Goal: Task Accomplishment & Management: Complete application form

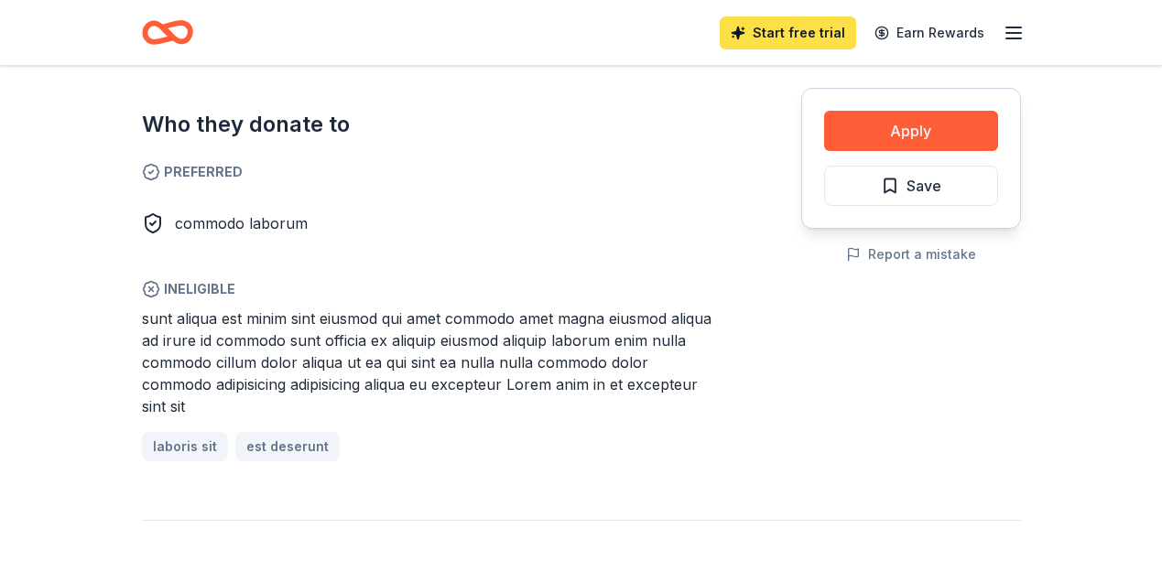
scroll to position [641, 0]
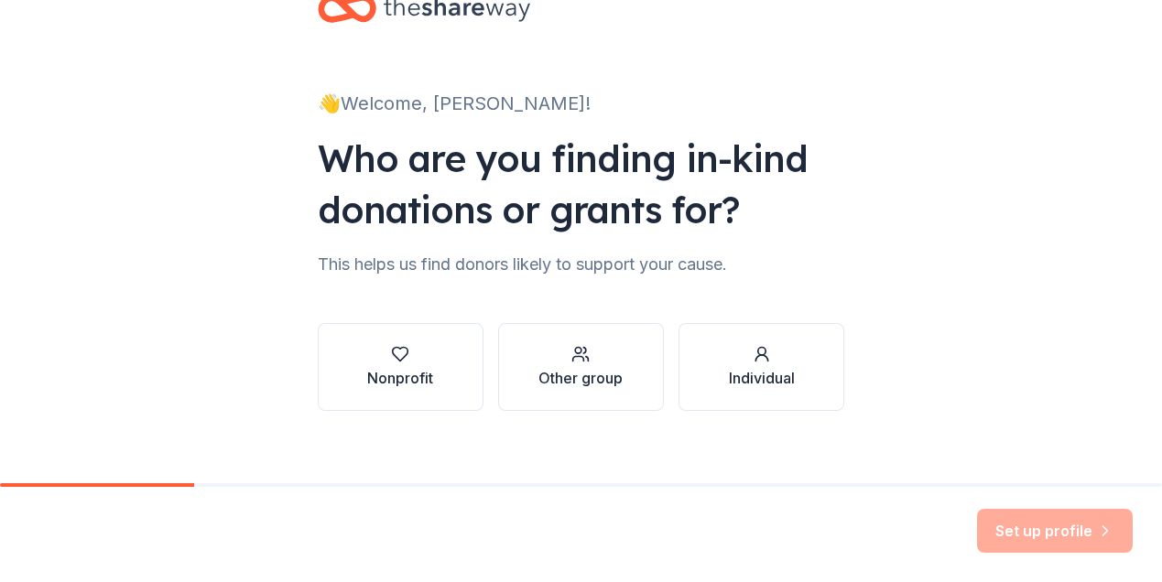
scroll to position [72, 0]
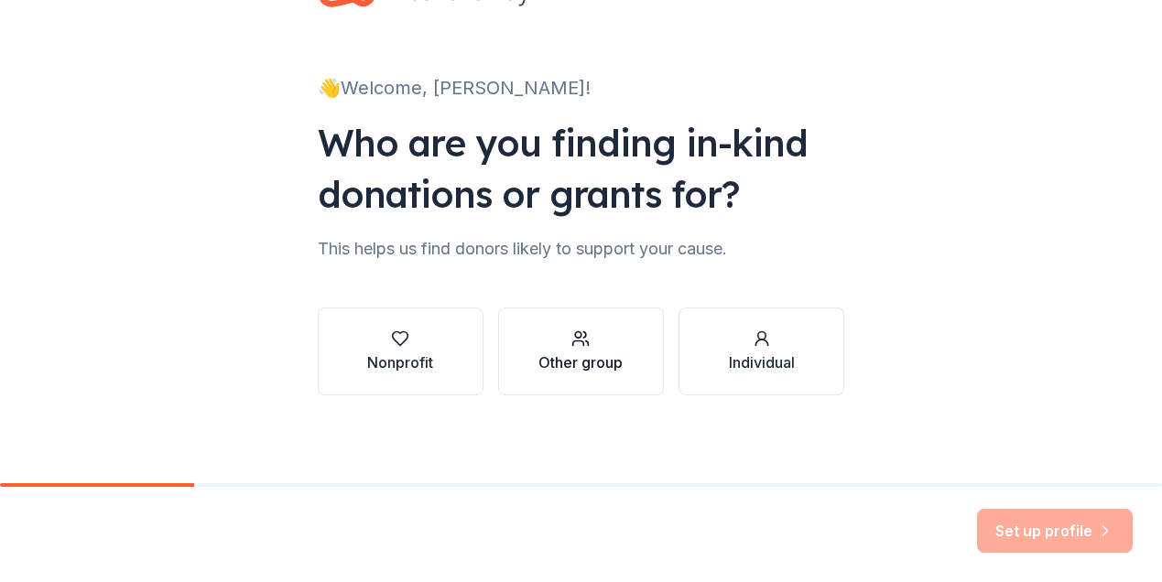
click at [576, 354] on div "Other group" at bounding box center [580, 363] width 84 height 22
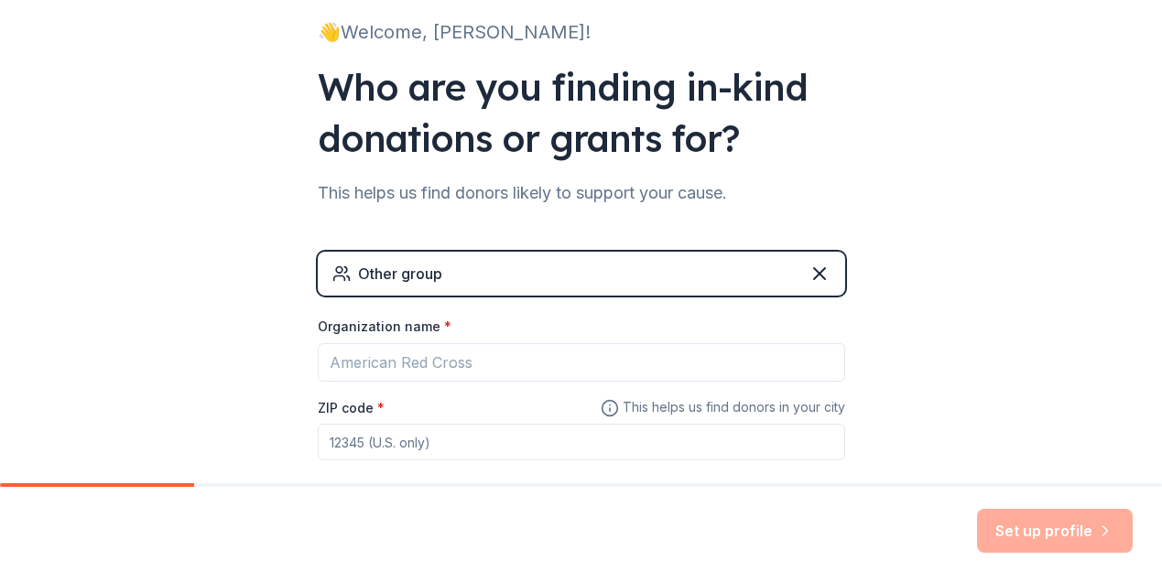
scroll to position [151, 0]
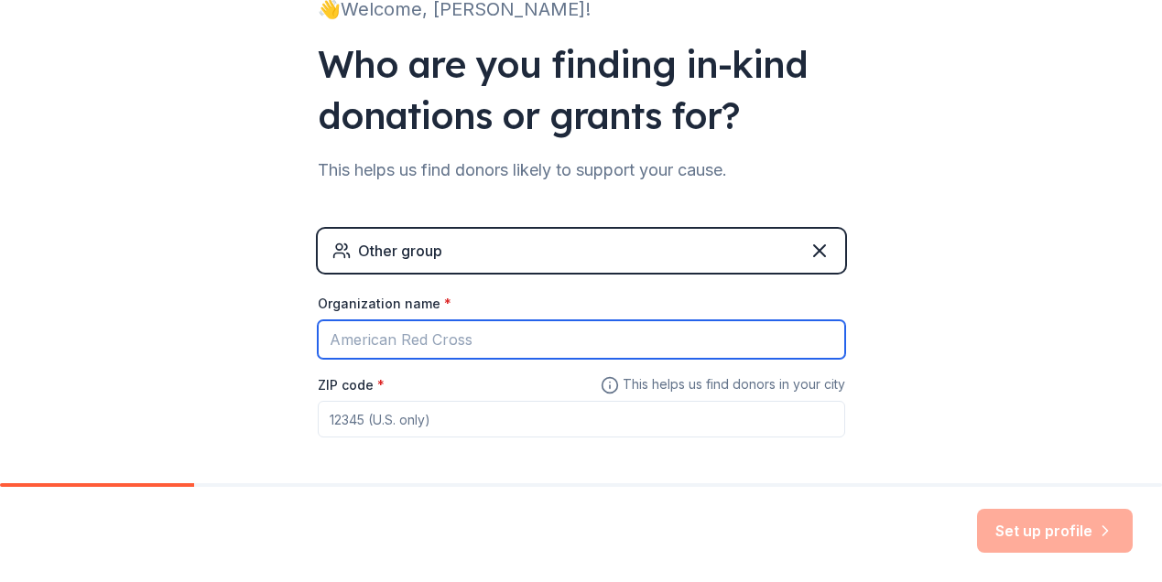
click at [365, 345] on input "Organization name *" at bounding box center [581, 339] width 527 height 38
type input "Como Park Senior High School"
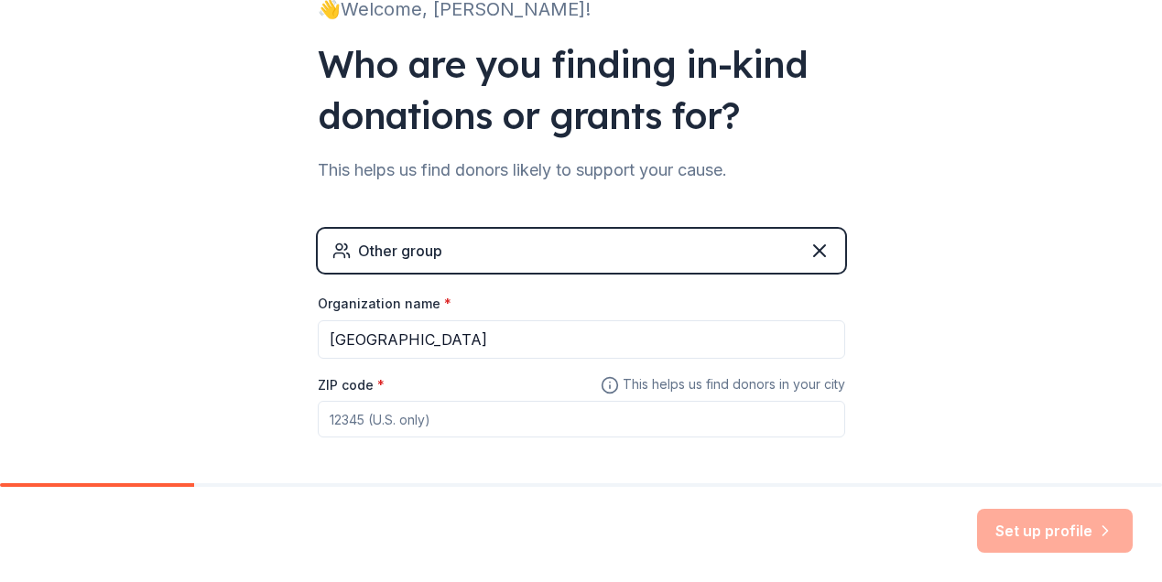
click at [335, 424] on input "ZIP code *" at bounding box center [581, 419] width 527 height 37
type input "55117"
click at [1079, 526] on button "Set up profile" at bounding box center [1055, 531] width 156 height 44
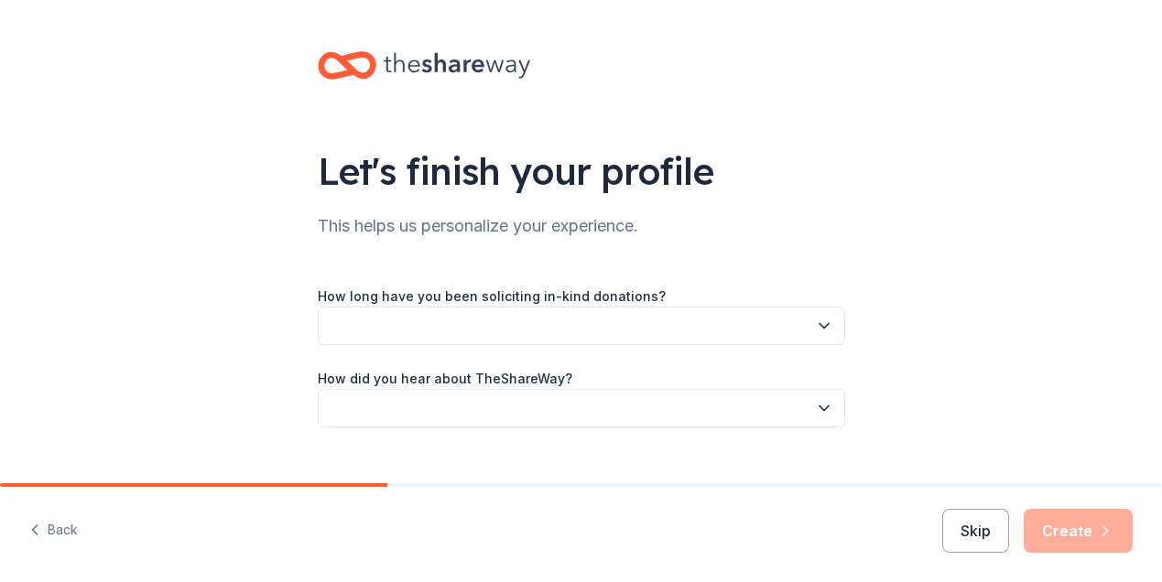
click at [822, 326] on icon "button" at bounding box center [823, 326] width 9 height 5
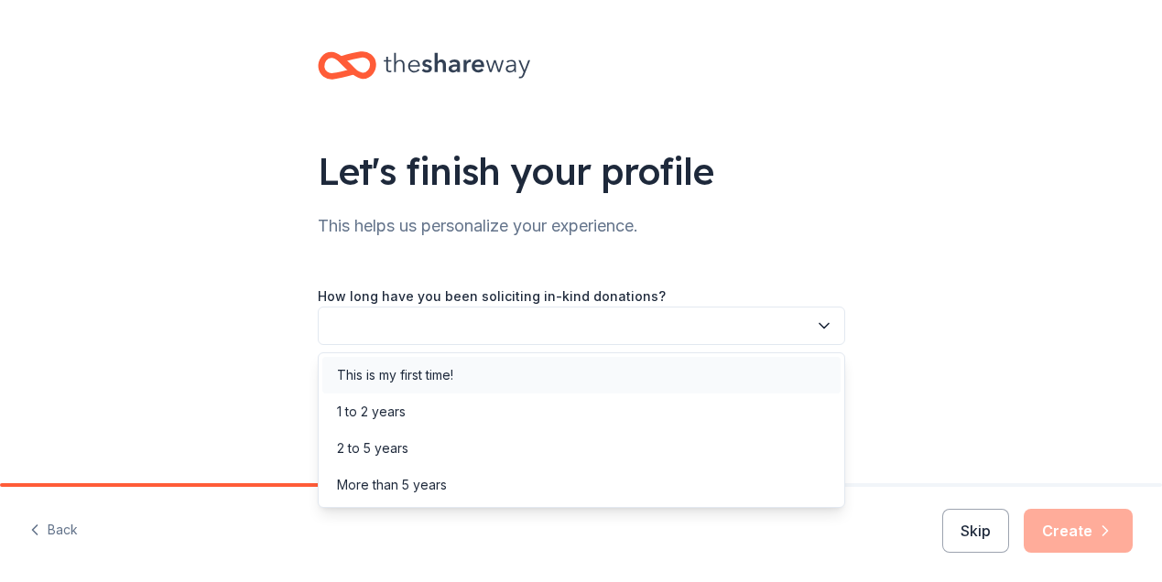
click at [448, 376] on div "This is my first time!" at bounding box center [395, 375] width 116 height 22
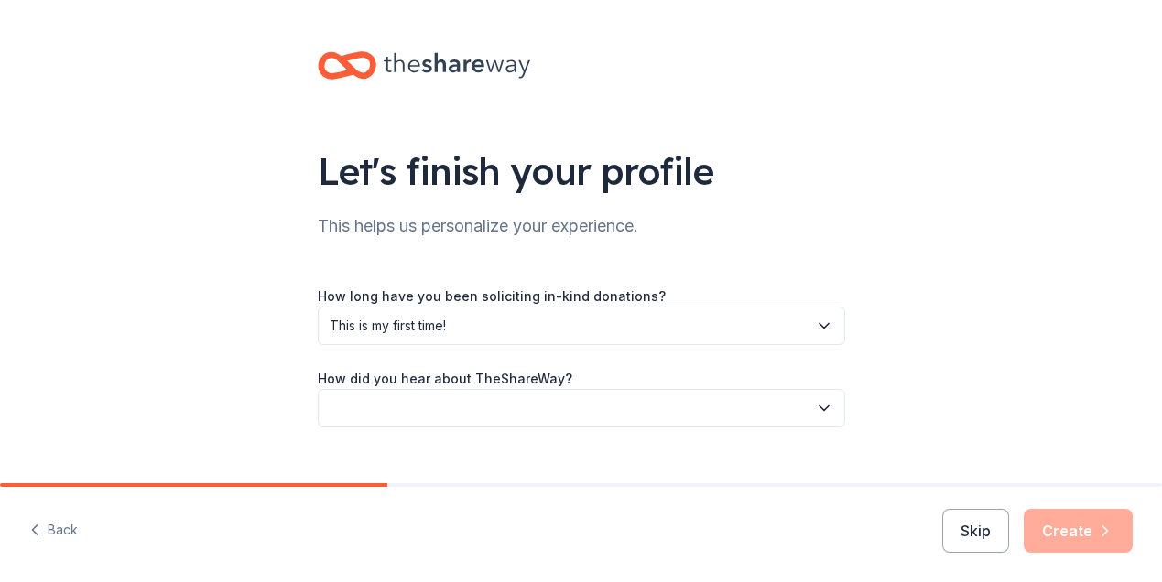
click at [827, 409] on icon "button" at bounding box center [824, 408] width 18 height 18
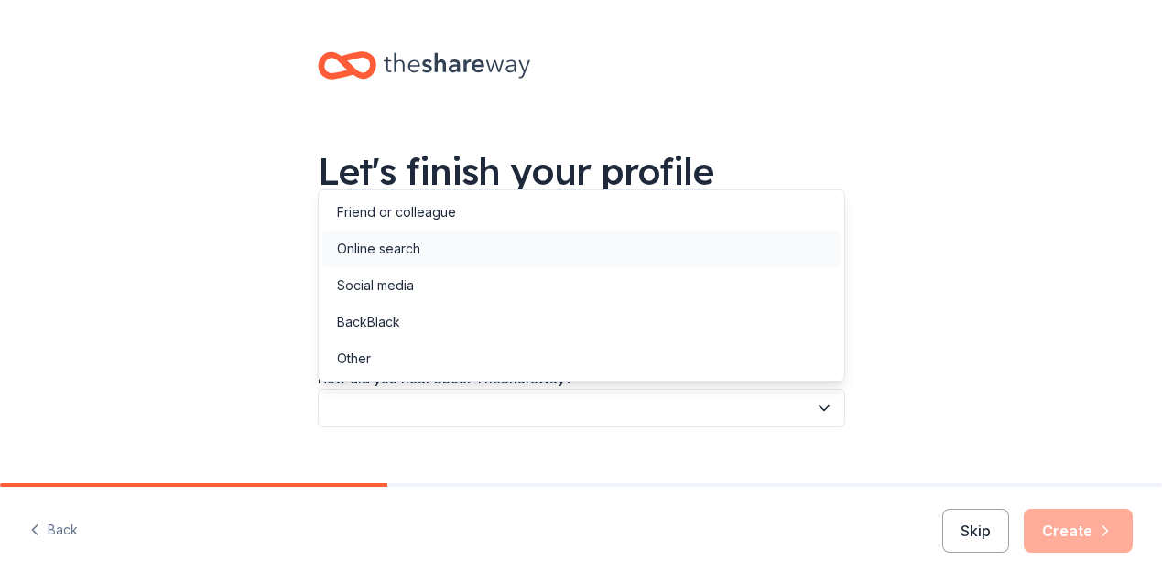
click at [435, 248] on div "Online search" at bounding box center [581, 249] width 518 height 37
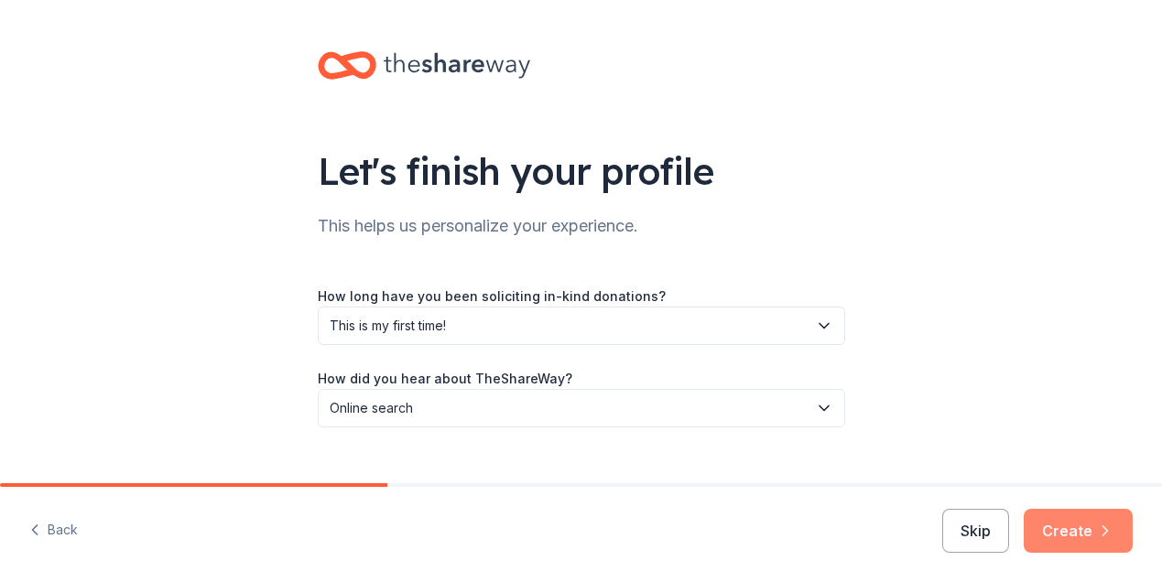
click at [1069, 528] on button "Create" at bounding box center [1078, 531] width 109 height 44
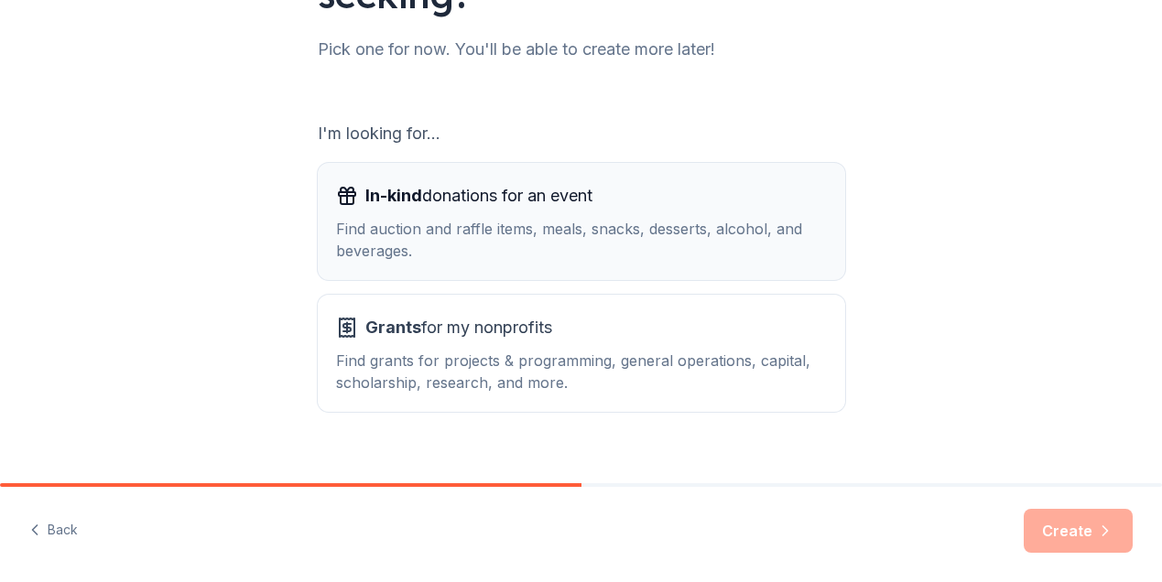
scroll to position [255, 0]
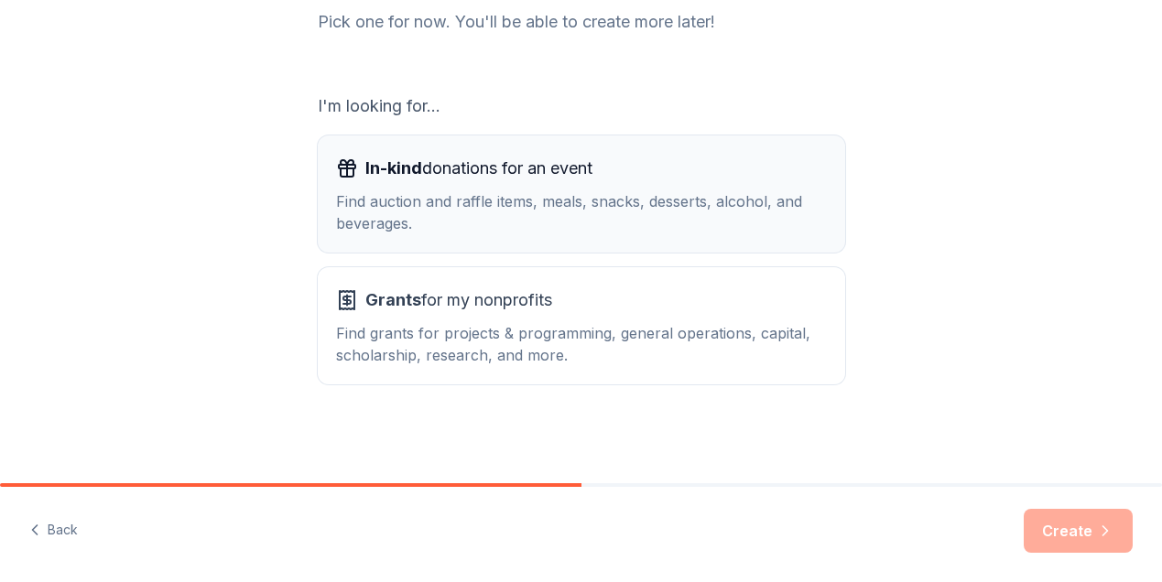
click at [577, 190] on div "Find auction and raffle items, meals, snacks, desserts, alcohol, and beverages." at bounding box center [581, 212] width 491 height 44
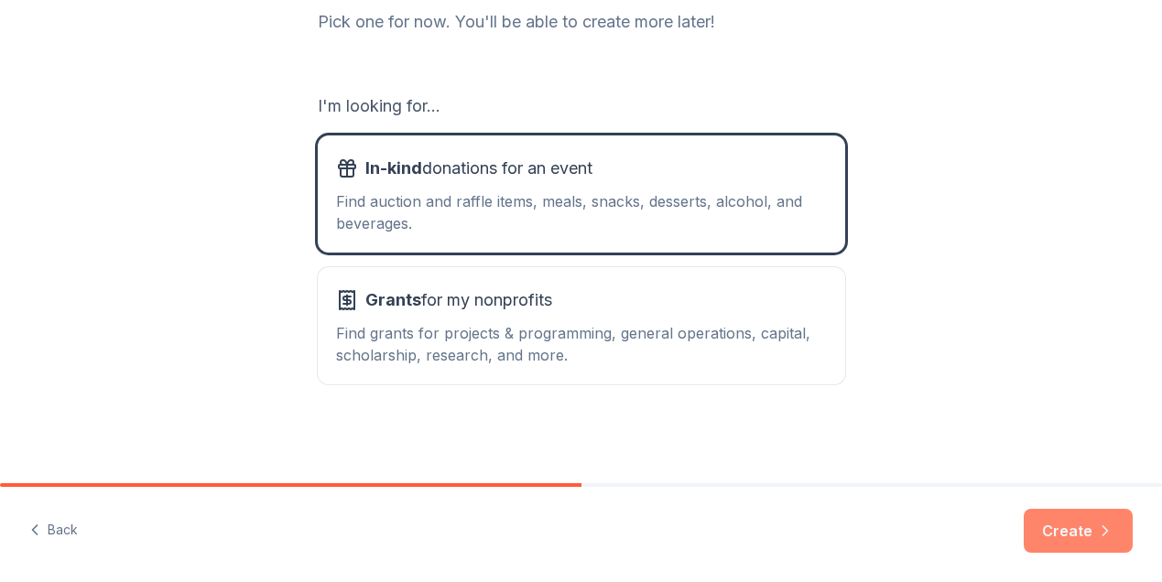
click at [1082, 533] on button "Create" at bounding box center [1078, 531] width 109 height 44
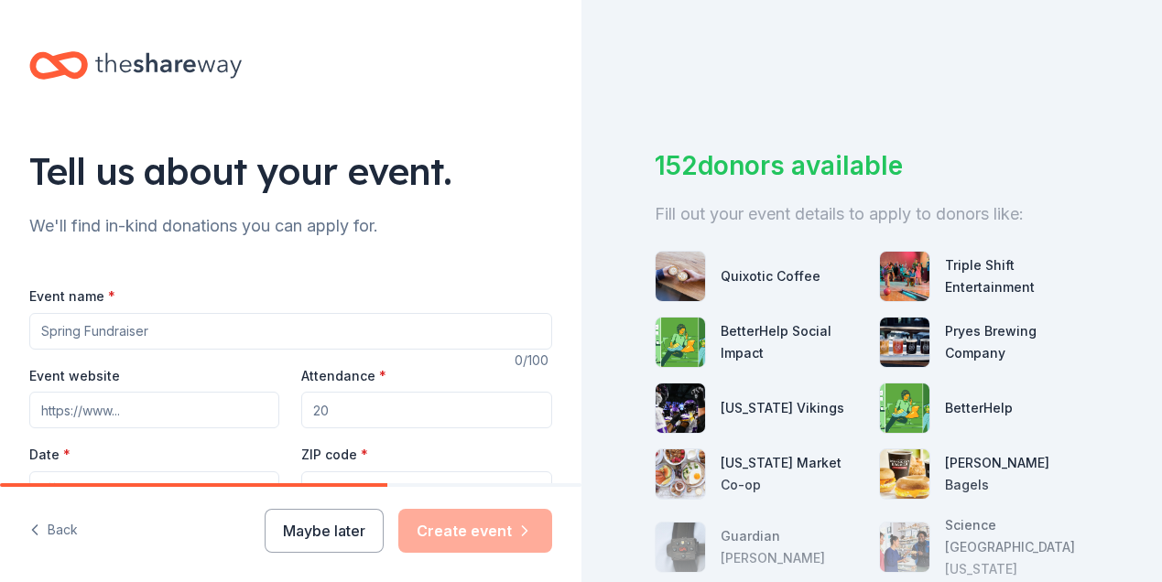
click at [58, 332] on input "Event name *" at bounding box center [290, 331] width 523 height 37
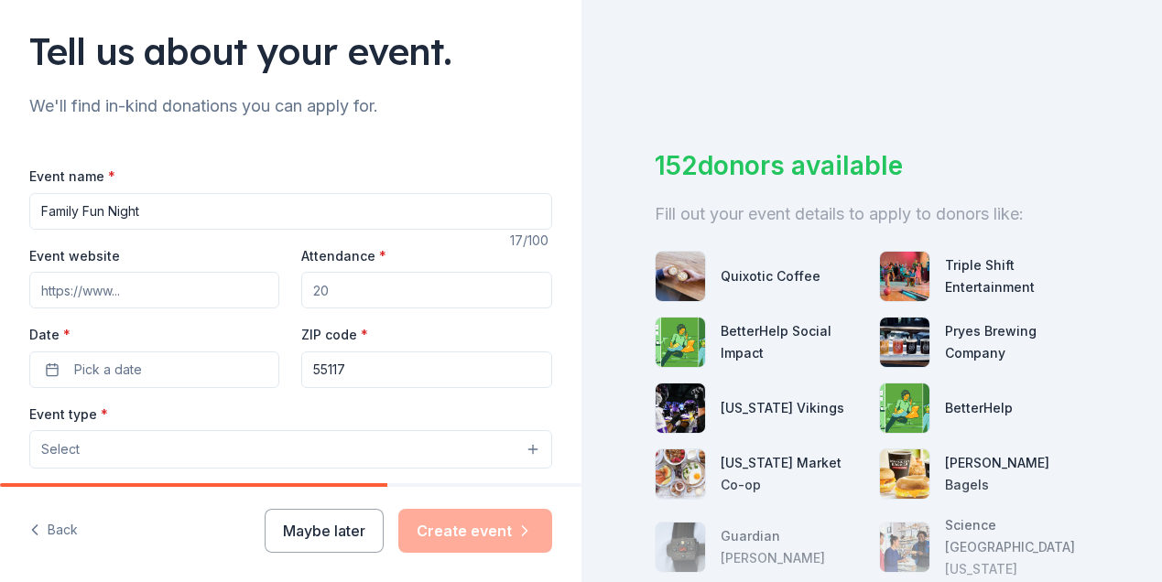
scroll to position [121, 0]
type input "Family Fun Night"
drag, startPoint x: 339, startPoint y: 288, endPoint x: 274, endPoint y: 280, distance: 65.5
click at [274, 280] on div "Event website Attendance * Date * Pick a date ZIP code * 55117" at bounding box center [290, 316] width 523 height 144
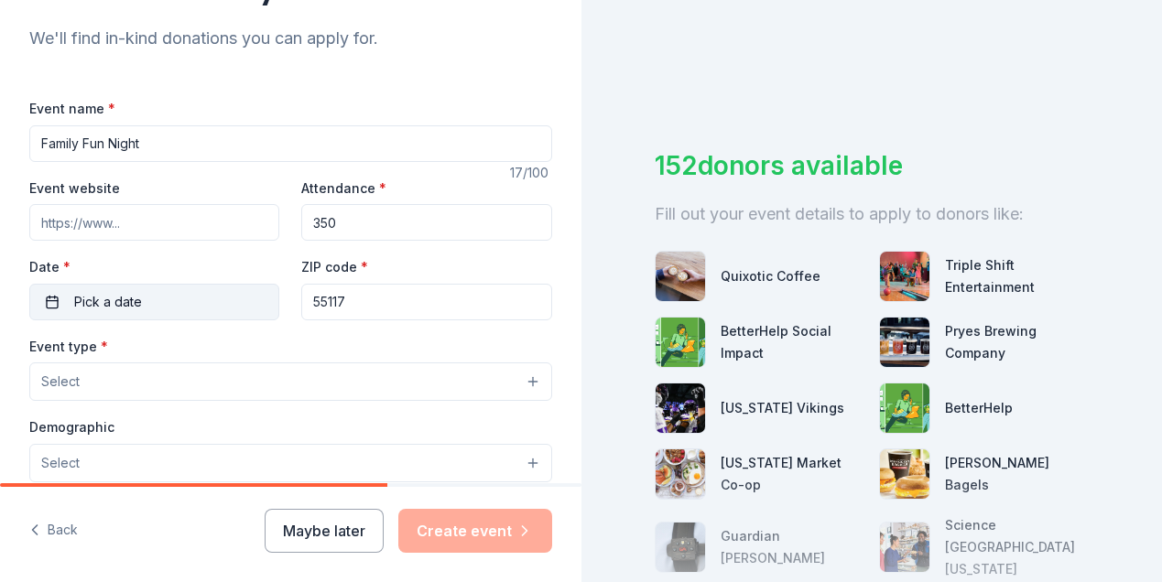
scroll to position [193, 0]
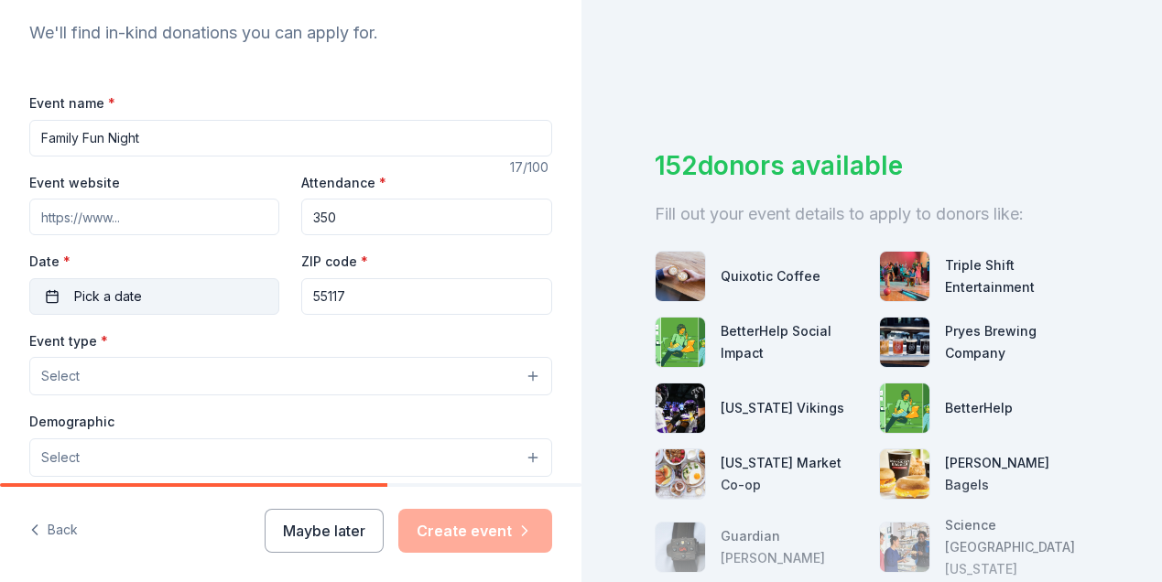
type input "350"
click at [54, 295] on button "Pick a date" at bounding box center [154, 296] width 250 height 37
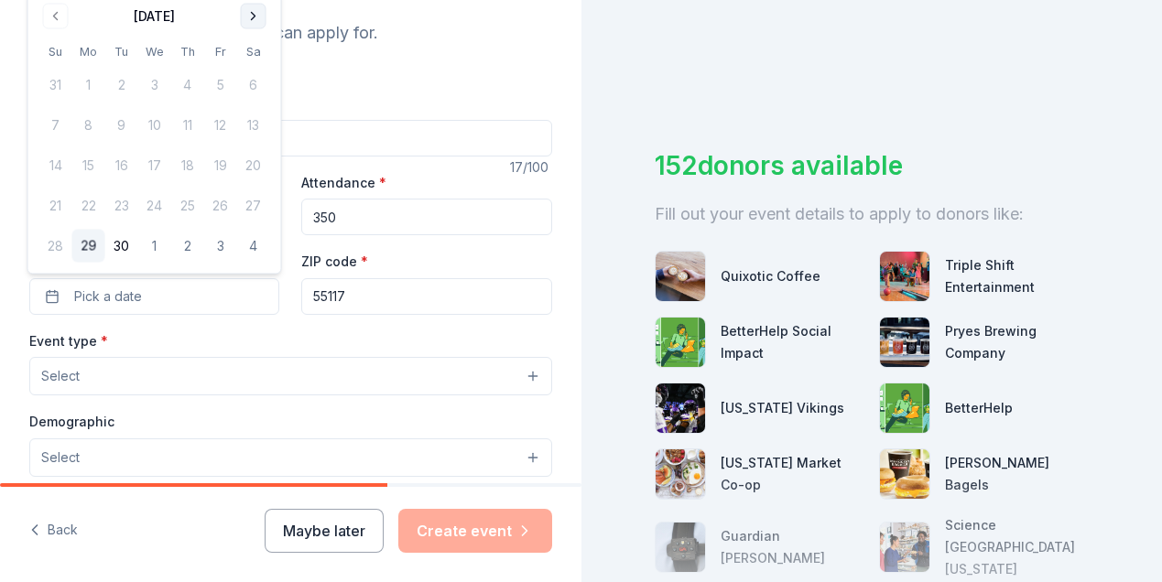
click at [255, 11] on button "Go to next month" at bounding box center [254, 17] width 26 height 26
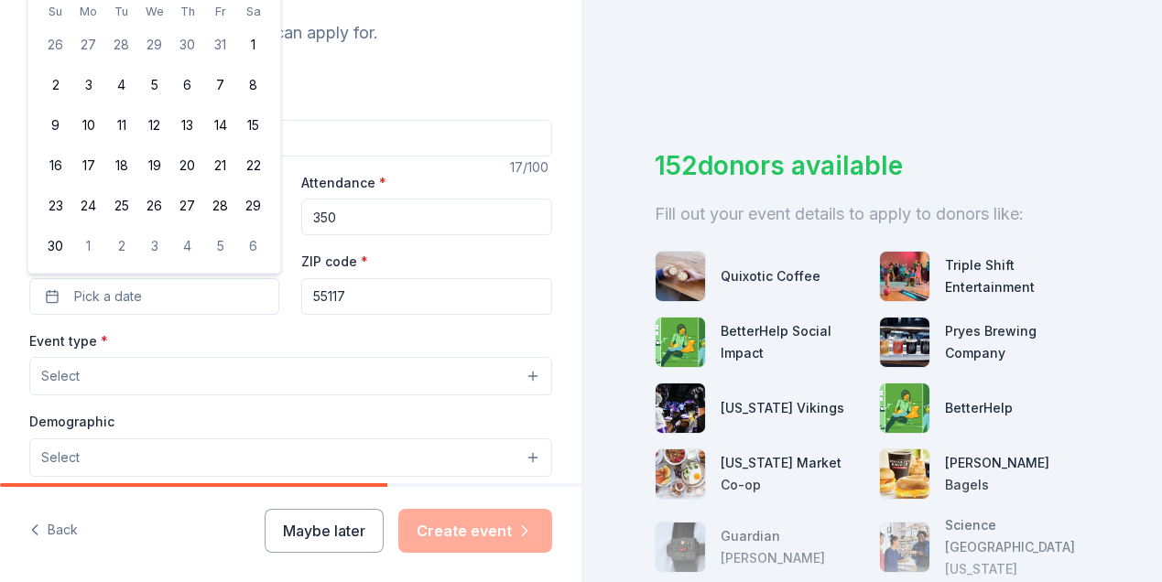
click at [255, 11] on th "Sa" at bounding box center [253, 11] width 33 height 19
click at [517, 62] on div "Event name * Family Fun Night 17 /100 Event website Attendance * 350 Date * Pic…" at bounding box center [290, 499] width 523 height 875
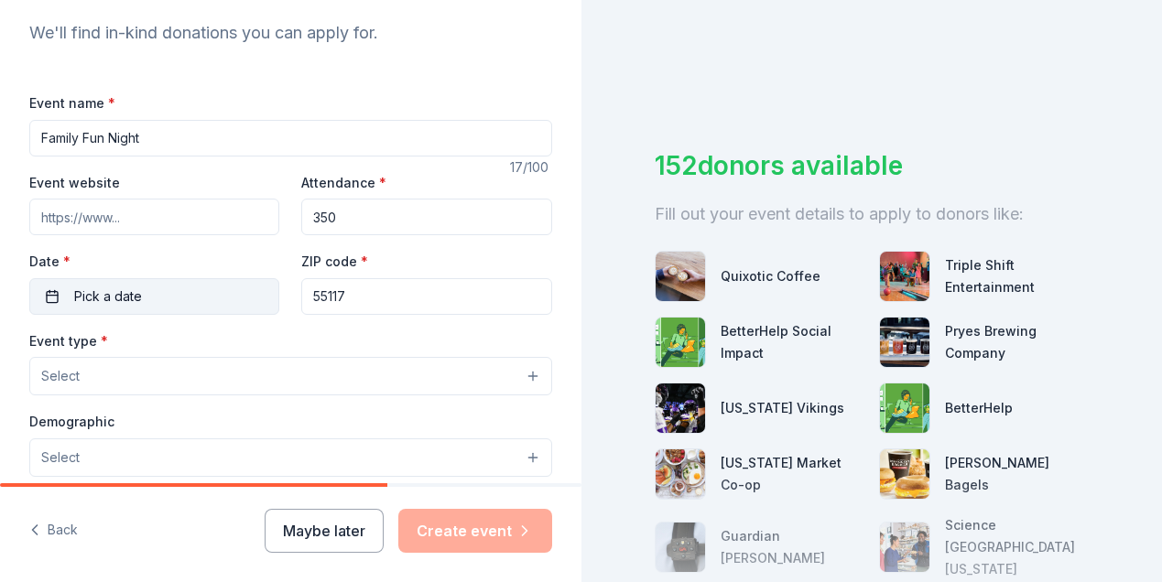
click at [233, 300] on button "Pick a date" at bounding box center [154, 296] width 250 height 37
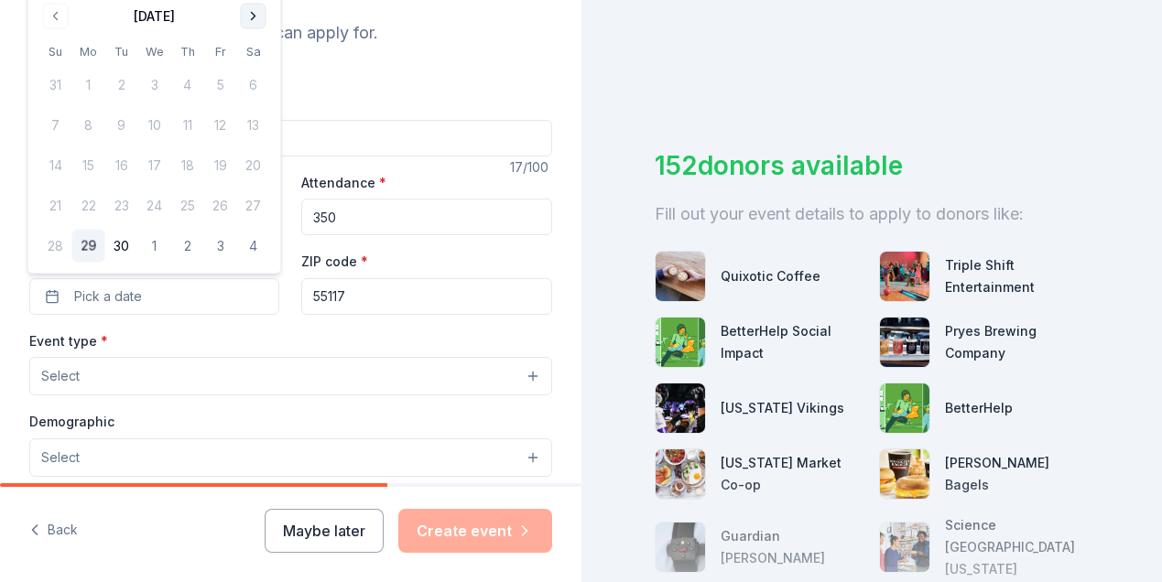
click at [253, 17] on button "Go to next month" at bounding box center [254, 17] width 26 height 26
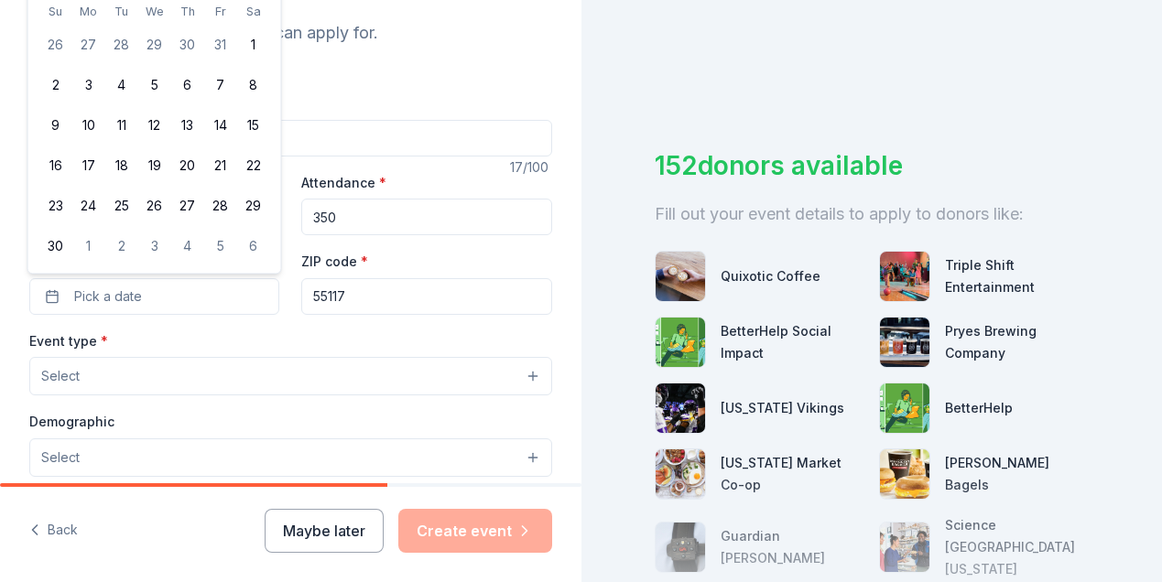
click at [253, 17] on th "Sa" at bounding box center [253, 11] width 33 height 19
click at [657, 40] on div "152 donors available Fill out your event details to apply to donors like: Quixo…" at bounding box center [871, 291] width 581 height 582
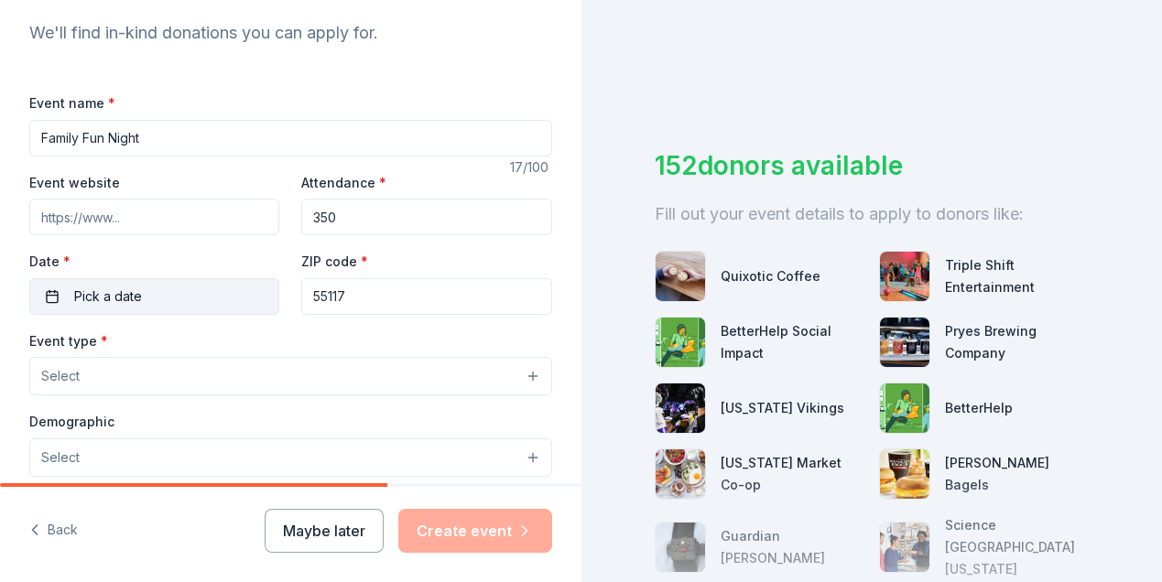
click at [78, 292] on span "Pick a date" at bounding box center [108, 297] width 68 height 22
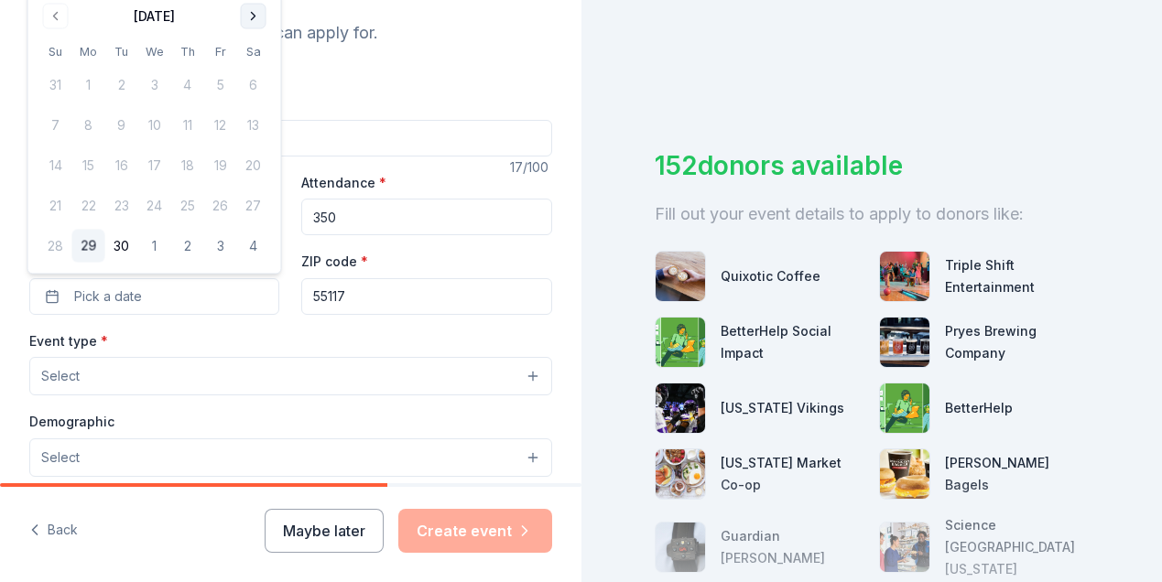
click at [252, 17] on button "Go to next month" at bounding box center [254, 17] width 26 height 26
click at [255, 17] on button "Go to next month" at bounding box center [254, 17] width 26 height 26
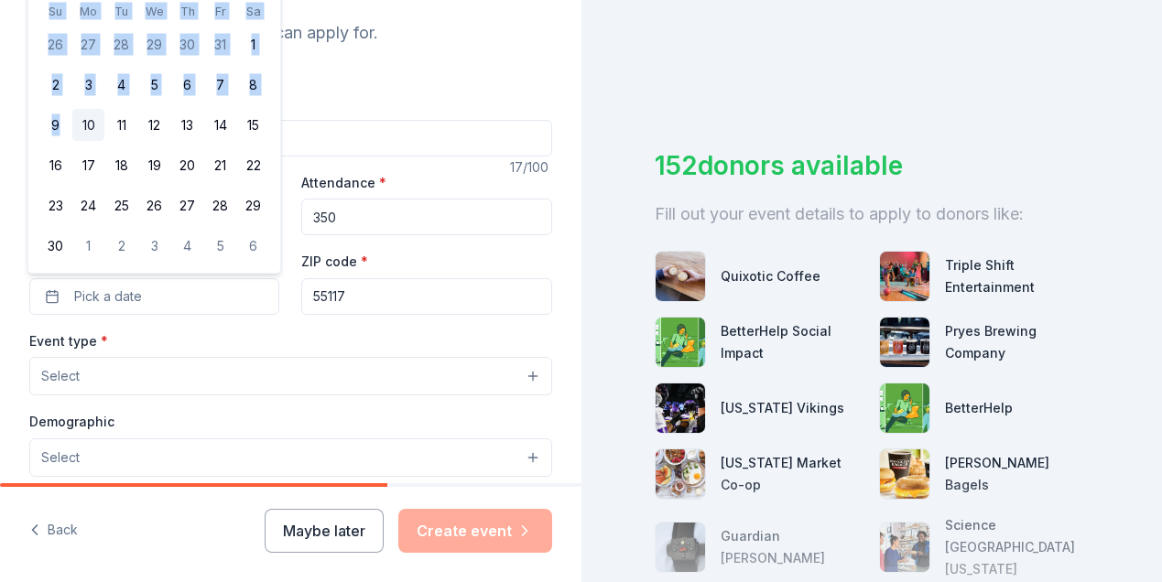
drag, startPoint x: 37, startPoint y: 25, endPoint x: 84, endPoint y: 113, distance: 100.0
click at [84, 113] on div "November 2025 Su Mo Tu We Th Fr Sa 26 27 28 29 30 31 1 2 3 4 5 6 7 8 9 10 11 12…" at bounding box center [154, 112] width 253 height 323
click at [716, 53] on div "152 donors available Fill out your event details to apply to donors like: Quixo…" at bounding box center [871, 291] width 581 height 582
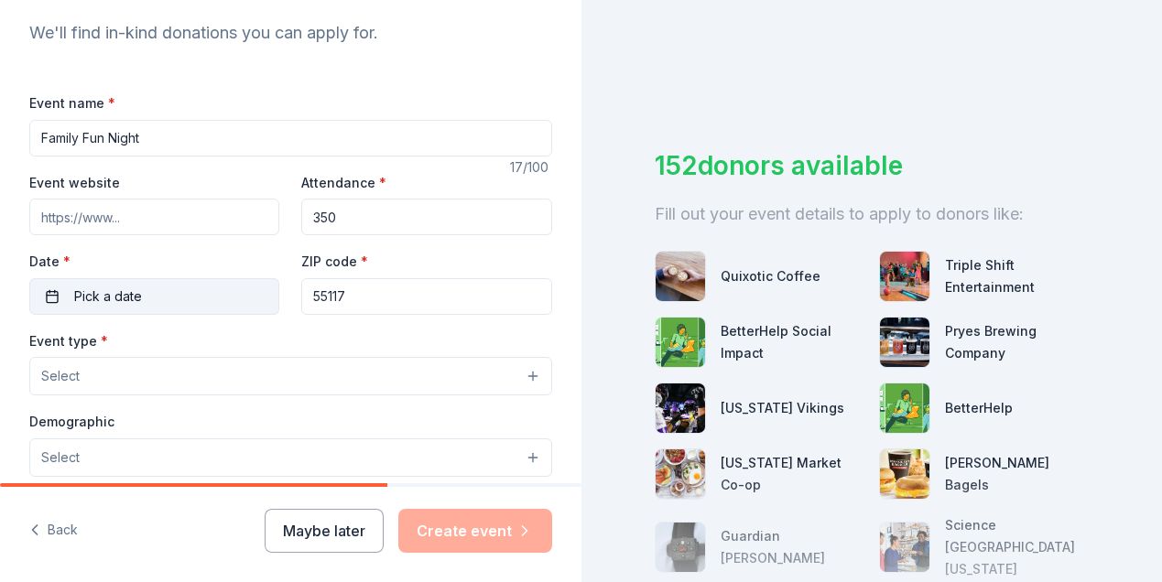
click at [81, 295] on span "Pick a date" at bounding box center [108, 297] width 68 height 22
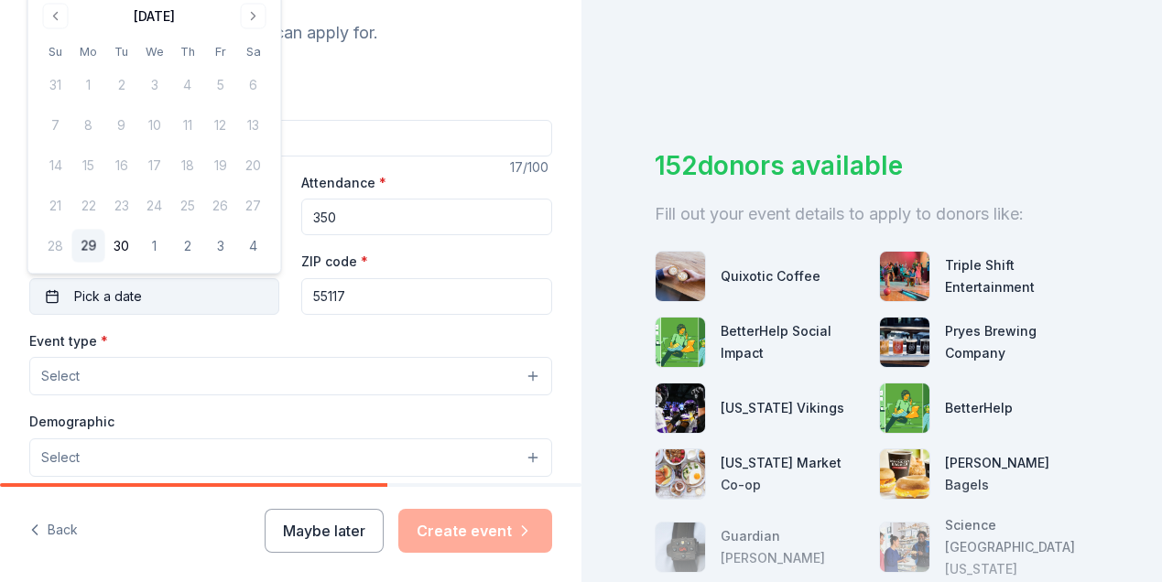
click at [110, 295] on span "Pick a date" at bounding box center [108, 297] width 68 height 22
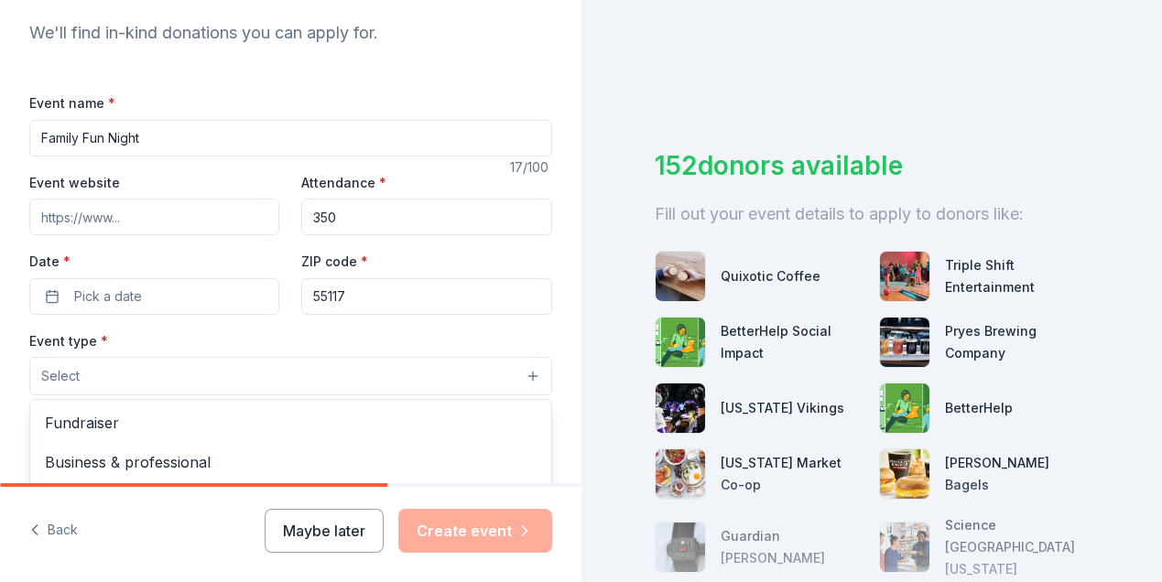
click at [533, 375] on button "Select" at bounding box center [290, 376] width 523 height 38
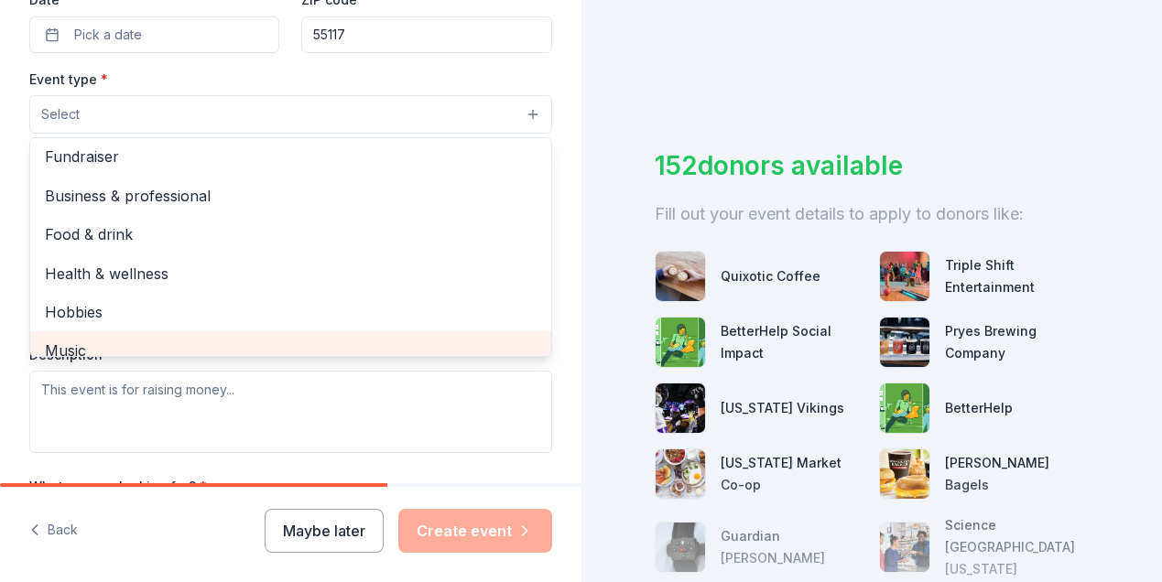
scroll to position [0, 0]
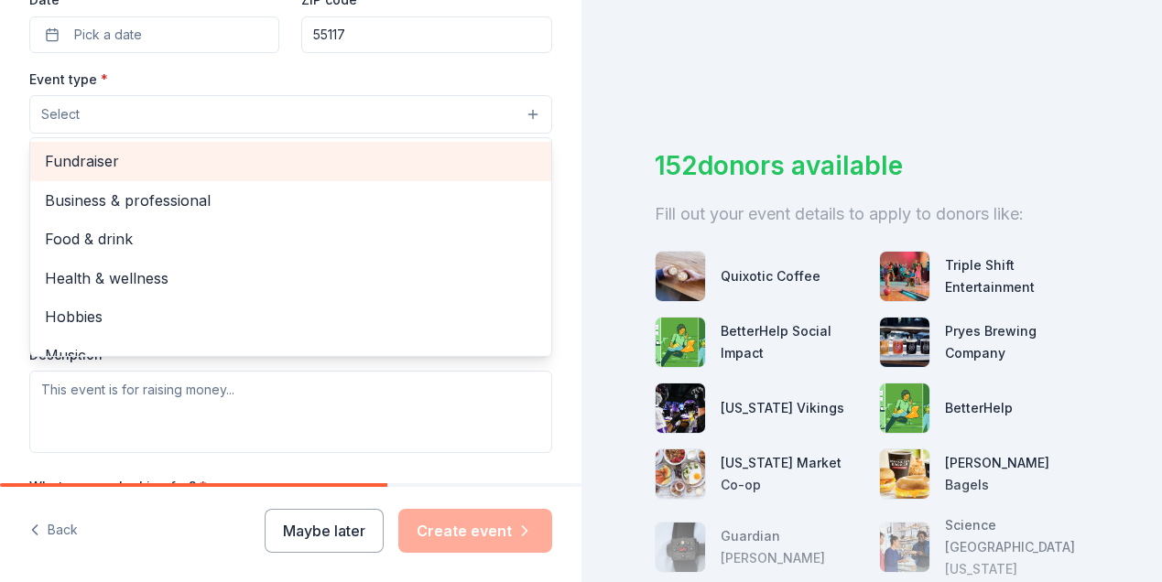
click at [104, 165] on span "Fundraiser" at bounding box center [291, 161] width 492 height 24
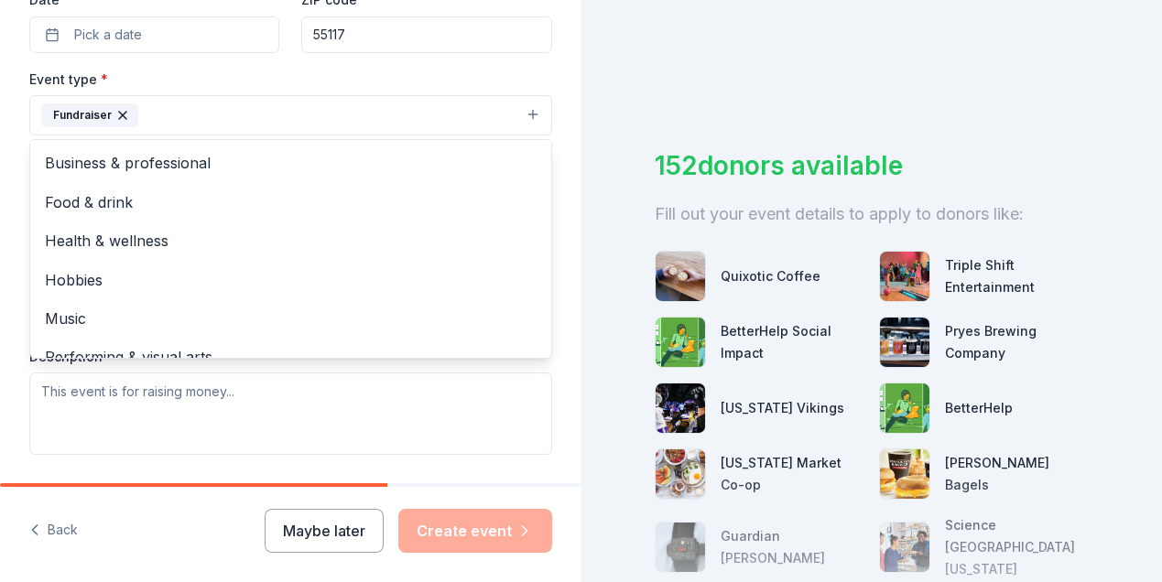
click at [646, 75] on div "Tell us about your event. We'll find in-kind donations you can apply for. Event…" at bounding box center [581, 291] width 1162 height 582
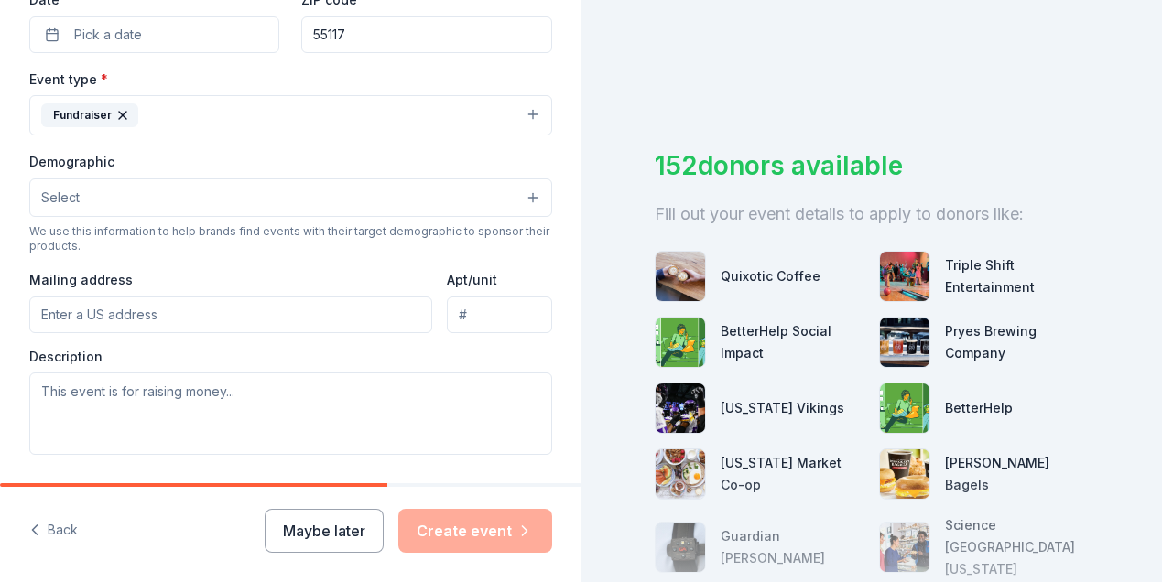
click at [532, 194] on button "Select" at bounding box center [290, 198] width 523 height 38
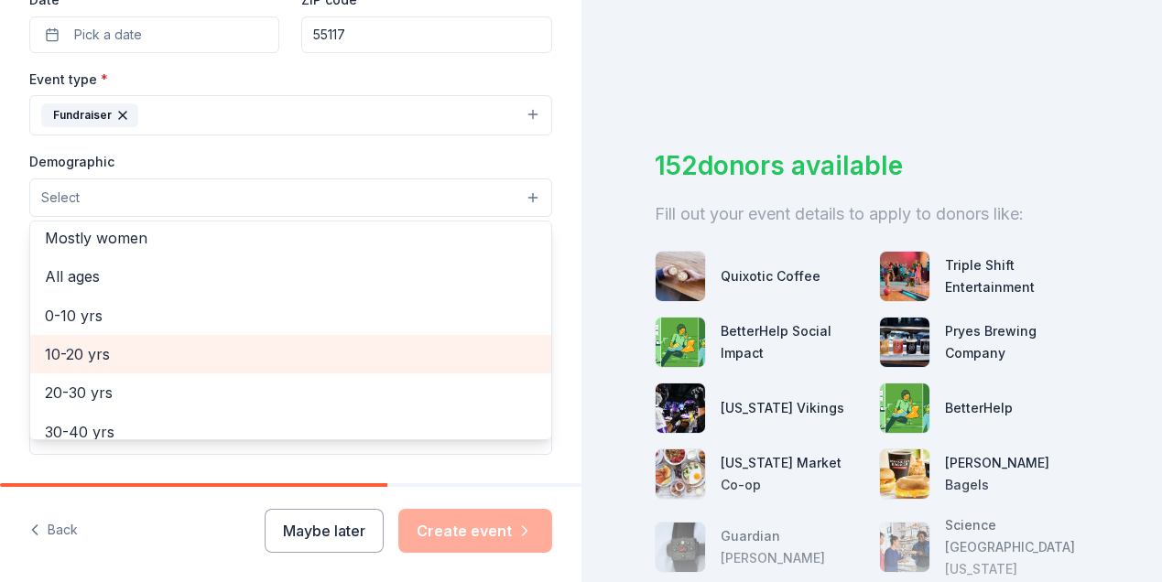
scroll to position [80, 0]
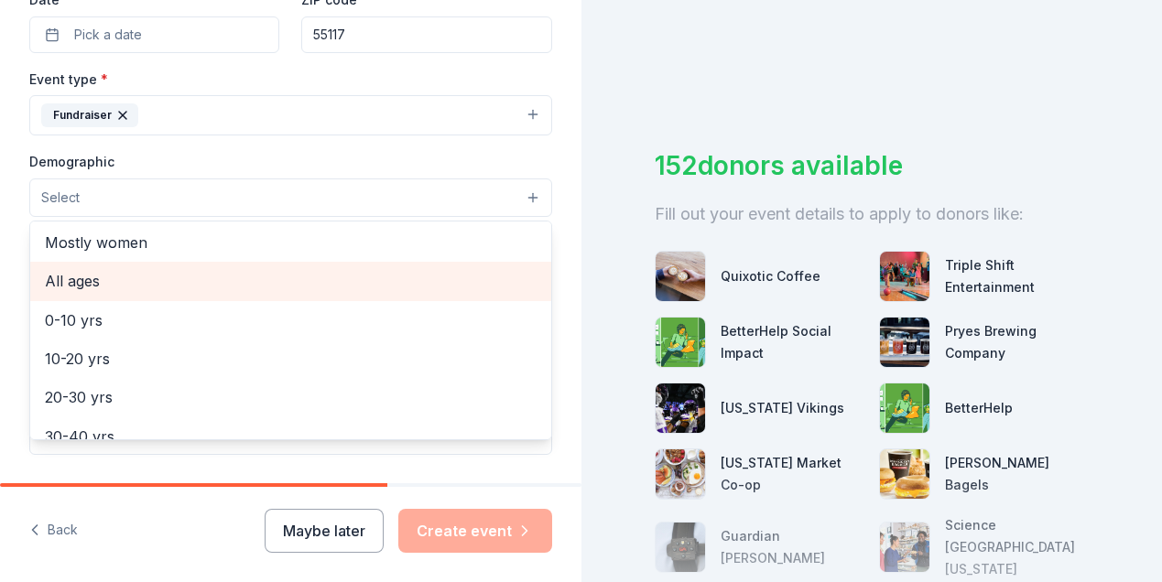
click at [106, 284] on span "All ages" at bounding box center [291, 281] width 492 height 24
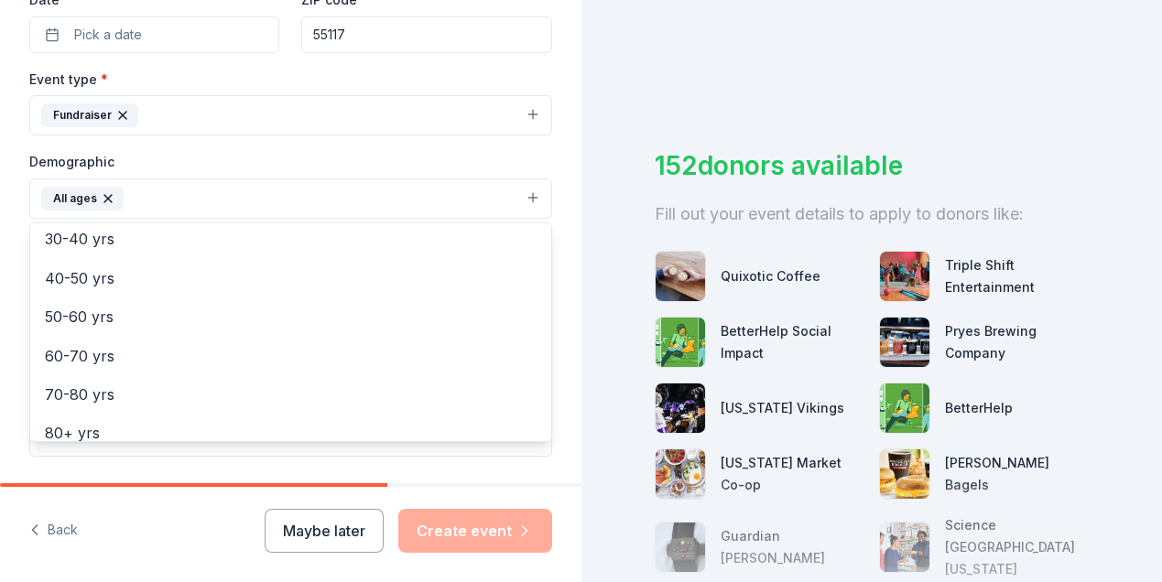
scroll to position [255, 0]
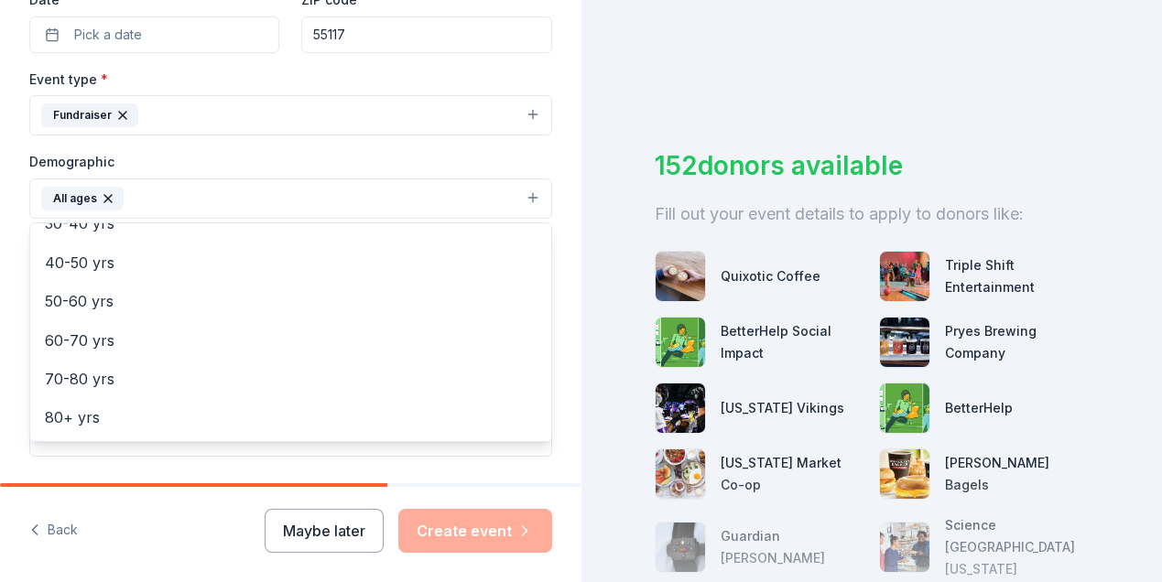
click at [785, 66] on div "Tell us about your event. We'll find in-kind donations you can apply for. Event…" at bounding box center [581, 291] width 1162 height 582
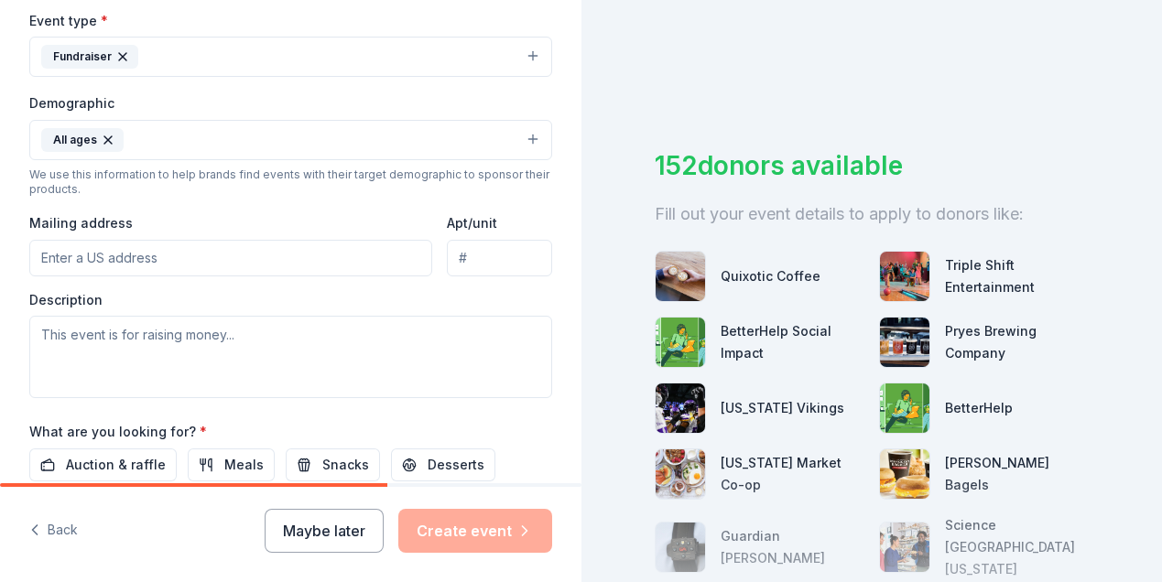
scroll to position [520, 0]
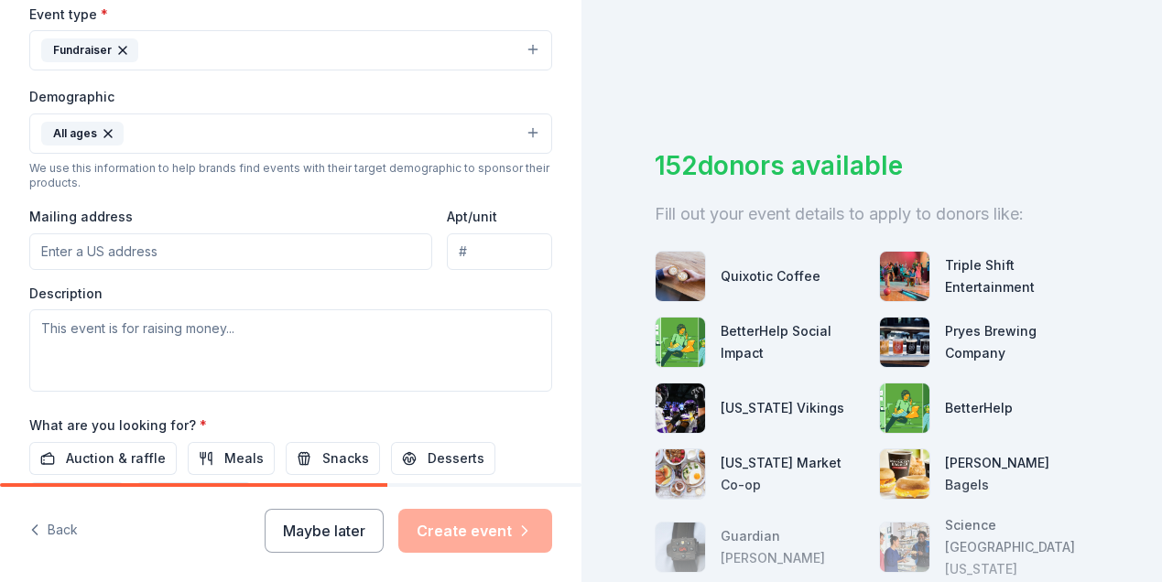
click at [51, 252] on input "Mailing address" at bounding box center [230, 251] width 403 height 37
type input "740 Rose Avenue West, Saint Paul, MN, 55117"
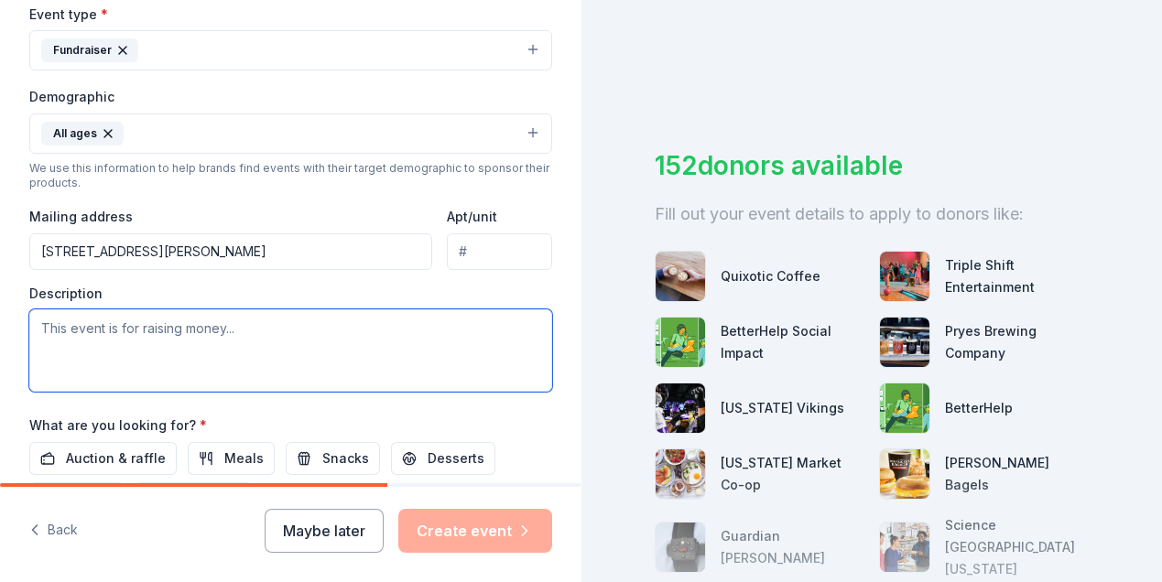
click at [59, 333] on textarea at bounding box center [290, 350] width 523 height 82
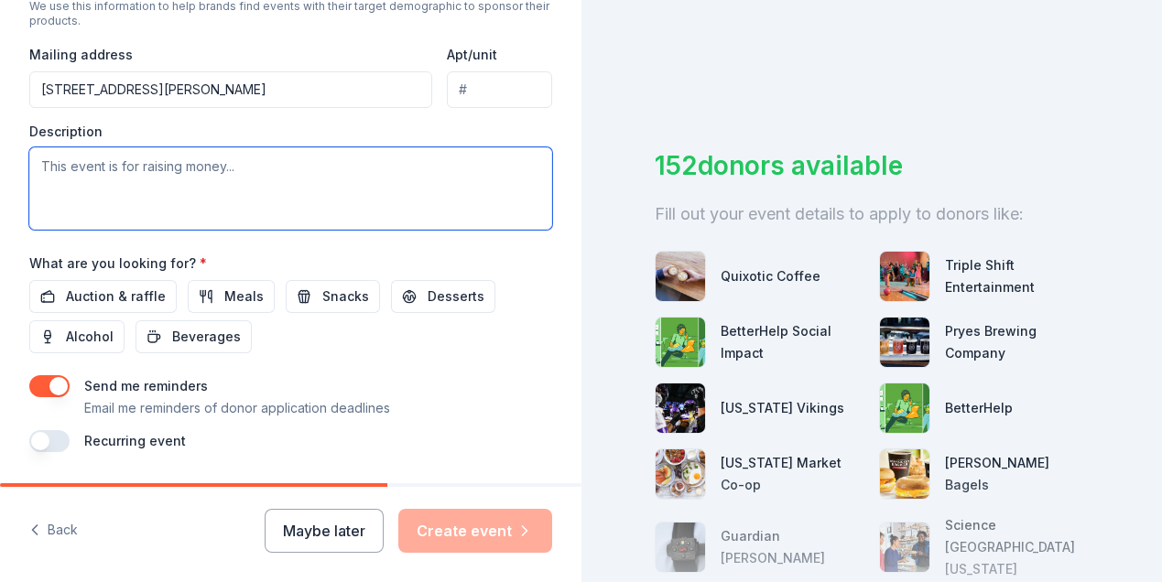
scroll to position [687, 0]
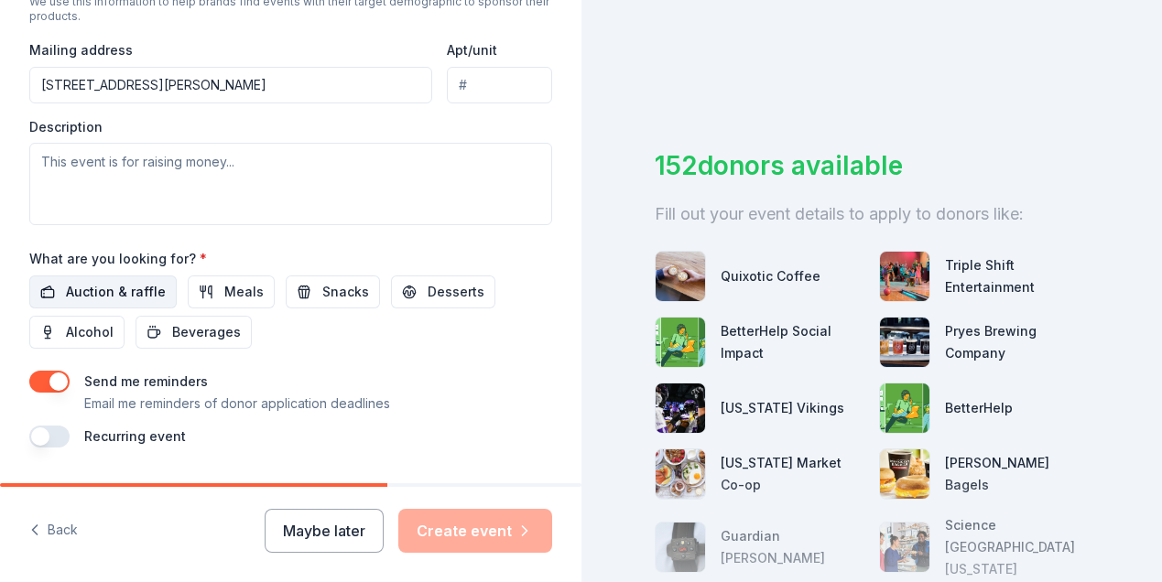
click at [145, 292] on span "Auction & raffle" at bounding box center [116, 292] width 100 height 22
click at [226, 297] on span "Meals" at bounding box center [243, 292] width 39 height 22
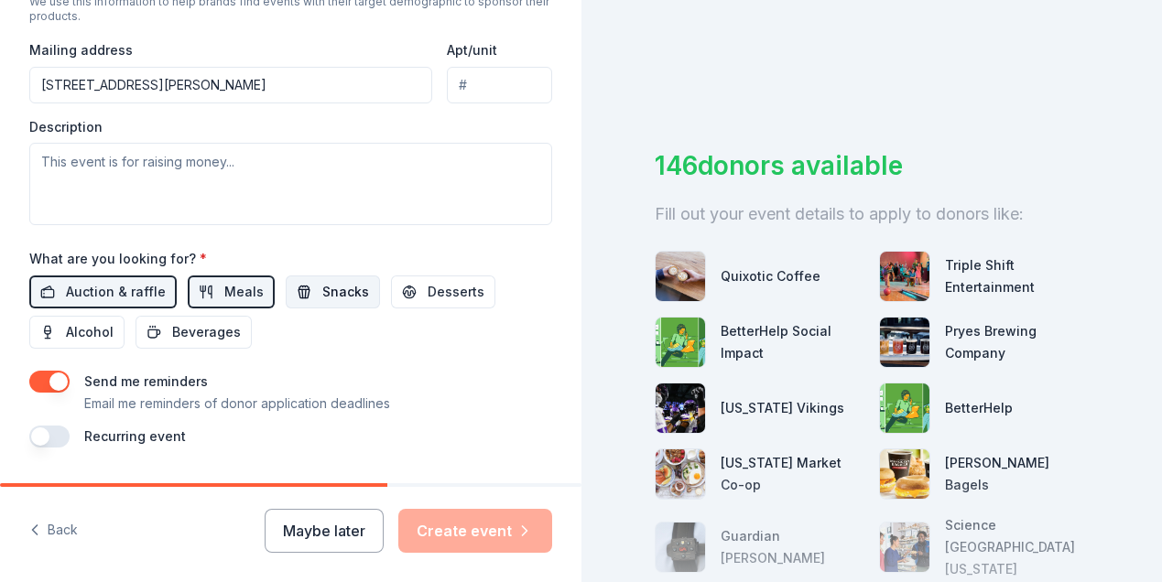
click at [324, 285] on span "Snacks" at bounding box center [345, 292] width 47 height 22
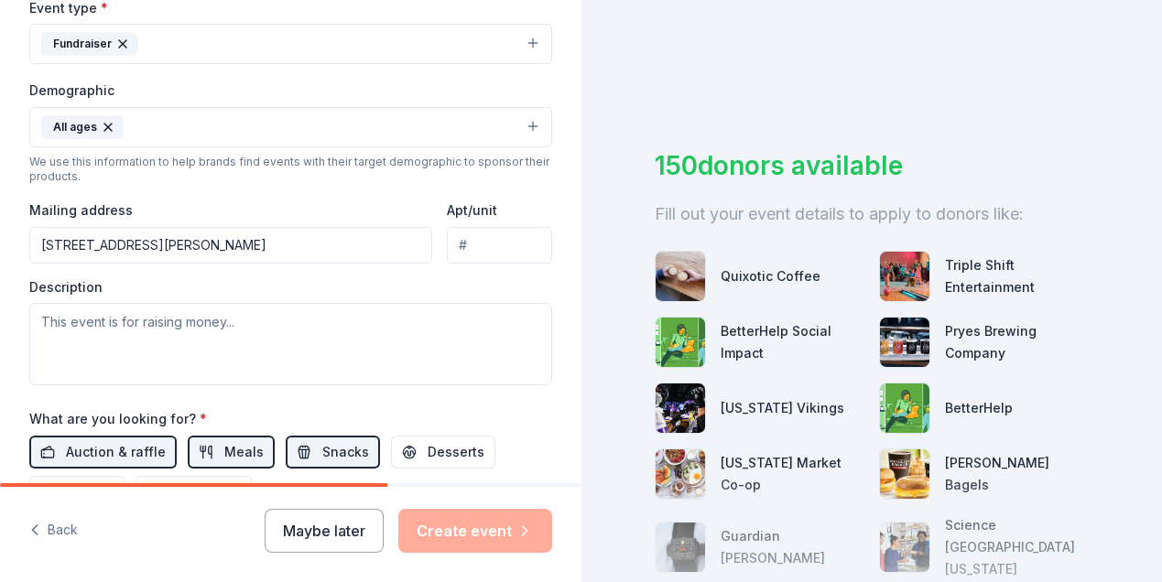
scroll to position [528, 0]
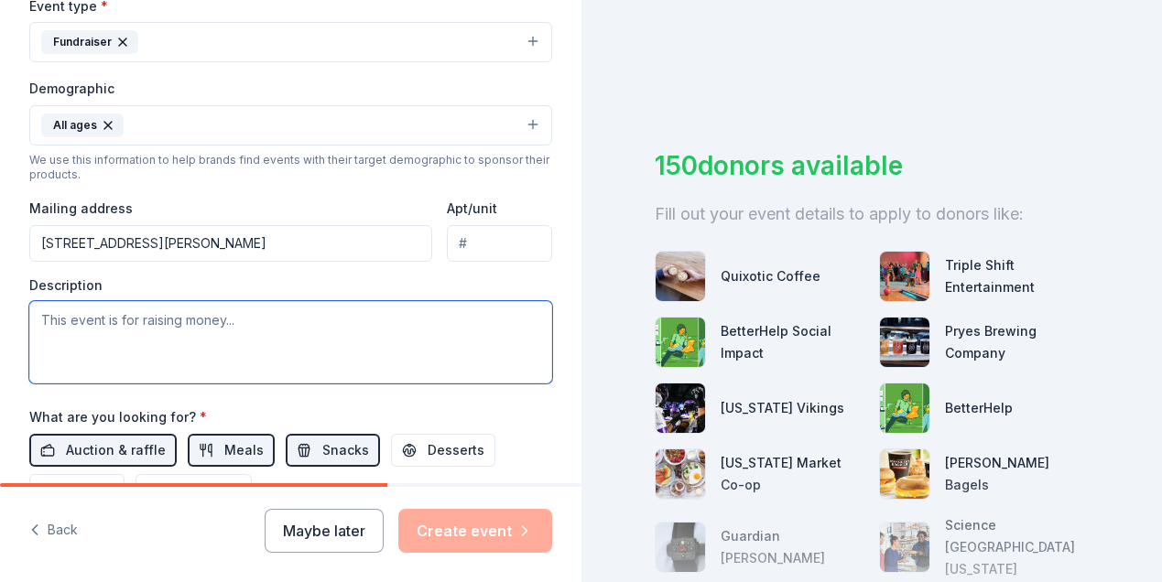
click at [52, 321] on textarea at bounding box center [290, 342] width 523 height 82
type textarea "T"
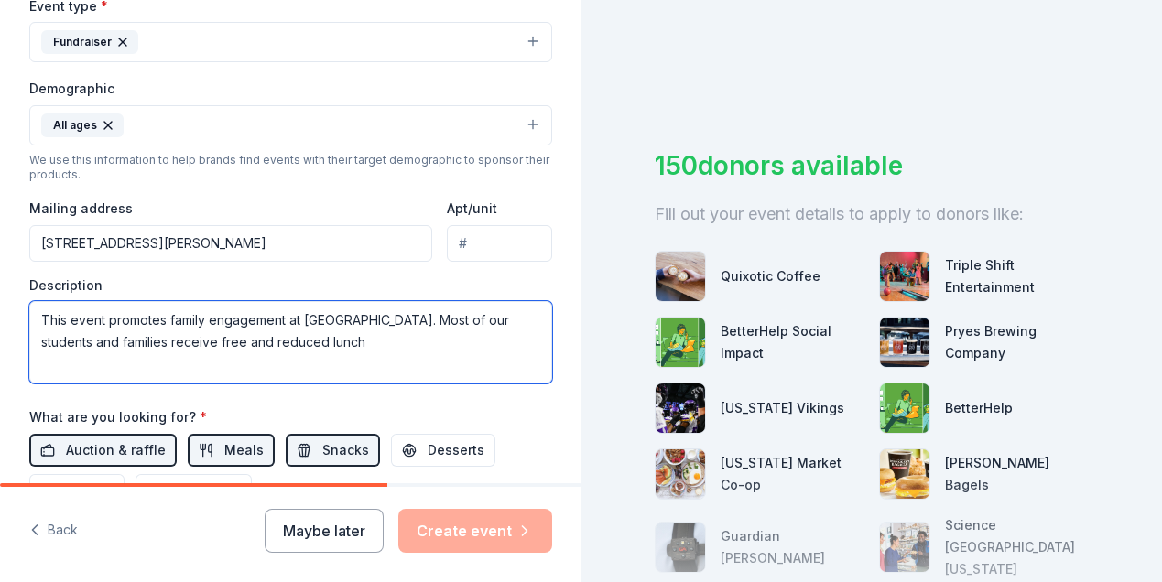
click at [213, 343] on textarea "This event promotes family engagement at Como Park Senior High School. Most of …" at bounding box center [290, 342] width 523 height 82
click at [322, 344] on textarea "This event promotes family engagement at Como Park Senior High School. Most of …" at bounding box center [290, 342] width 523 height 82
click at [430, 343] on textarea "This event promotes family engagement at Como Park Senior High School. Most of …" at bounding box center [290, 342] width 523 height 82
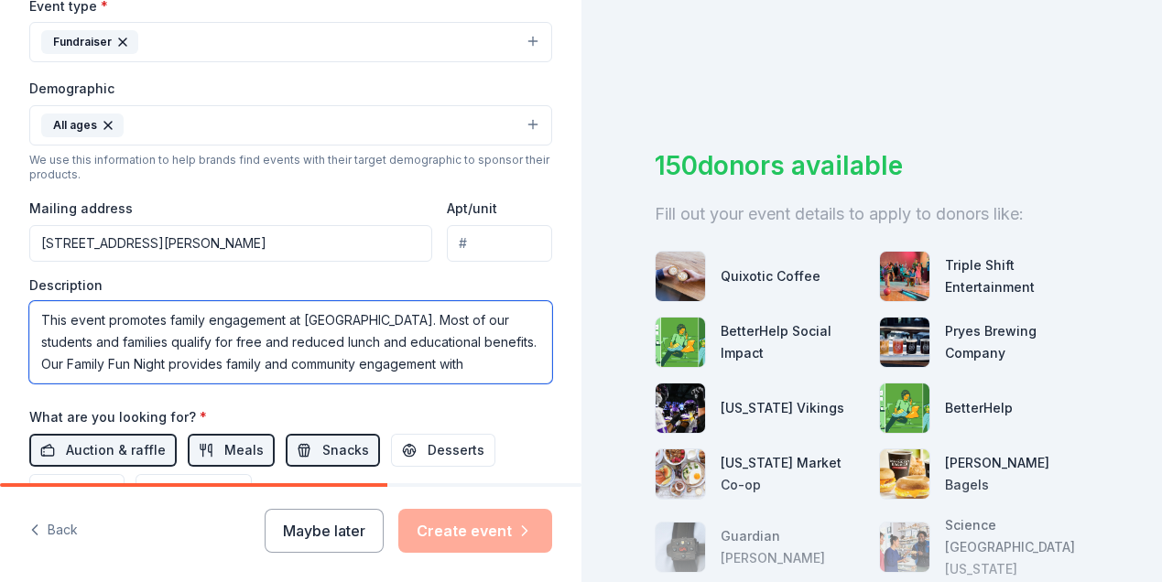
scroll to position [0, 0]
click at [230, 363] on textarea "This event promotes family engagement at Como Park Senior High School. Most of …" at bounding box center [290, 342] width 523 height 82
click at [150, 365] on textarea "This event promotes family engagement at Como Park Senior High School. Most of …" at bounding box center [290, 342] width 523 height 82
click at [214, 363] on textarea "This event promotes family engagement at Como Park Senior High School. Most of …" at bounding box center [290, 342] width 523 height 82
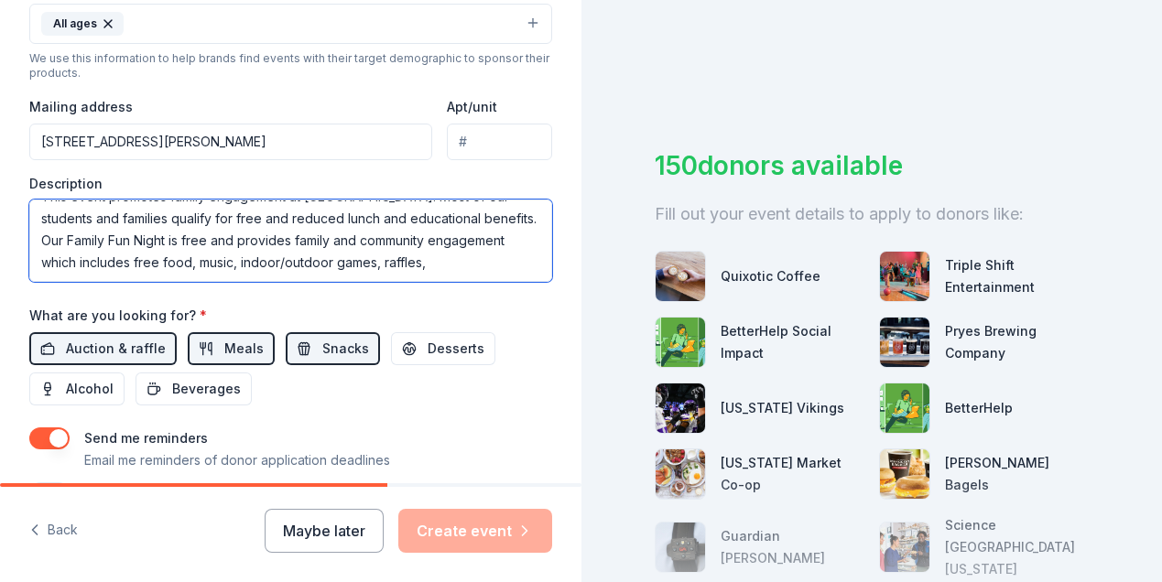
scroll to position [635, 0]
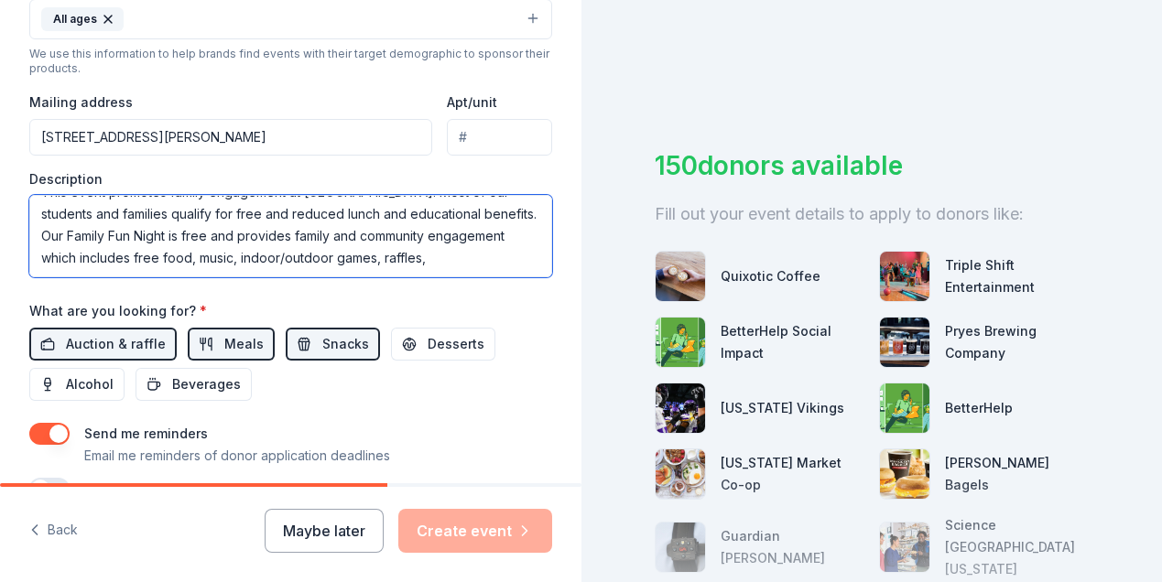
click at [512, 255] on textarea "This event promotes family engagement at Como Park Senior High School. Most of …" at bounding box center [290, 236] width 523 height 82
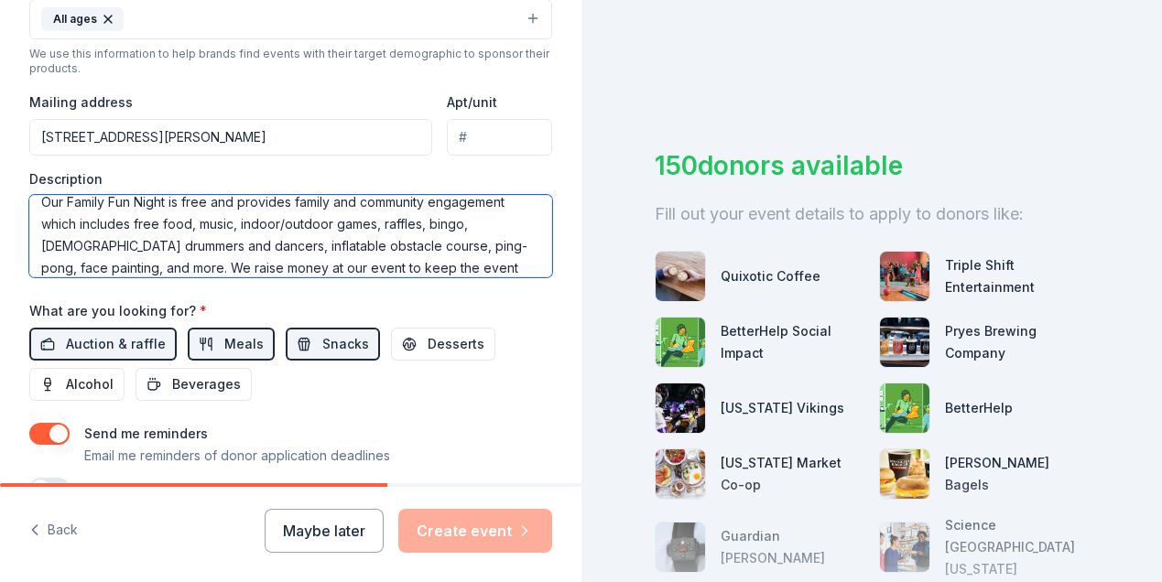
scroll to position [78, 0]
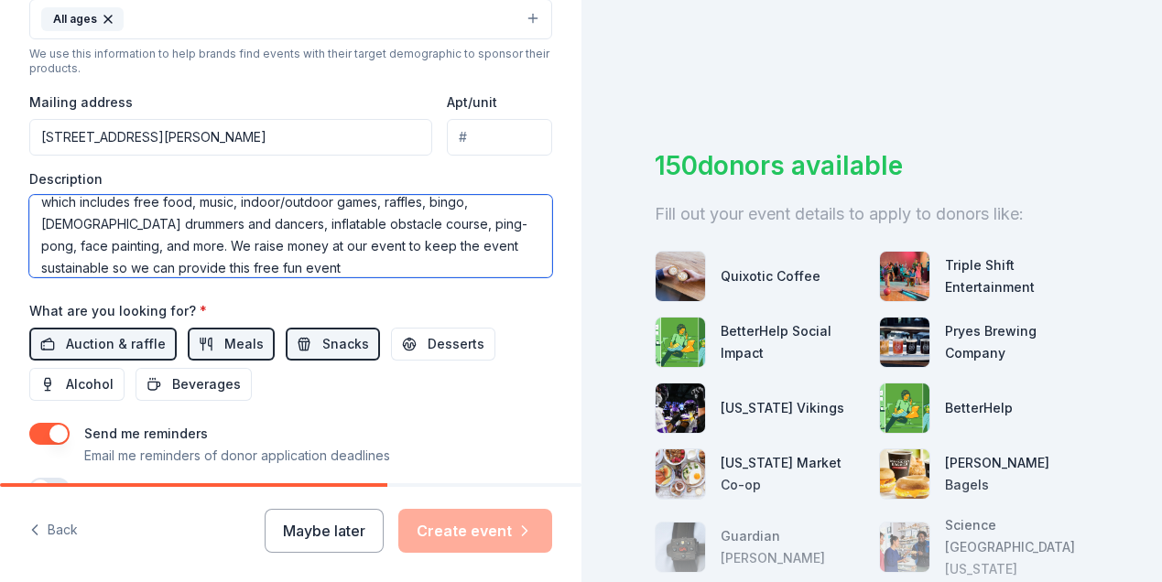
type textarea "This event promotes family engagement at Como Park Senior High School. Most of …"
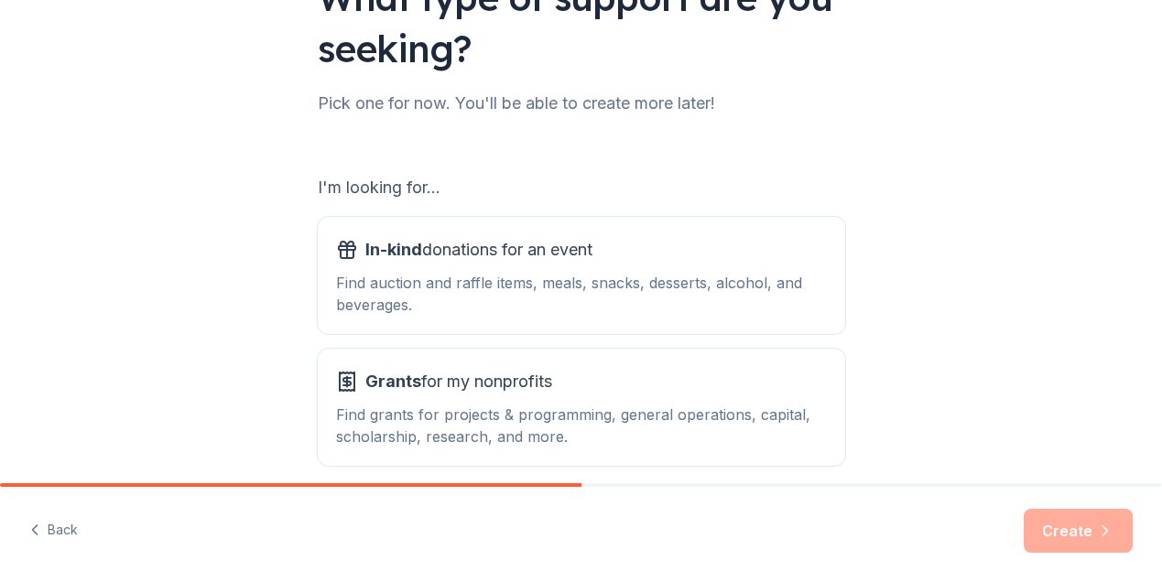
scroll to position [186, 0]
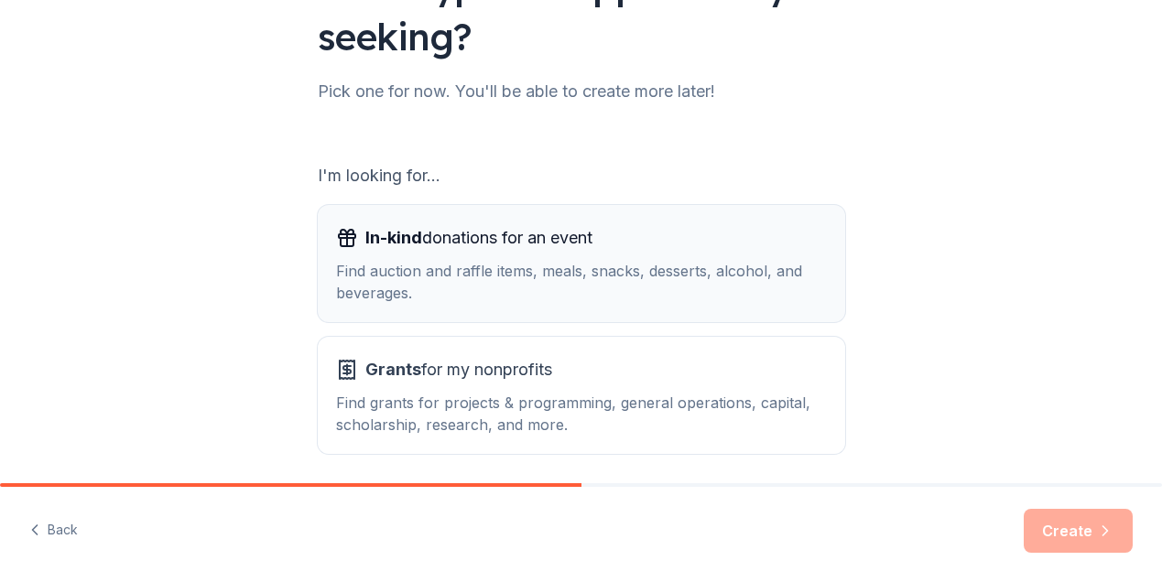
click at [630, 273] on div "Find auction and raffle items, meals, snacks, desserts, alcohol, and beverages." at bounding box center [581, 282] width 491 height 44
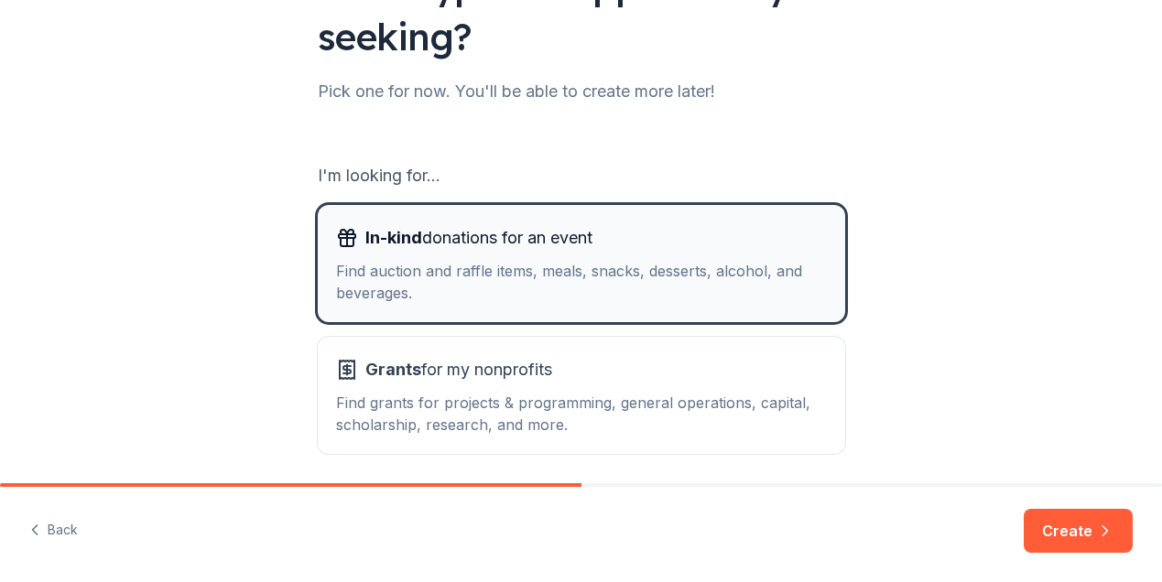
click at [602, 272] on div "Find auction and raffle items, meals, snacks, desserts, alcohol, and beverages." at bounding box center [581, 282] width 491 height 44
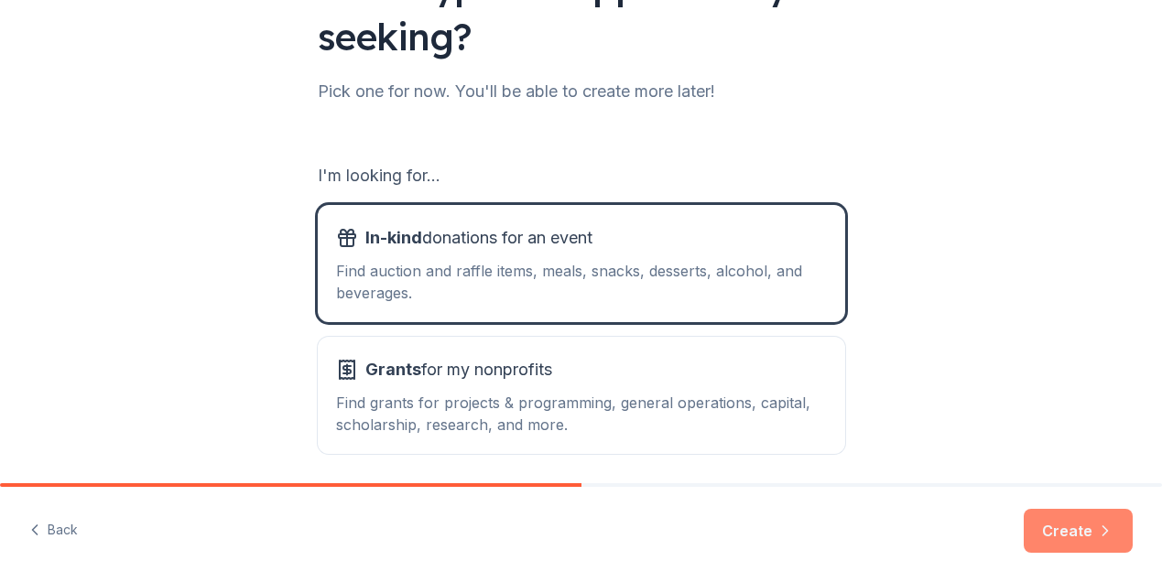
click at [1066, 534] on button "Create" at bounding box center [1078, 531] width 109 height 44
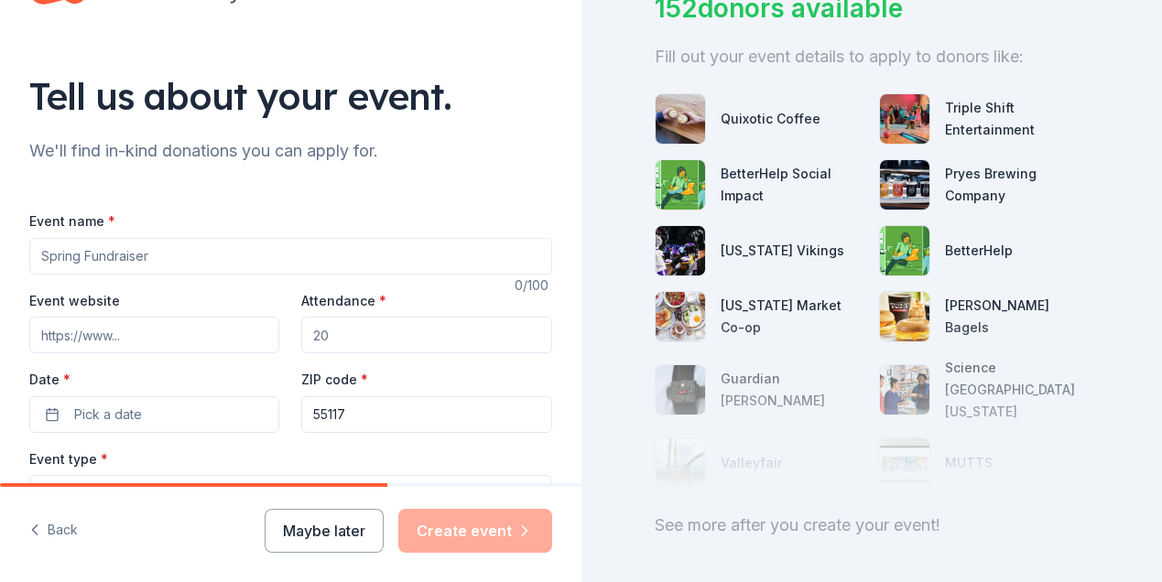
scroll to position [27, 0]
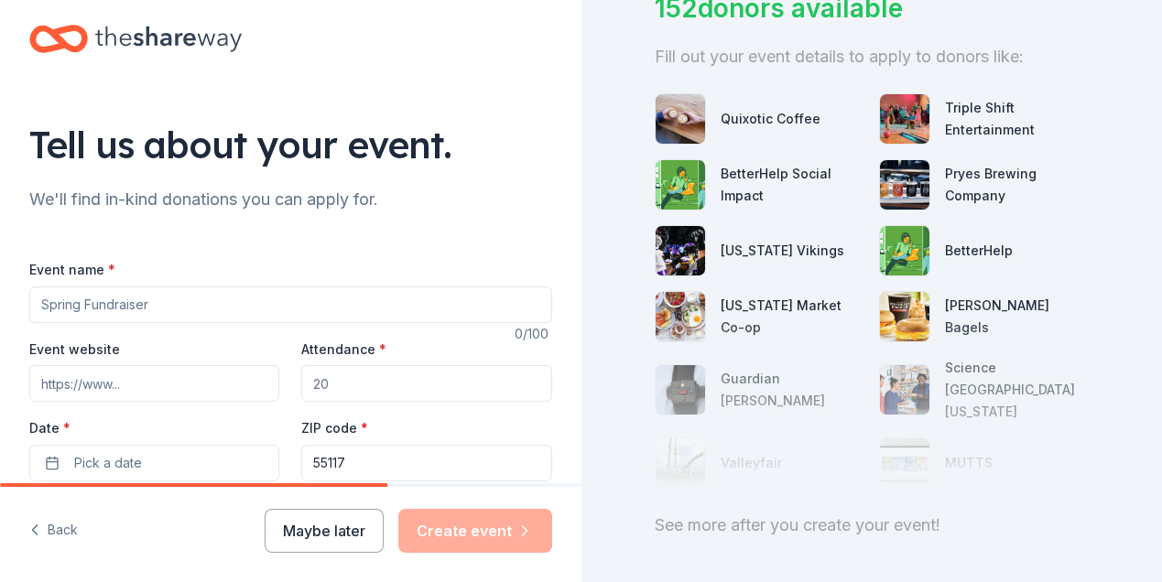
click at [60, 307] on input "Event name *" at bounding box center [290, 305] width 523 height 37
type input "Family Fun Night"
drag, startPoint x: 344, startPoint y: 381, endPoint x: 277, endPoint y: 376, distance: 67.9
click at [277, 377] on div "Event website Attendance * Date * Pick a date ZIP code * 55117" at bounding box center [290, 410] width 523 height 144
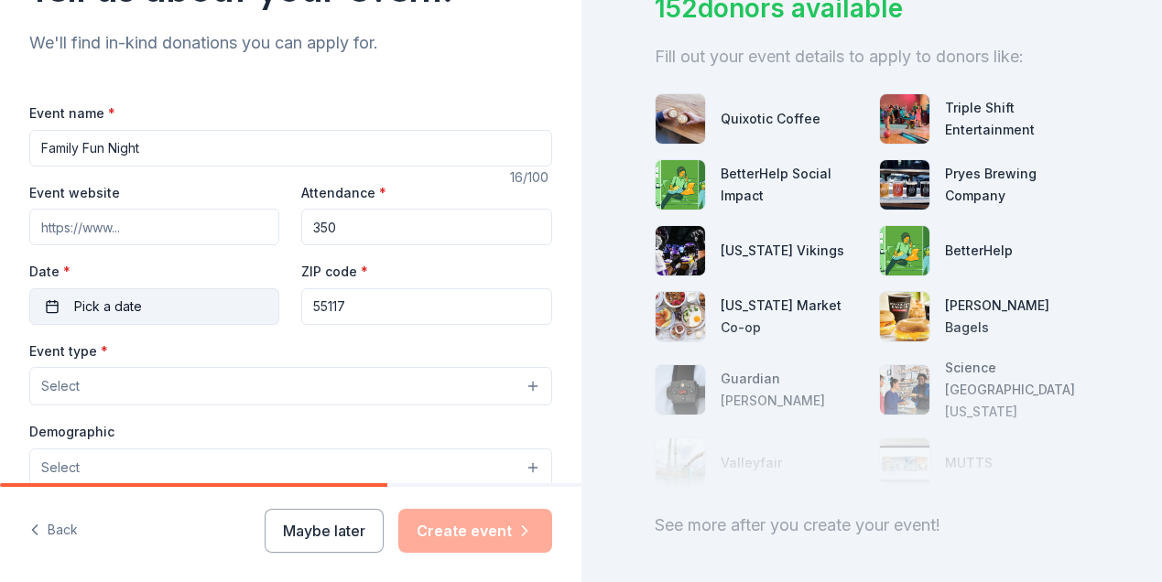
scroll to position [194, 0]
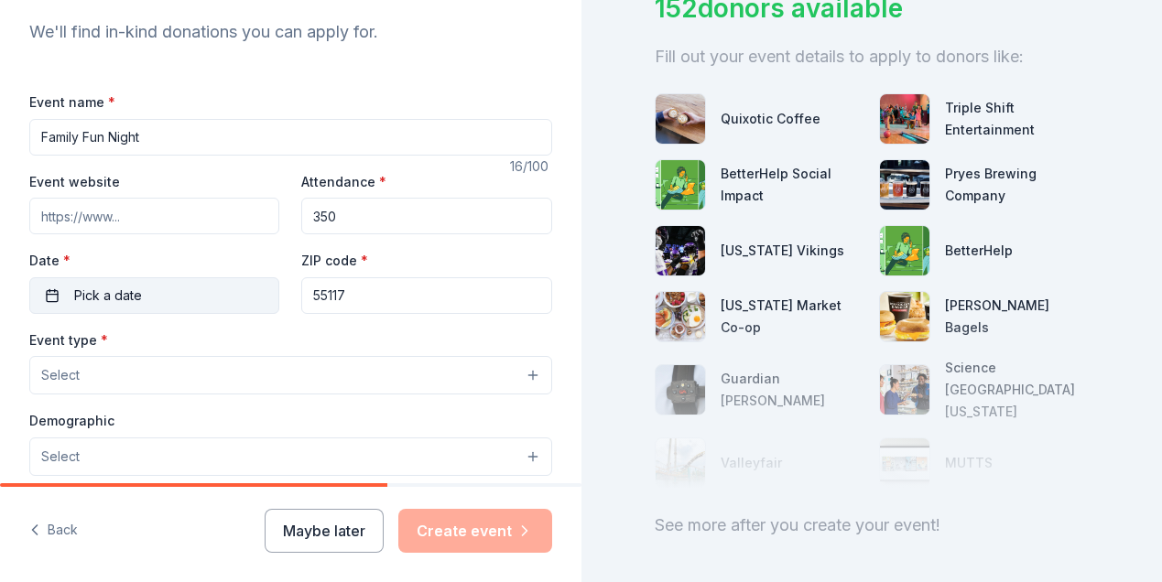
type input "350"
click at [103, 299] on span "Pick a date" at bounding box center [108, 296] width 68 height 22
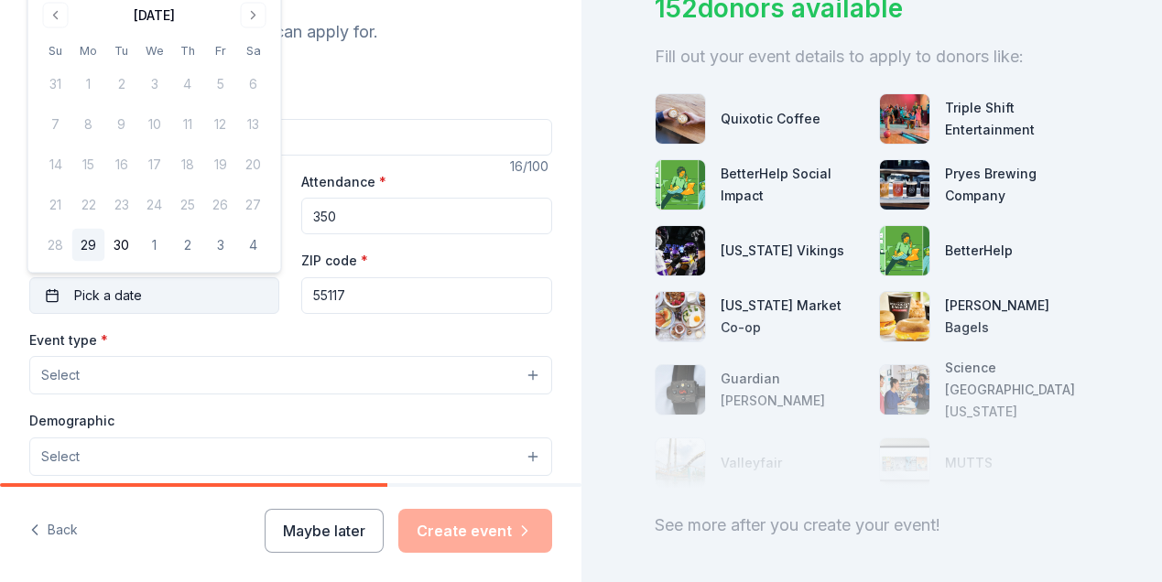
click at [177, 296] on button "Pick a date" at bounding box center [154, 295] width 250 height 37
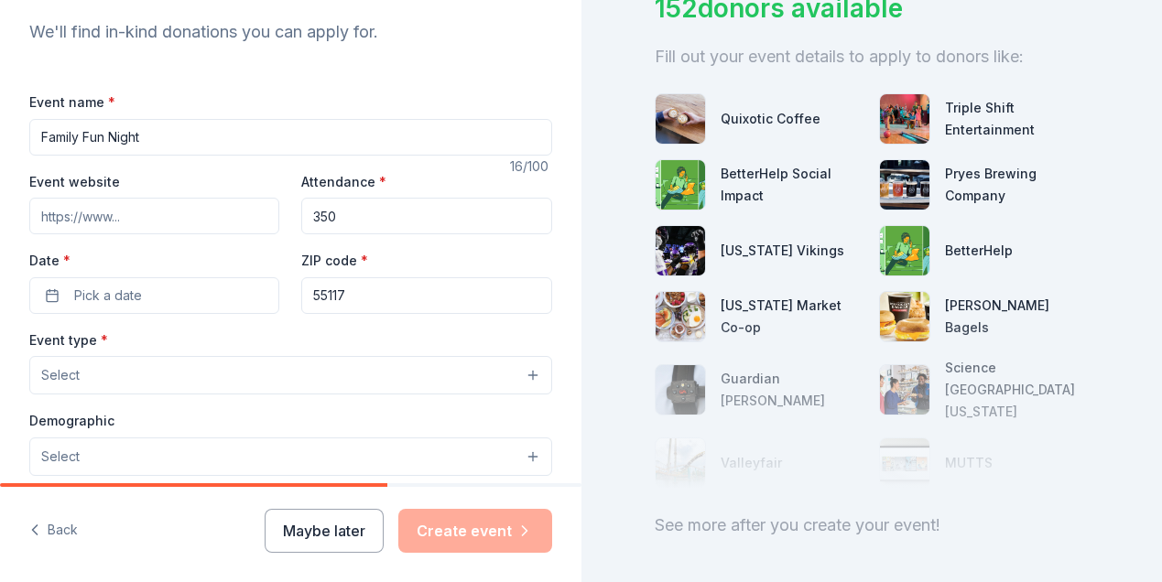
click at [136, 371] on button "Select" at bounding box center [290, 375] width 523 height 38
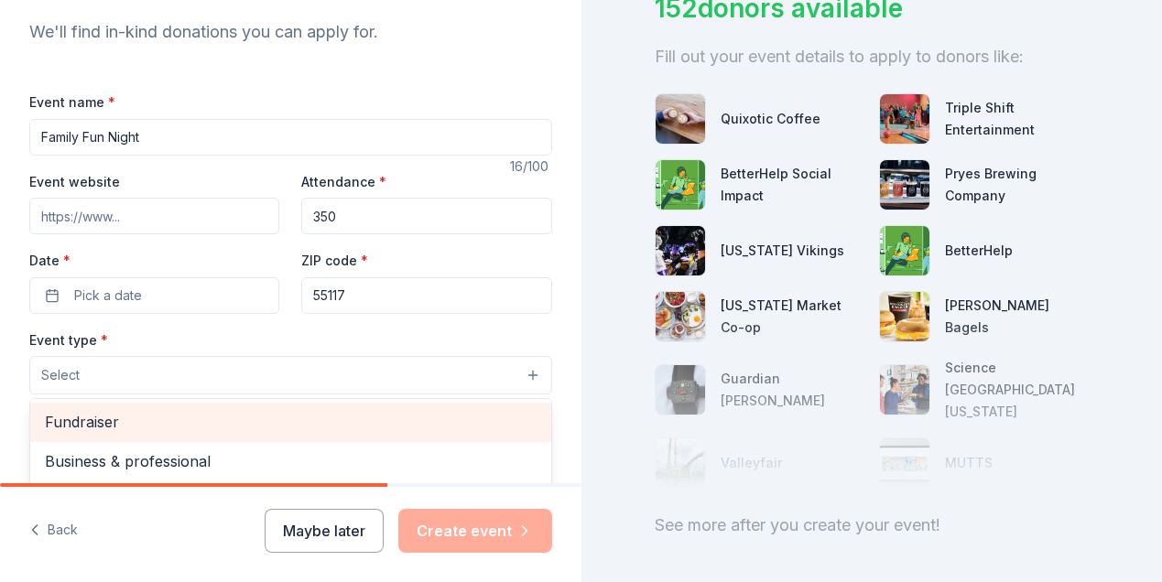
click at [136, 423] on span "Fundraiser" at bounding box center [291, 422] width 492 height 24
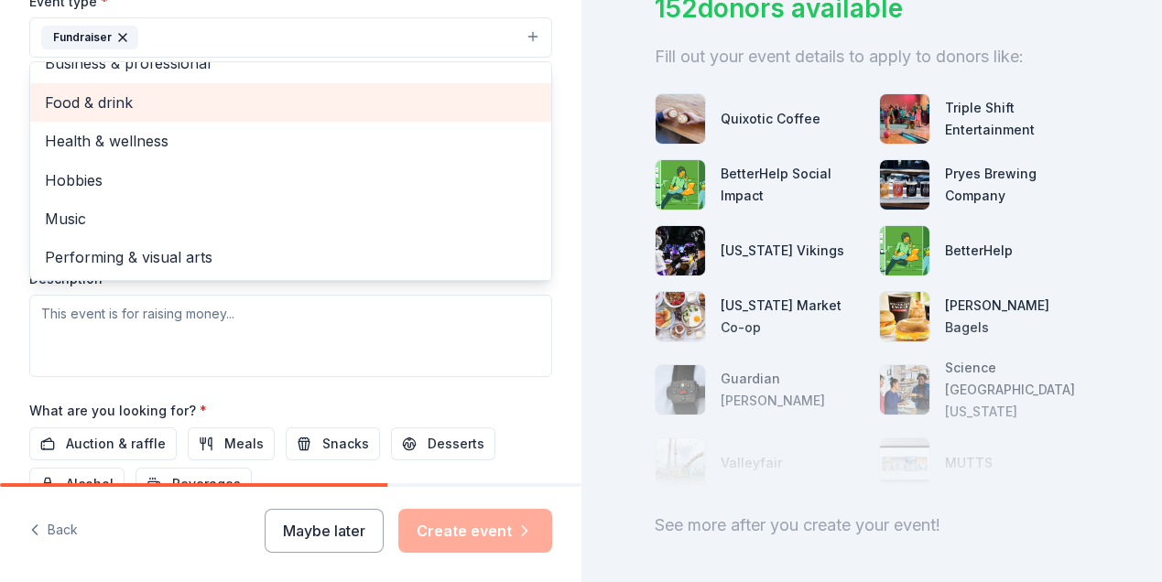
scroll to position [537, 0]
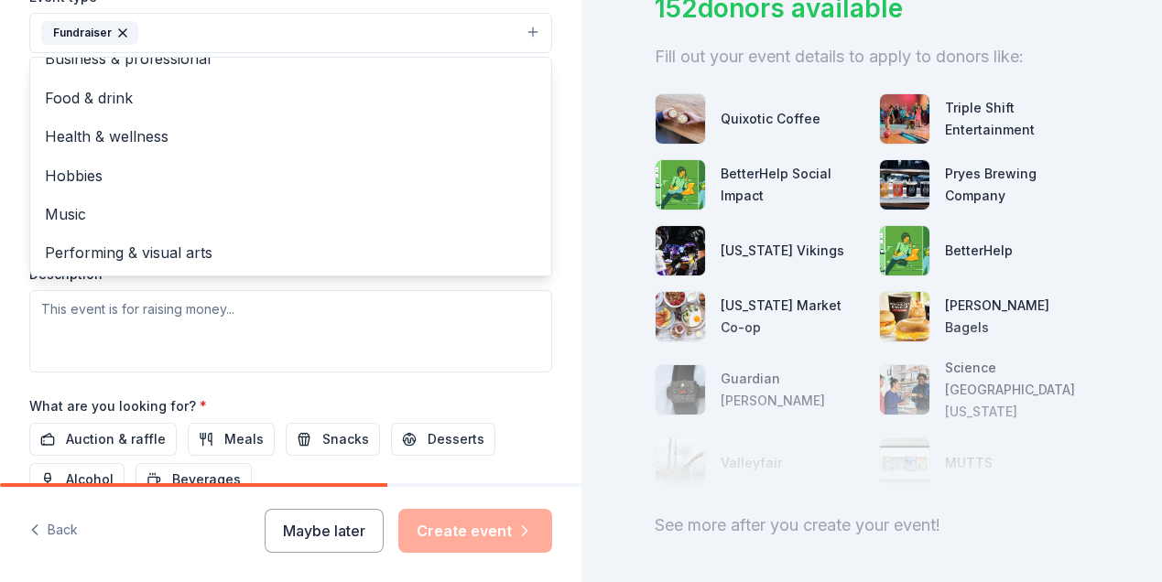
click at [569, 285] on div "Tell us about your event. We'll find in-kind donations you can apply for. Event…" at bounding box center [290, 73] width 581 height 1221
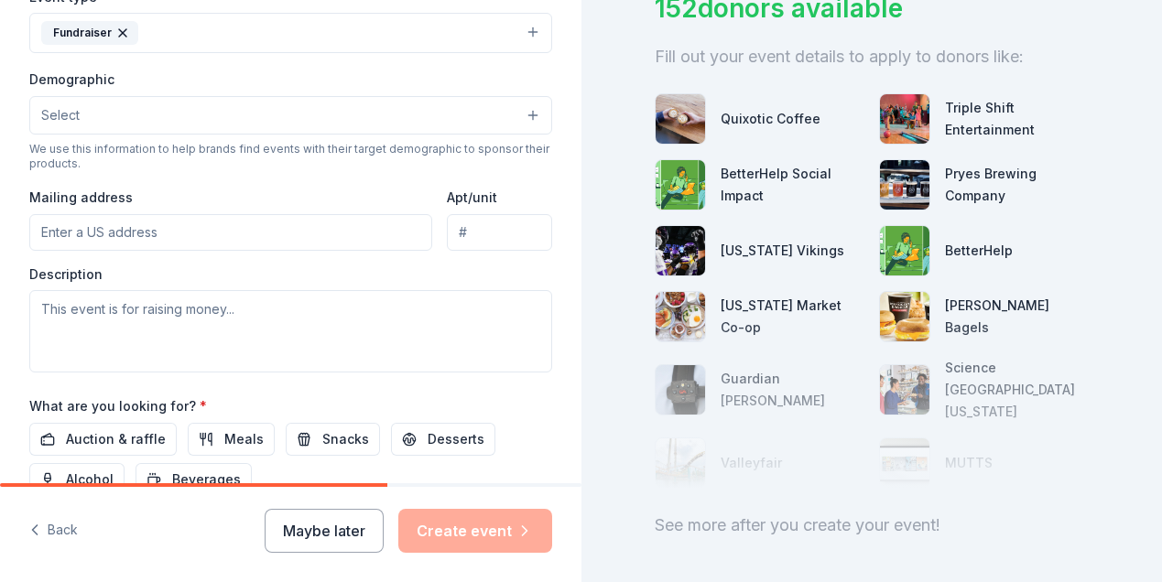
click at [435, 115] on button "Select" at bounding box center [290, 115] width 523 height 38
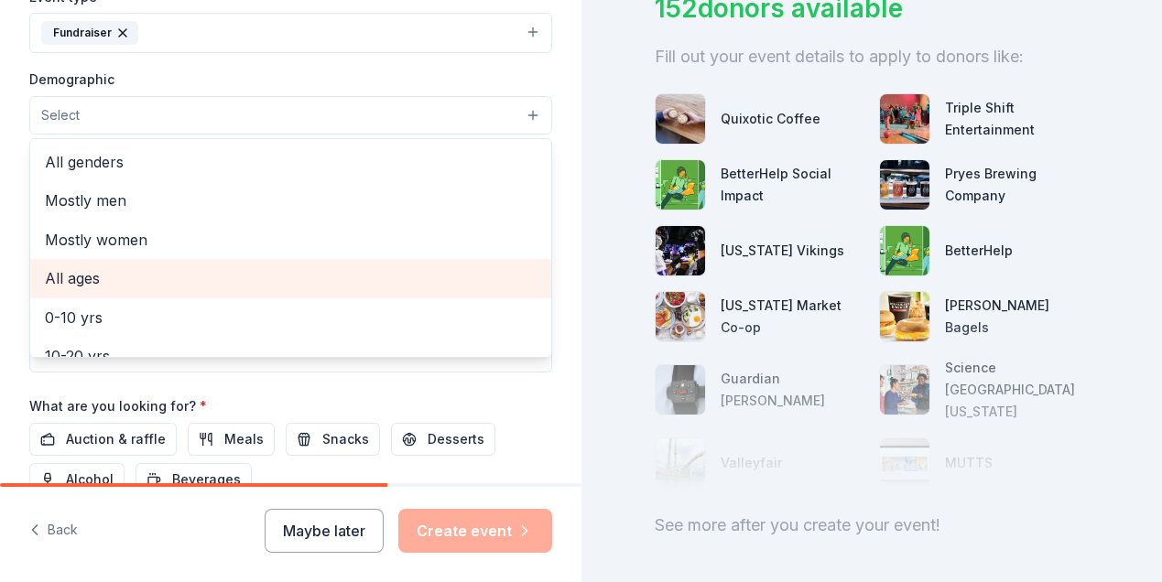
click at [110, 270] on span "All ages" at bounding box center [291, 278] width 492 height 24
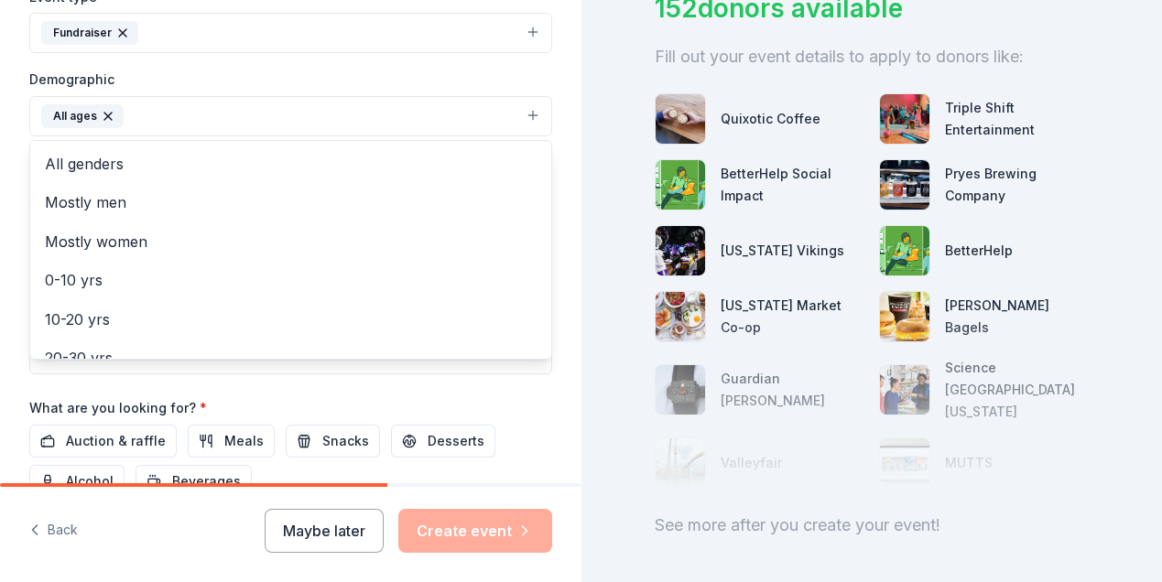
click at [612, 173] on div "Tell us about your event. We'll find in-kind donations you can apply for. Event…" at bounding box center [581, 291] width 1162 height 582
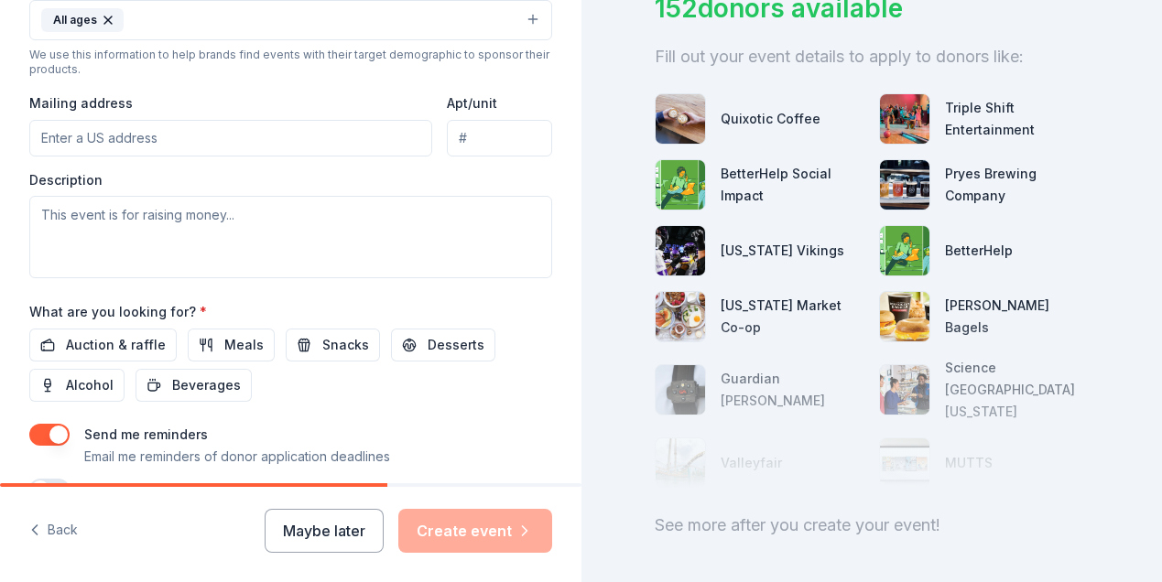
scroll to position [635, 0]
click at [65, 136] on input "Mailing address" at bounding box center [230, 136] width 403 height 37
type input "[STREET_ADDRESS][PERSON_NAME]"
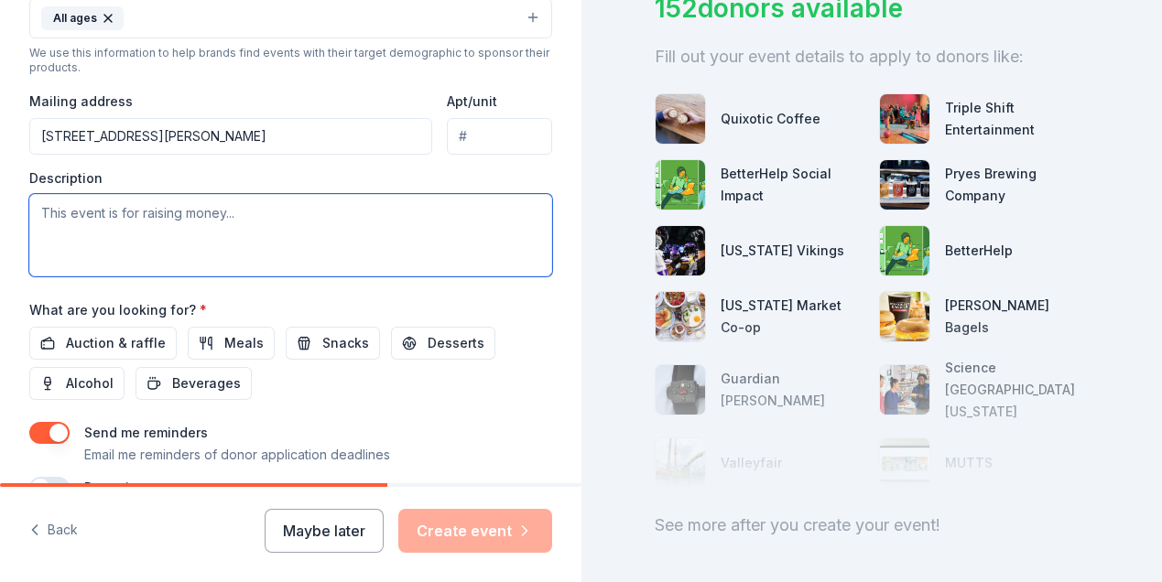
click at [60, 218] on textarea at bounding box center [290, 235] width 523 height 82
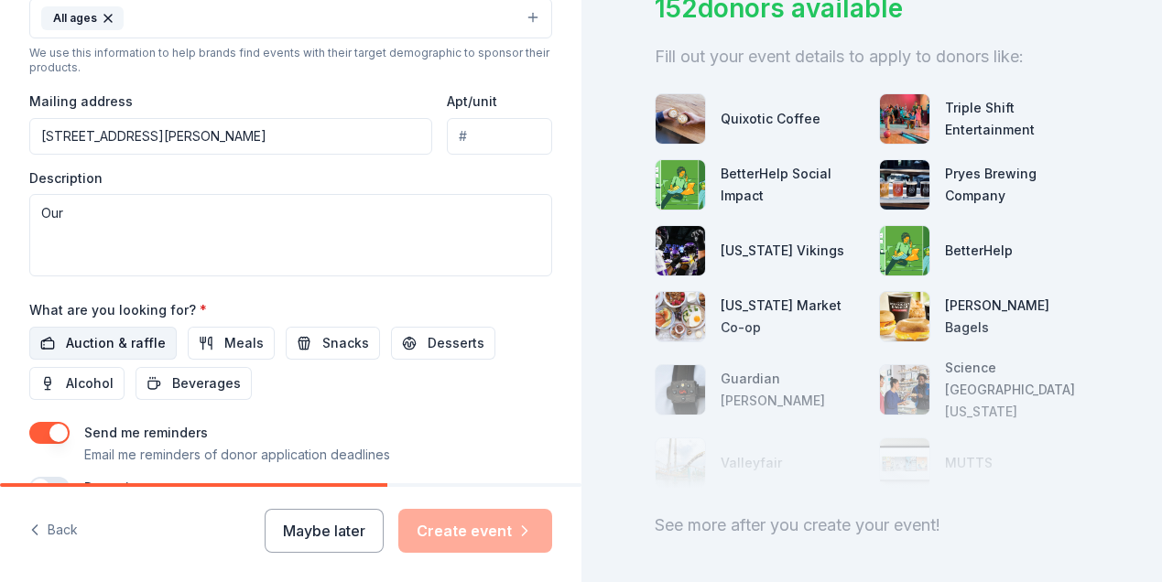
click at [121, 341] on span "Auction & raffle" at bounding box center [116, 343] width 100 height 22
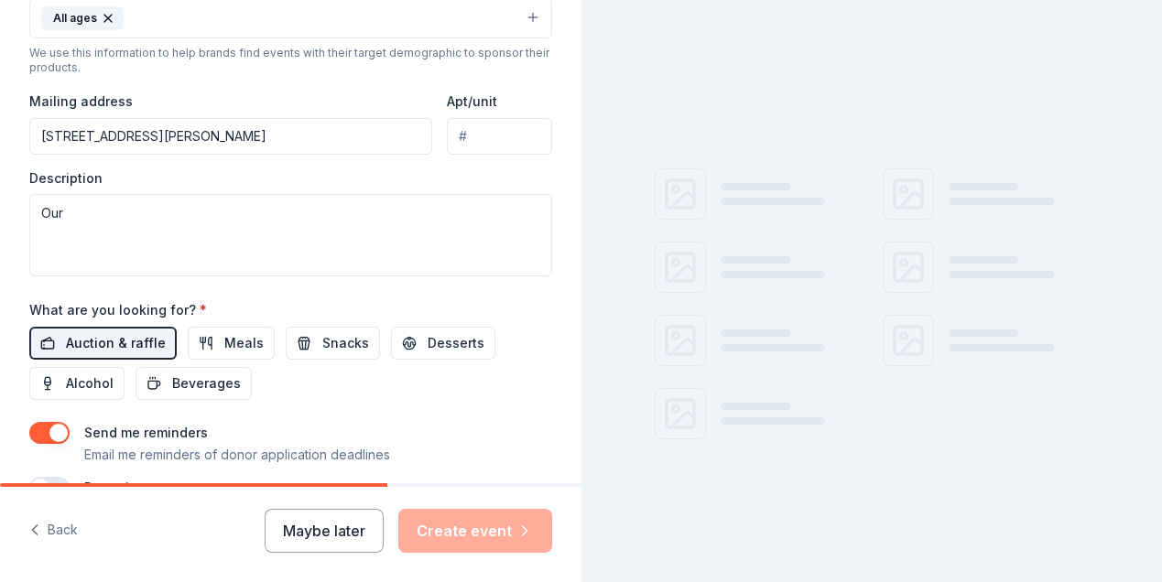
scroll to position [0, 0]
click at [207, 344] on button "Meals" at bounding box center [231, 343] width 87 height 33
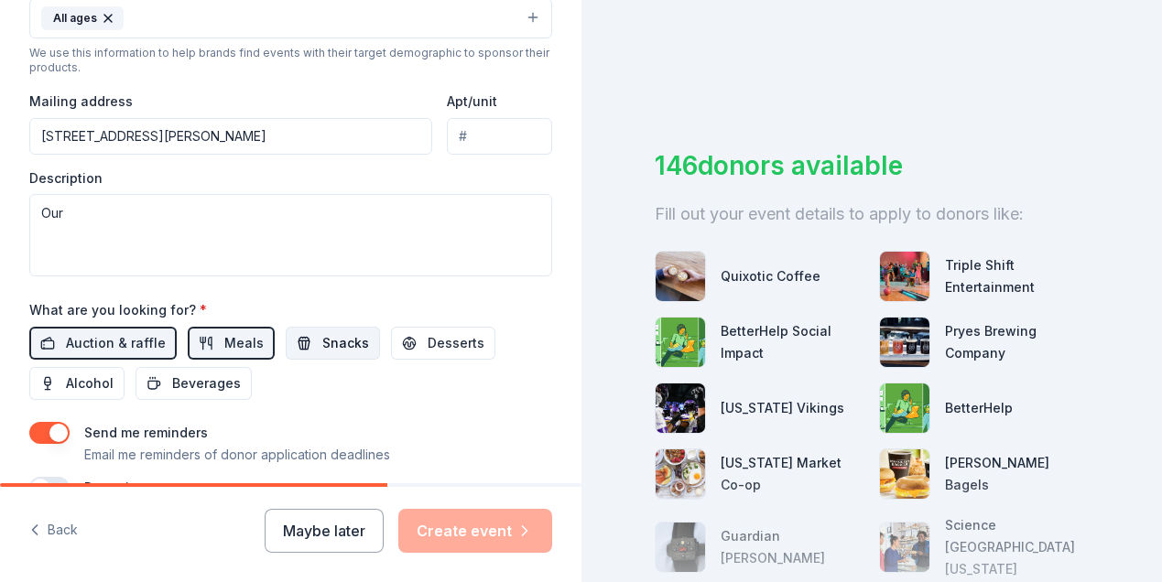
click at [328, 343] on span "Snacks" at bounding box center [345, 343] width 47 height 22
click at [442, 342] on span "Desserts" at bounding box center [456, 343] width 57 height 22
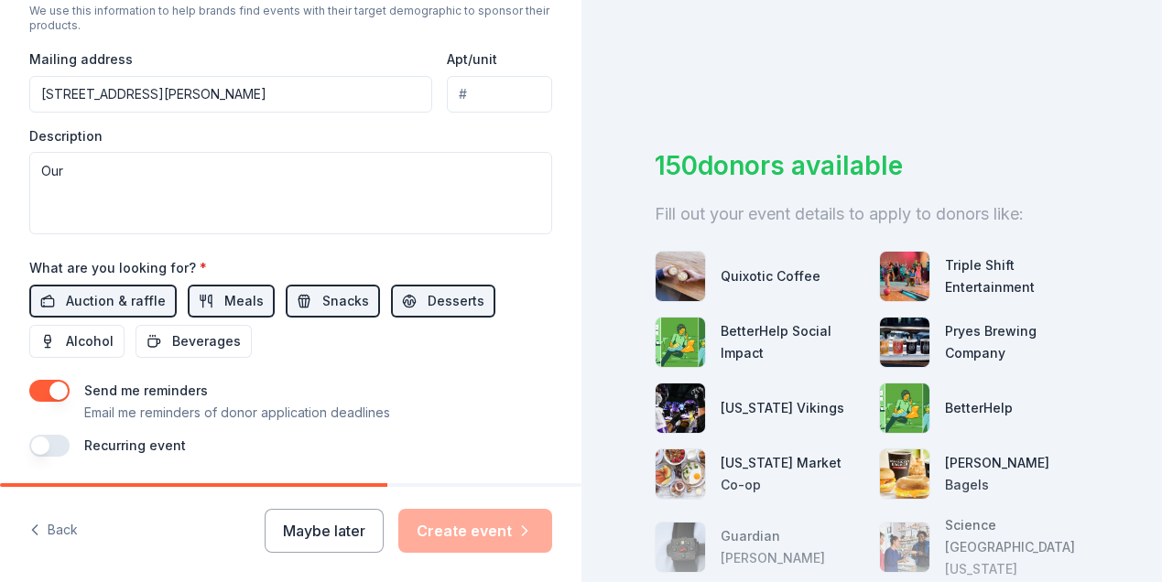
scroll to position [674, 0]
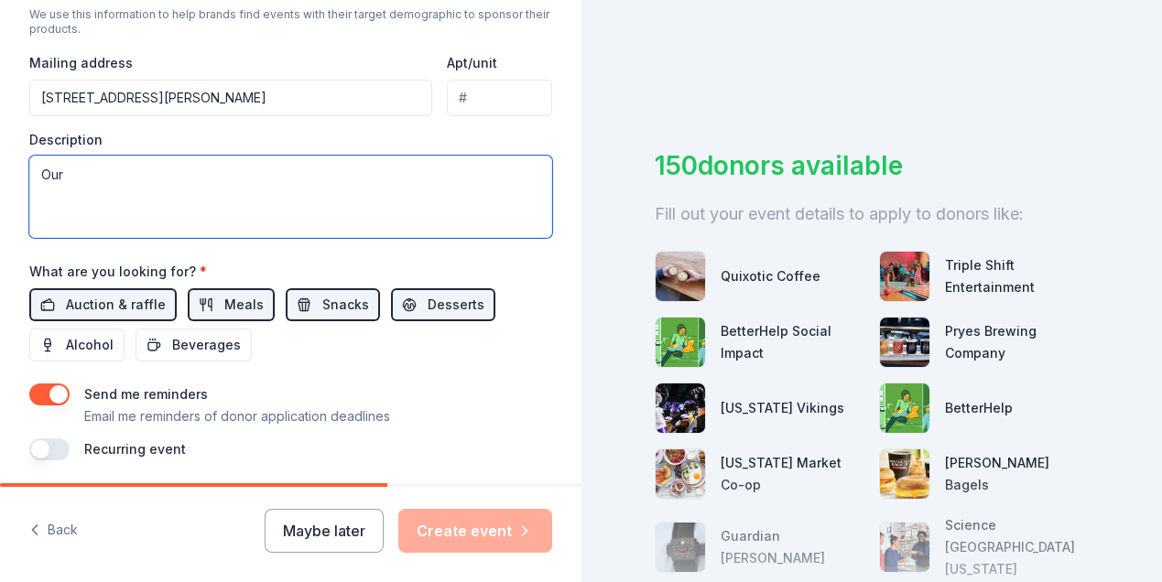
click at [85, 176] on textarea "Our" at bounding box center [290, 197] width 523 height 82
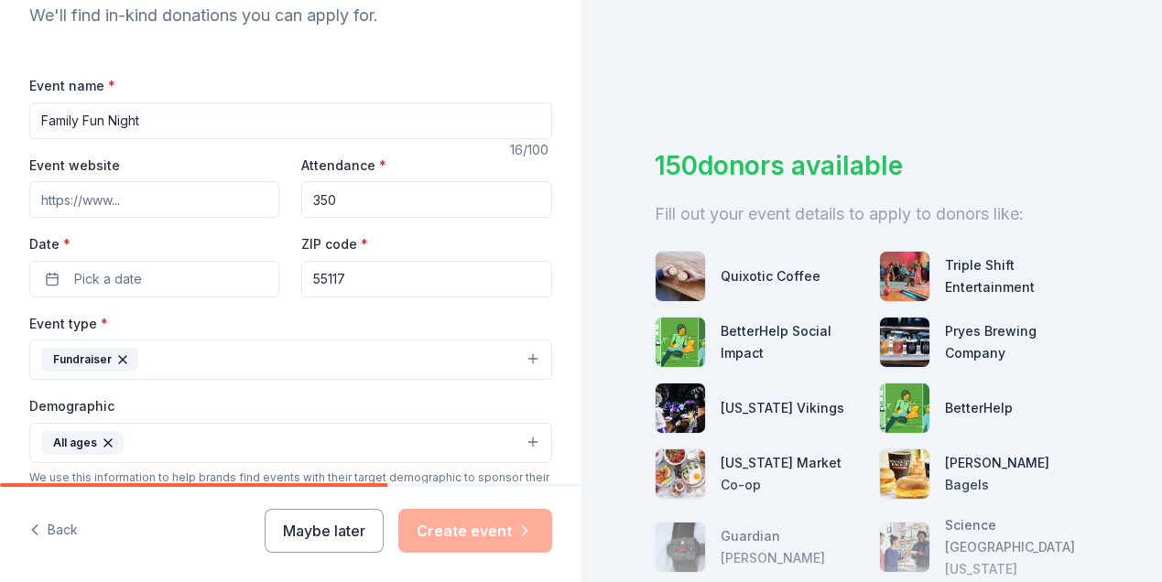
scroll to position [213, 0]
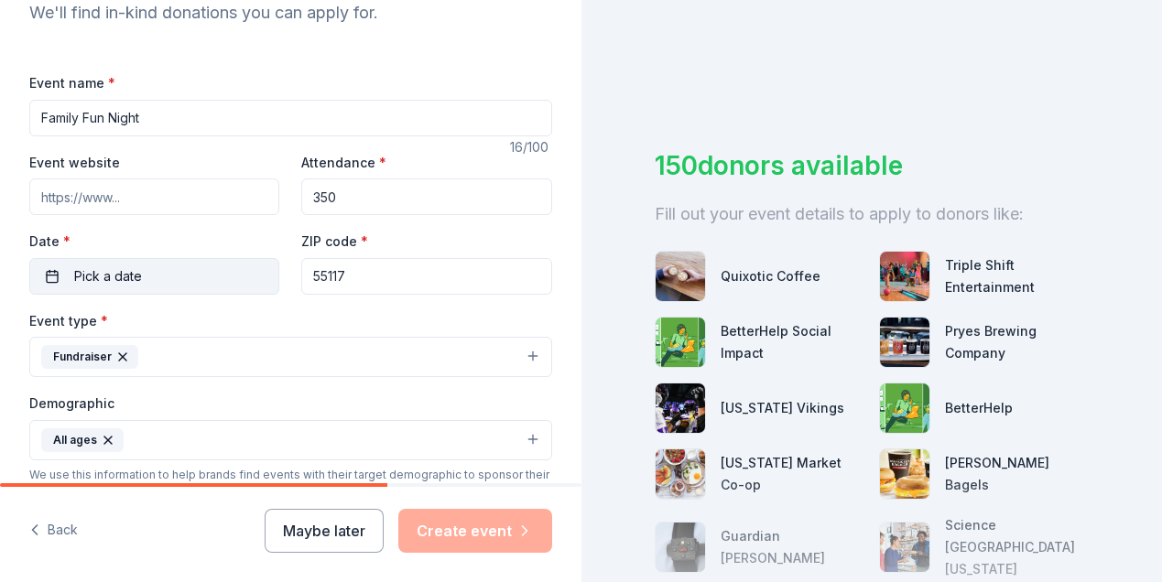
click at [51, 280] on button "Pick a date" at bounding box center [154, 276] width 250 height 37
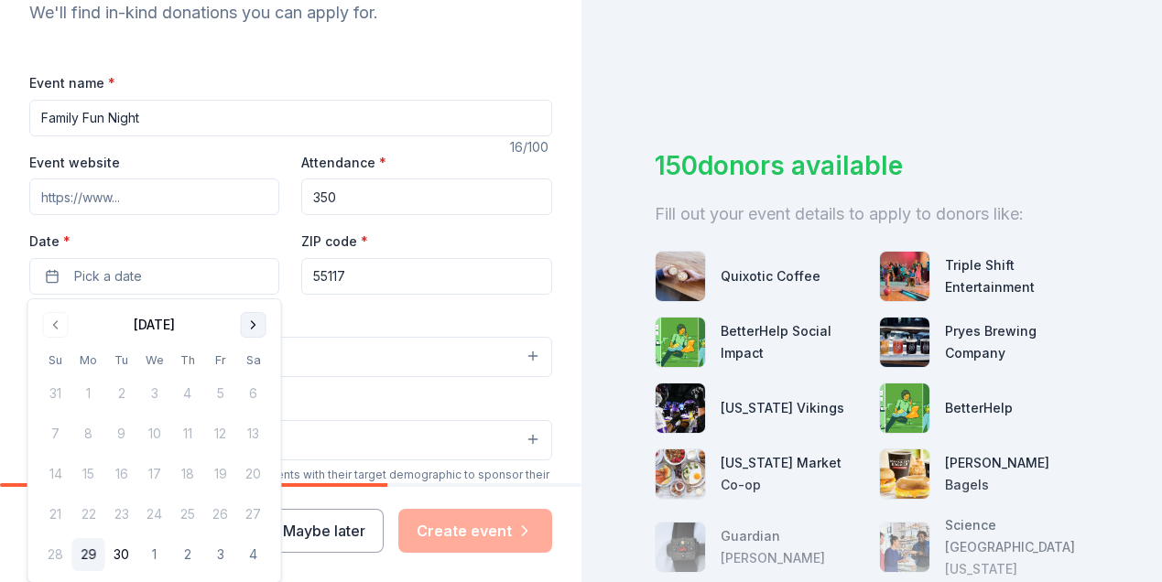
click at [254, 325] on button "Go to next month" at bounding box center [254, 325] width 26 height 26
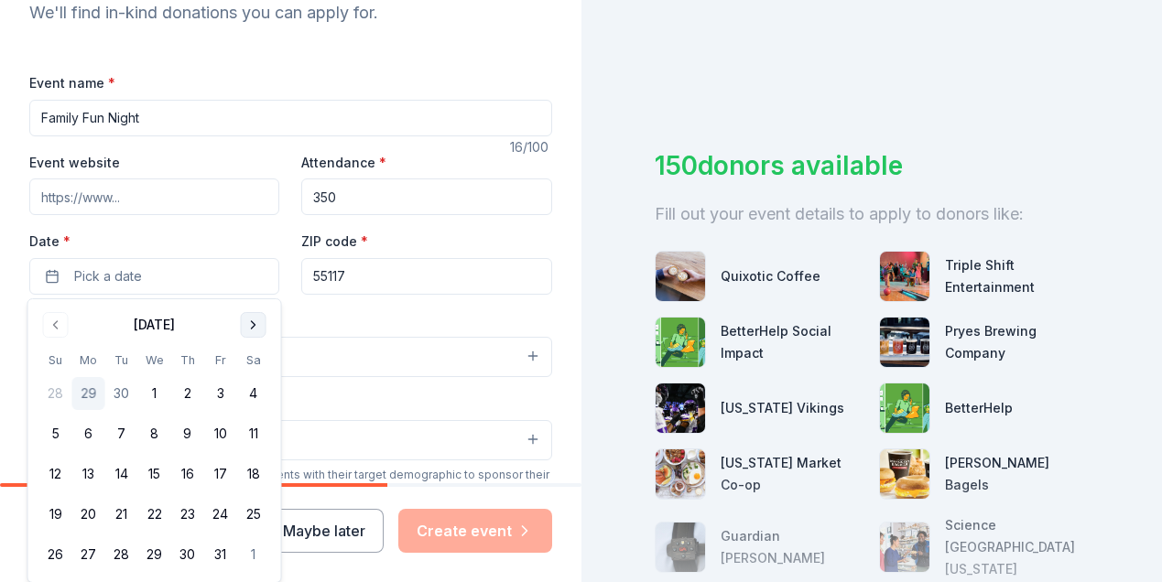
click at [257, 325] on button "Go to next month" at bounding box center [254, 325] width 26 height 26
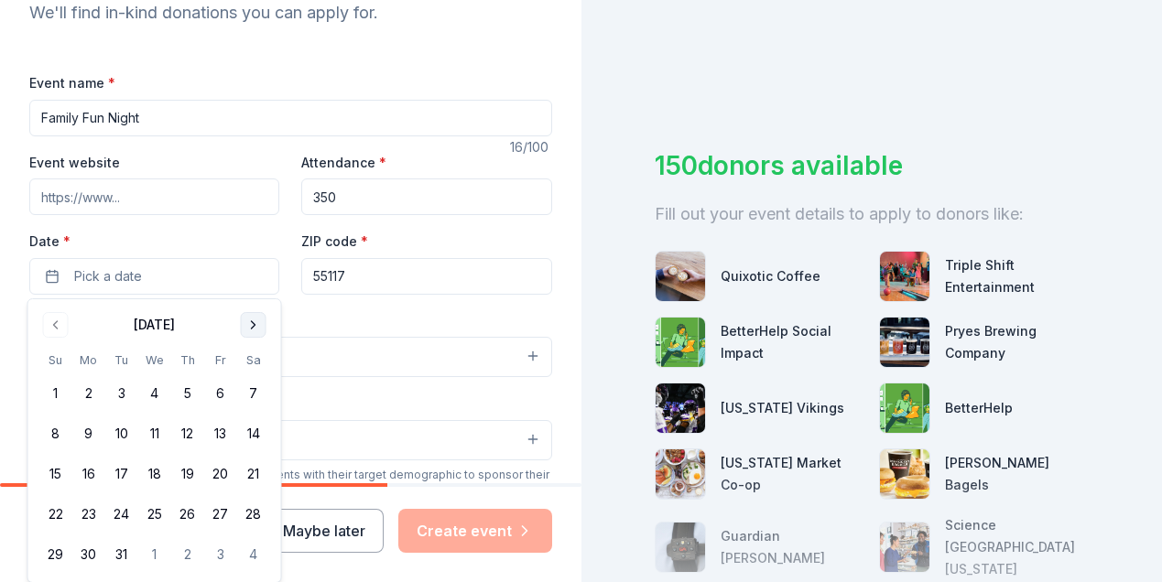
click at [257, 325] on button "Go to next month" at bounding box center [254, 325] width 26 height 26
click at [222, 396] on button "1" at bounding box center [220, 393] width 33 height 33
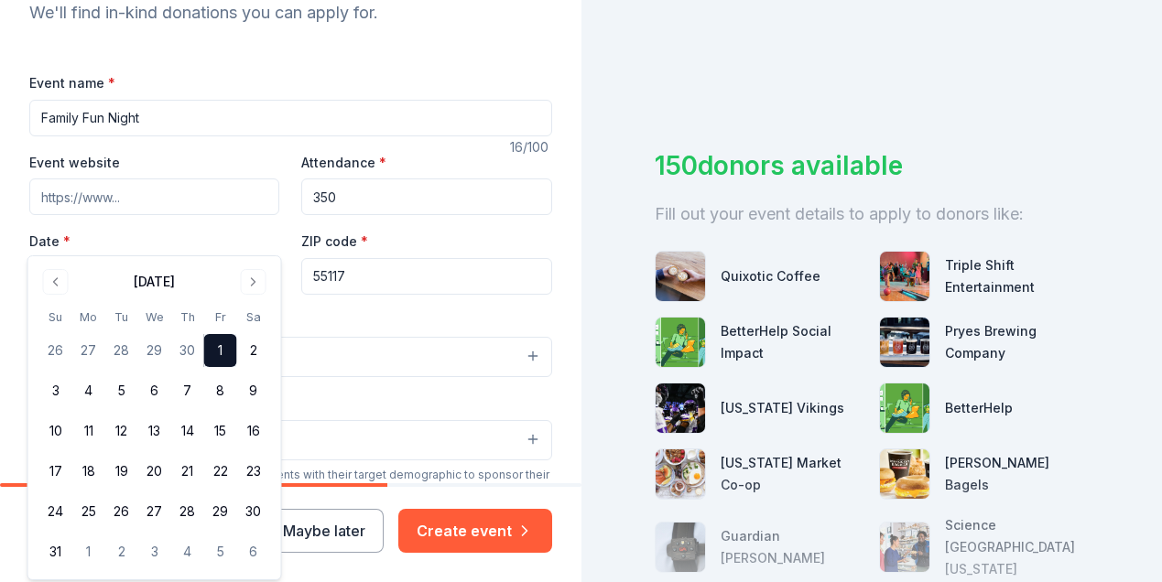
scroll to position [346, 0]
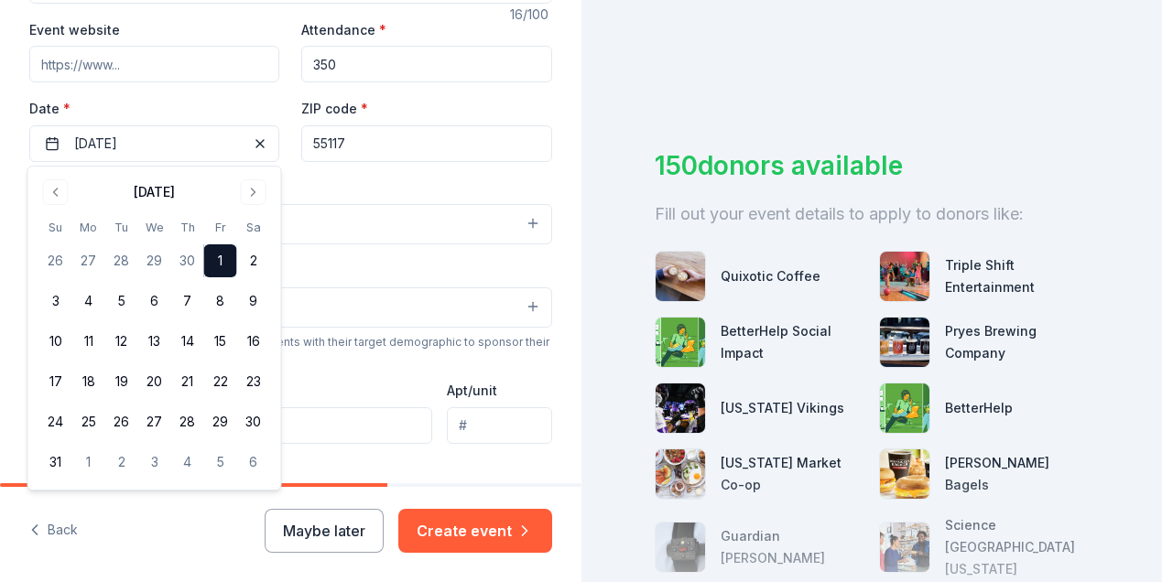
click at [609, 171] on div "150 donors available Fill out your event details to apply to donors like: Quixo…" at bounding box center [871, 291] width 581 height 582
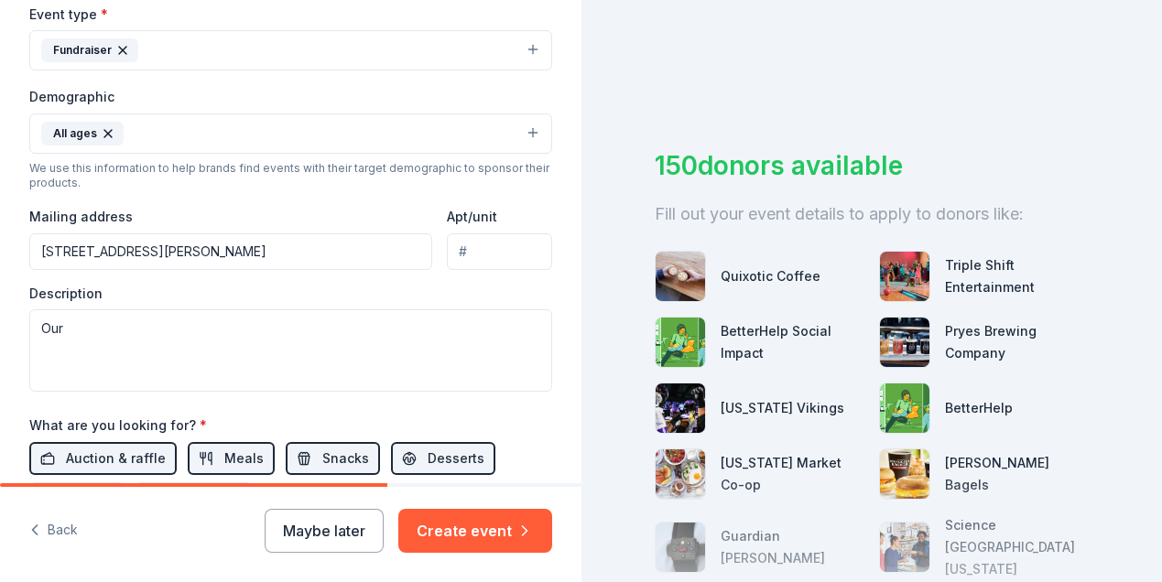
scroll to position [526, 0]
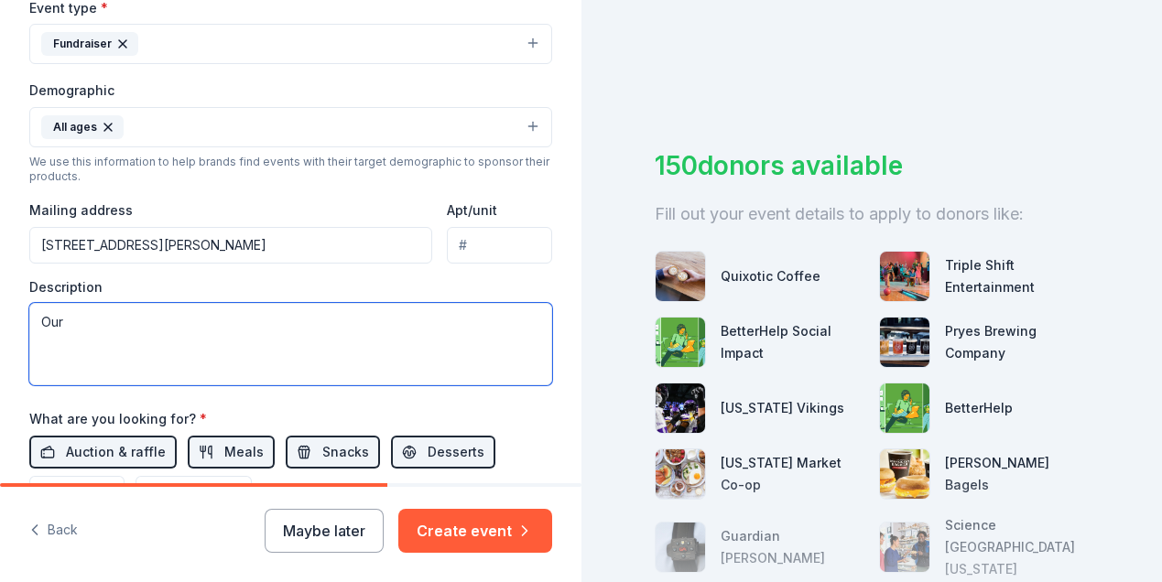
click at [72, 326] on textarea "Our" at bounding box center [290, 344] width 523 height 82
type textarea "O"
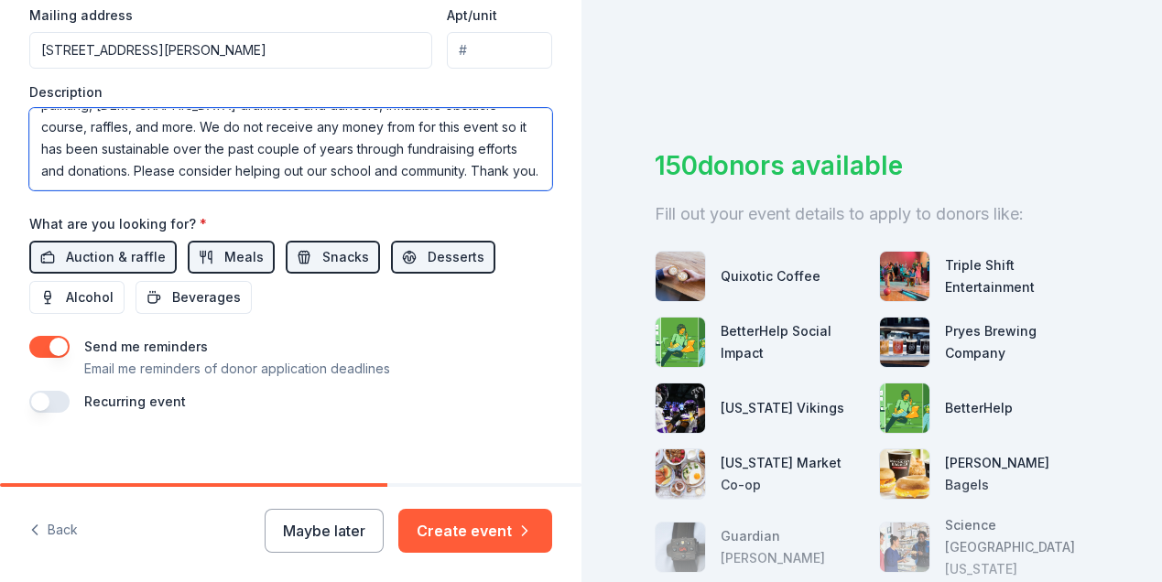
scroll to position [739, 0]
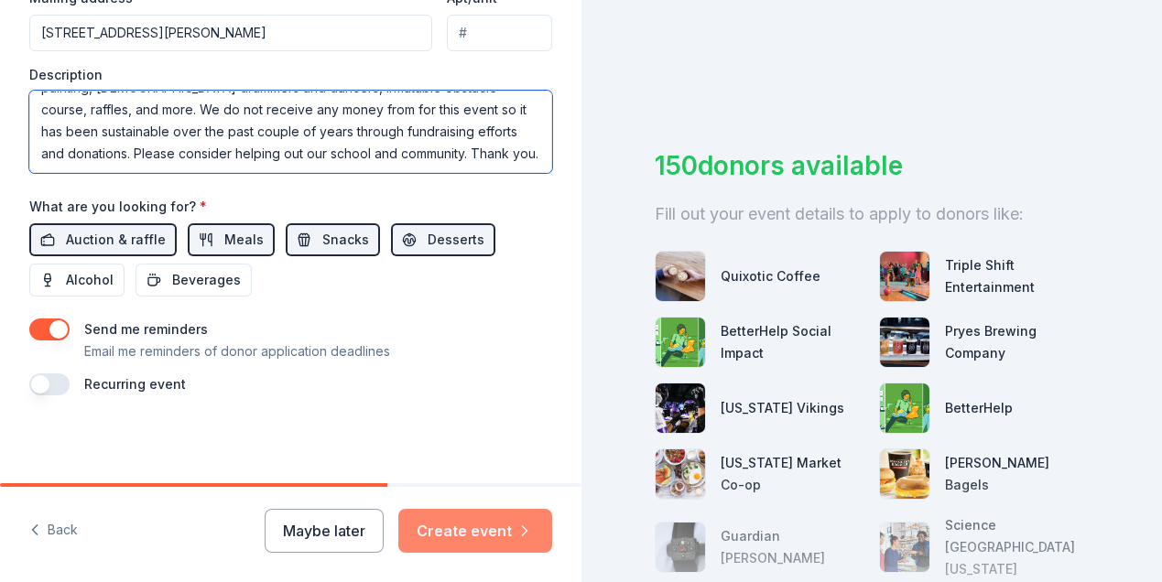
type textarea "Our Family Fun Night promotes family engagement at Como Park Senior High School…"
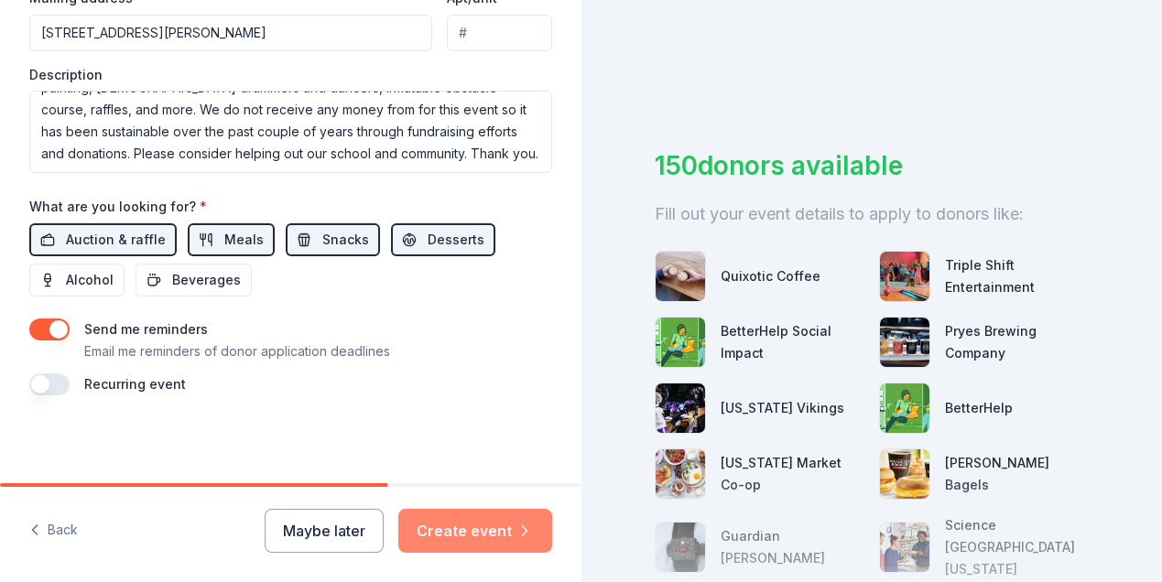
click at [478, 536] on button "Create event" at bounding box center [475, 531] width 154 height 44
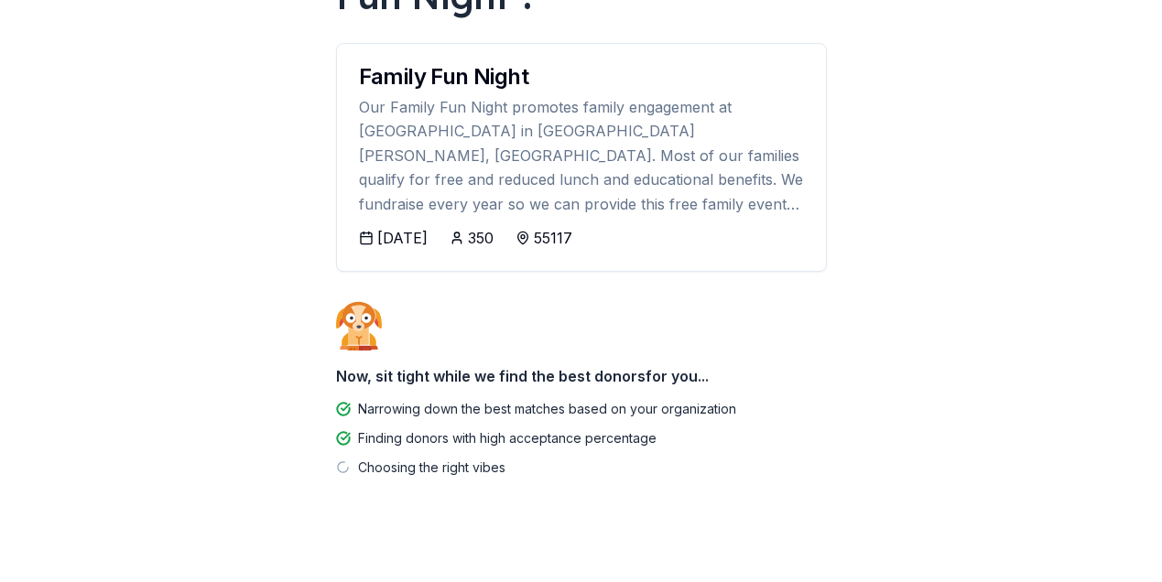
scroll to position [215, 0]
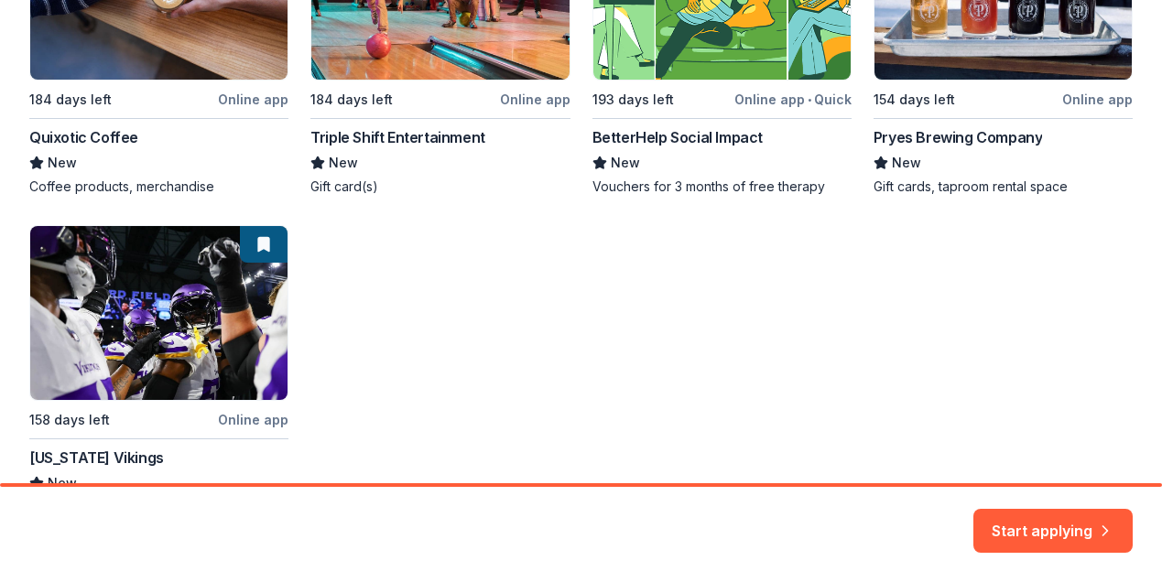
scroll to position [464, 0]
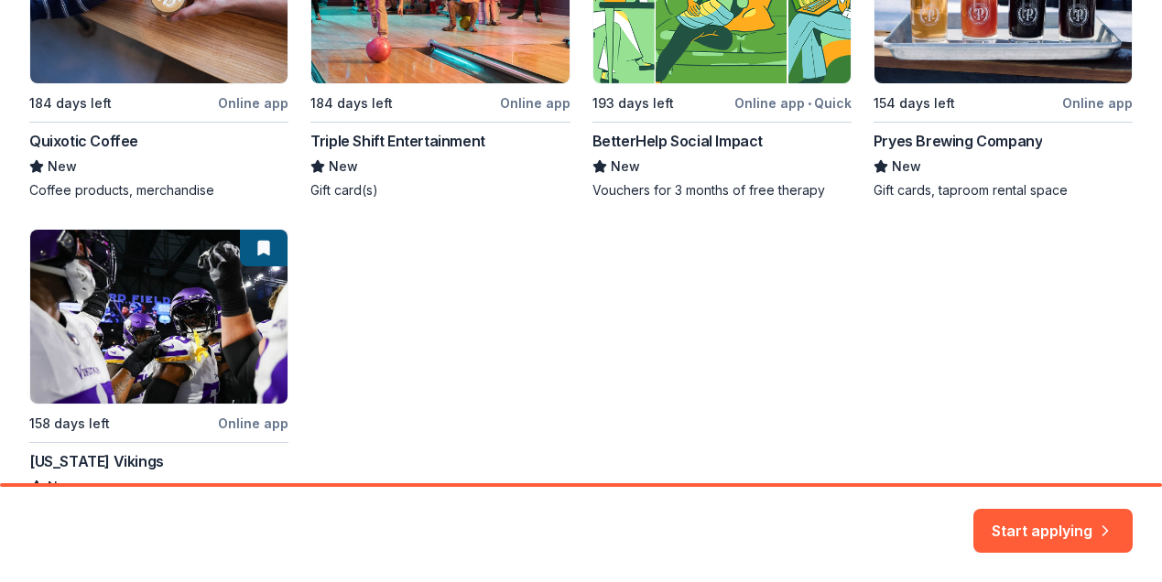
click at [159, 362] on div "Local 184 days left Online app Quixotic Coffee New Coffee products, merchandise…" at bounding box center [580, 214] width 1103 height 612
click at [247, 420] on div "Local 184 days left Online app Quixotic Coffee New Coffee products, merchandise…" at bounding box center [580, 214] width 1103 height 612
click at [119, 456] on div "Local 184 days left Online app Quixotic Coffee New Coffee products, merchandise…" at bounding box center [580, 214] width 1103 height 612
click at [101, 326] on div "Local 184 days left Online app Quixotic Coffee New Coffee products, merchandise…" at bounding box center [580, 214] width 1103 height 612
click at [1040, 535] on button "Start applying" at bounding box center [1052, 520] width 159 height 44
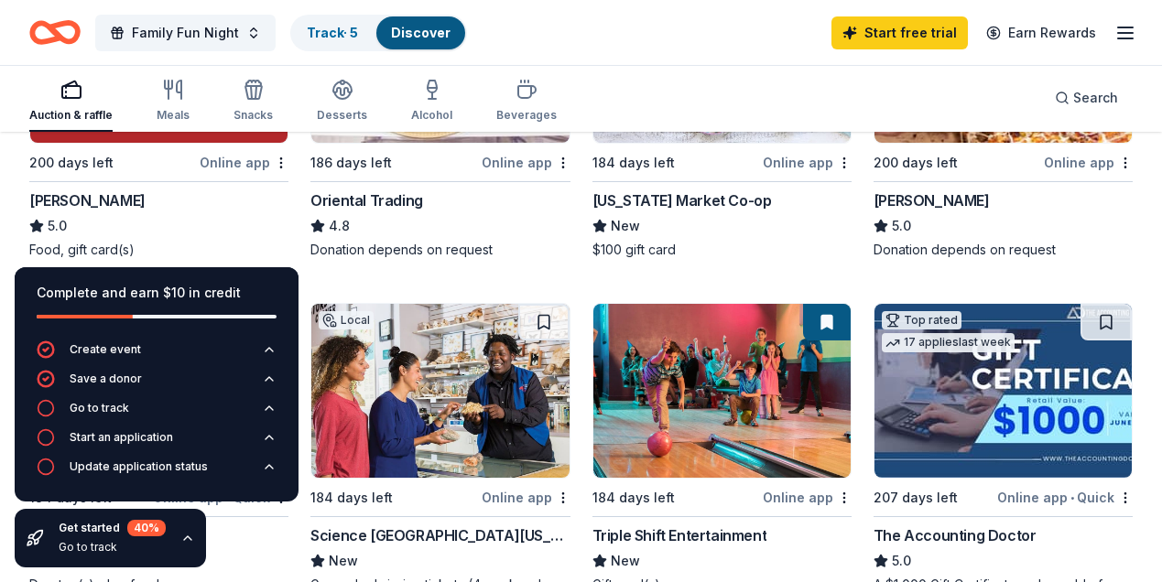
scroll to position [721, 0]
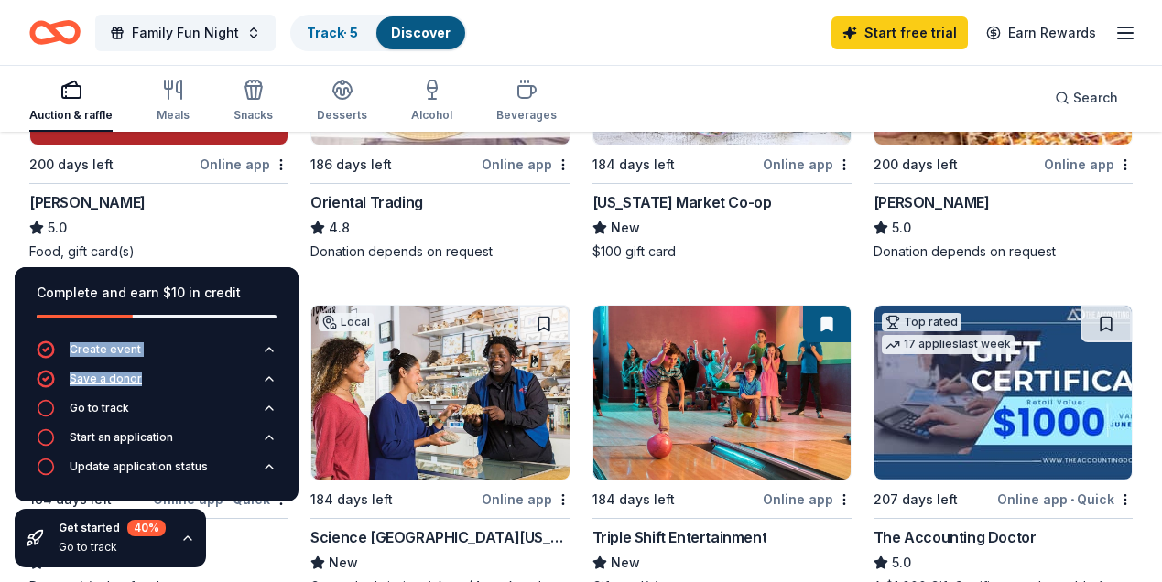
drag, startPoint x: 278, startPoint y: 288, endPoint x: 212, endPoint y: 393, distance: 123.9
click at [212, 393] on div "Complete and earn $10 in credit Create event Save a donor Go to track Start an …" at bounding box center [157, 384] width 284 height 234
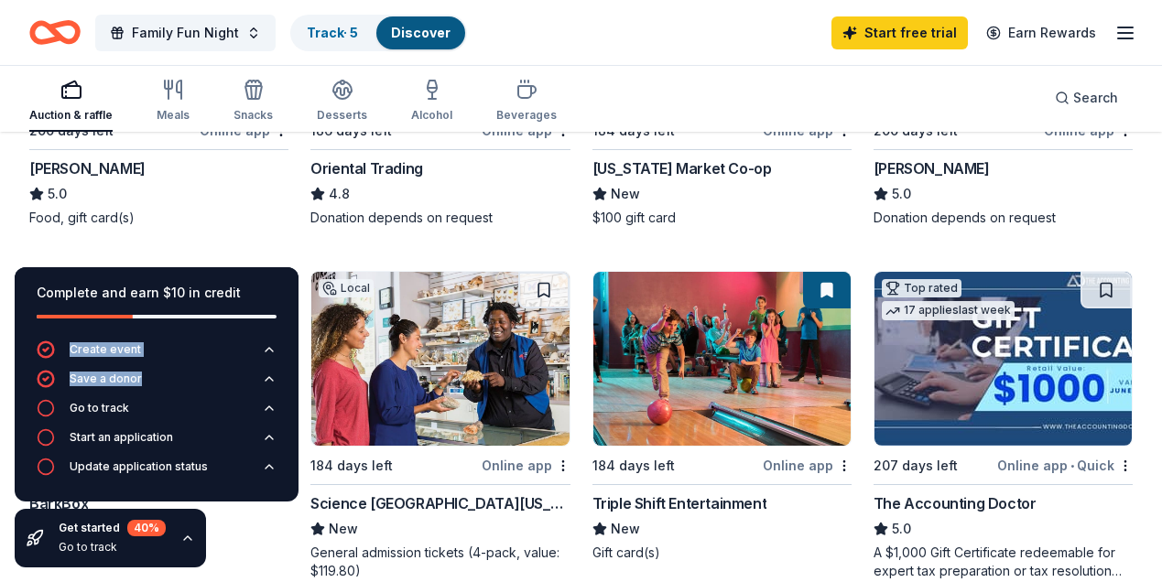
scroll to position [752, 0]
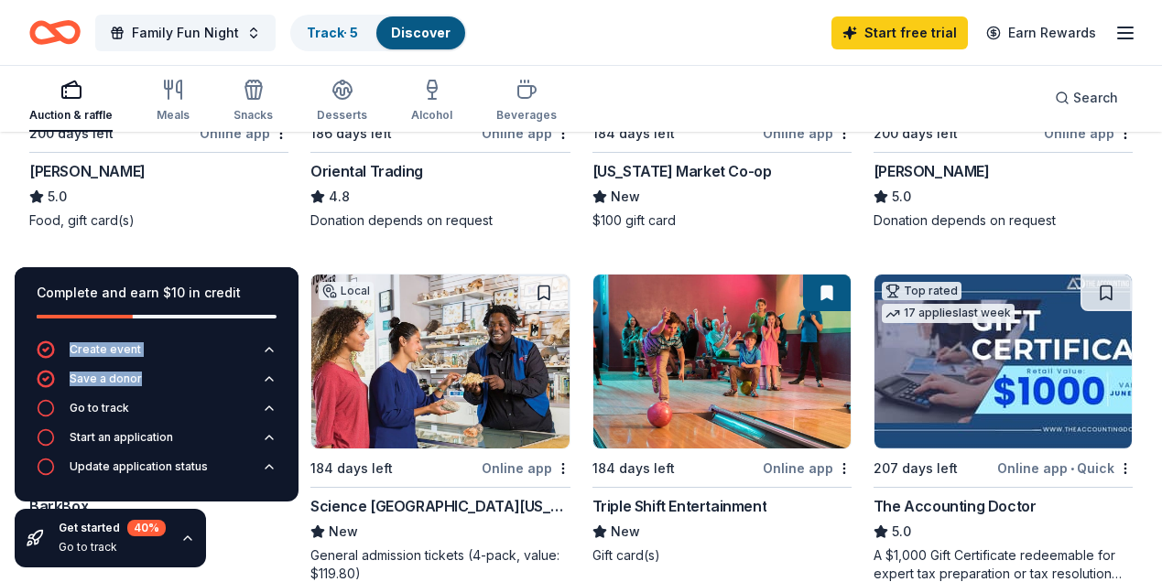
click at [670, 169] on div "Mississippi Market Co-op" at bounding box center [681, 171] width 179 height 22
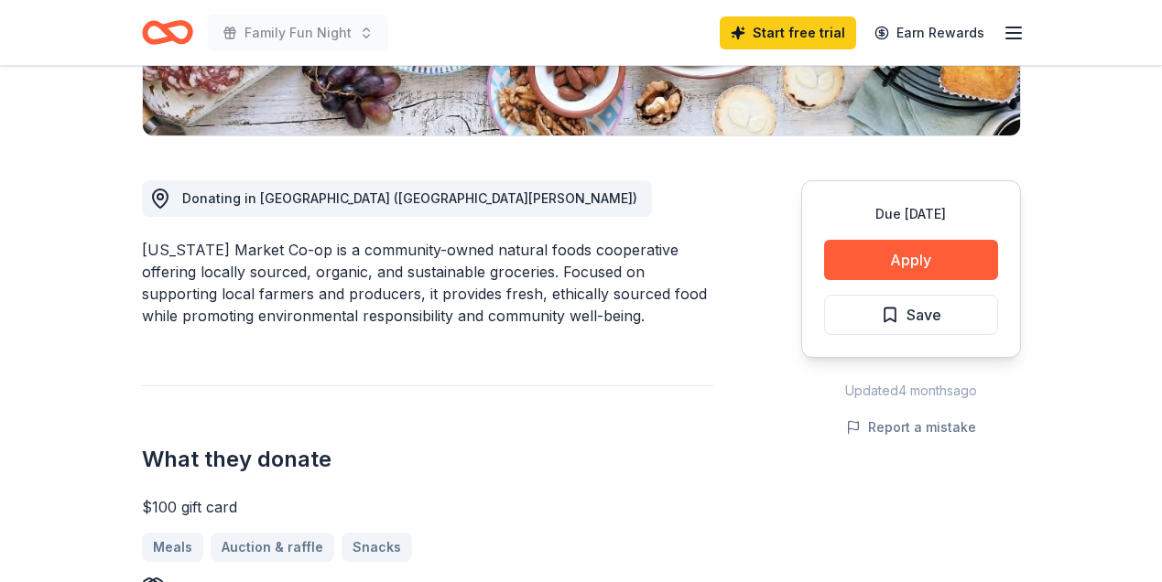
scroll to position [424, 0]
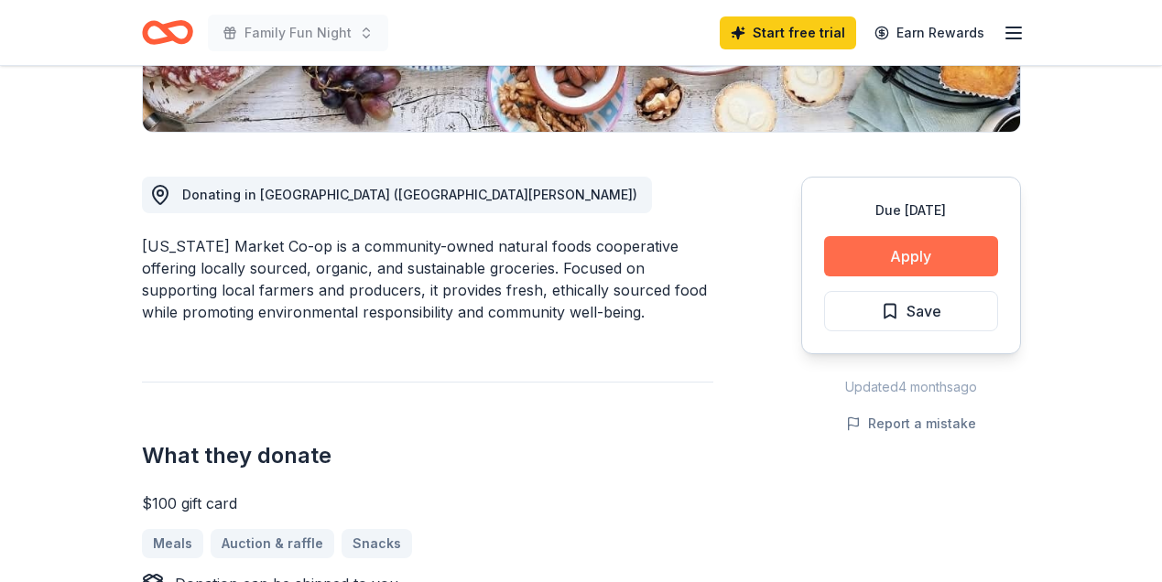
click at [927, 250] on button "Apply" at bounding box center [911, 256] width 174 height 40
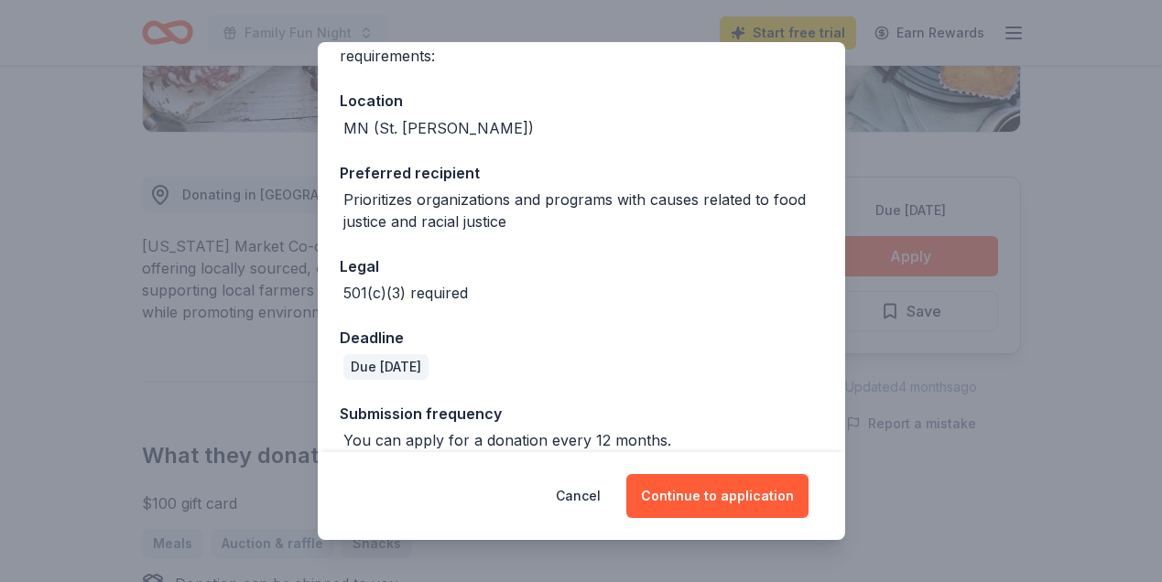
scroll to position [195, 0]
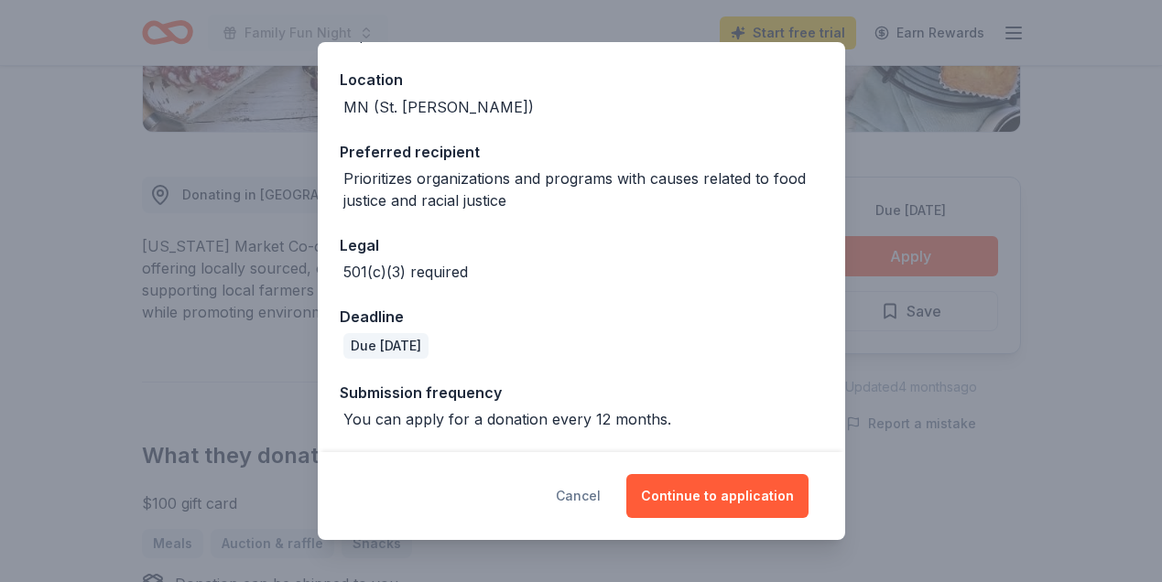
click at [593, 495] on button "Cancel" at bounding box center [578, 496] width 45 height 44
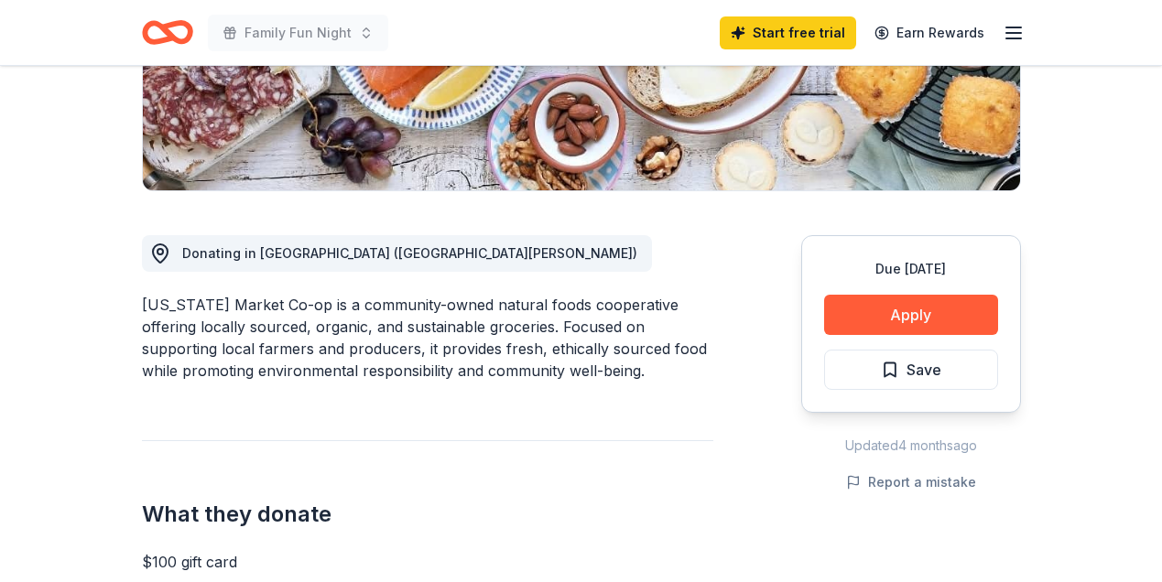
scroll to position [0, 0]
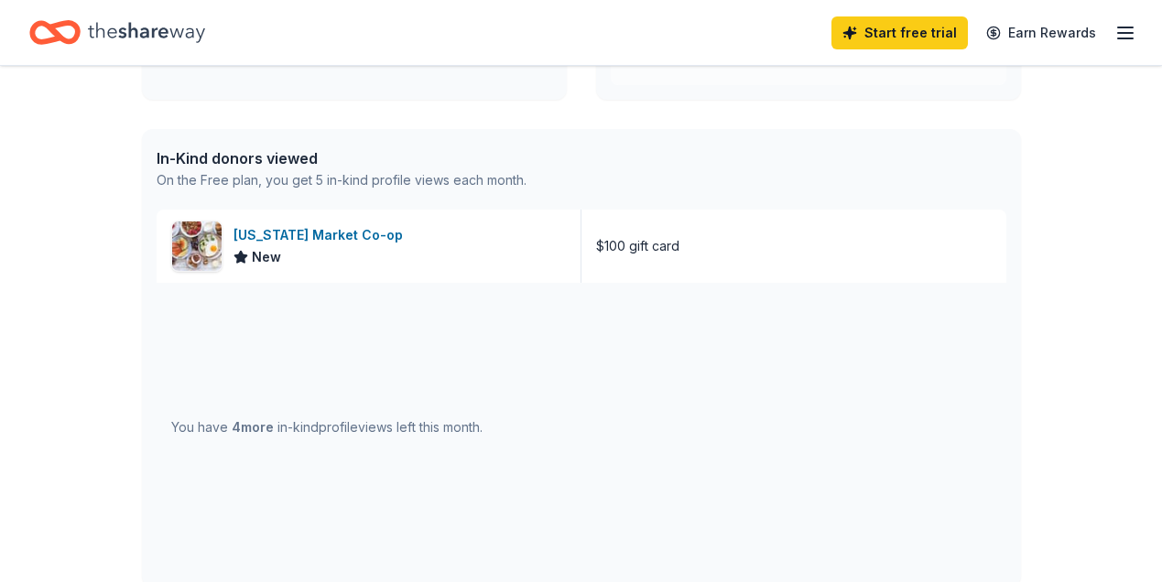
scroll to position [450, 0]
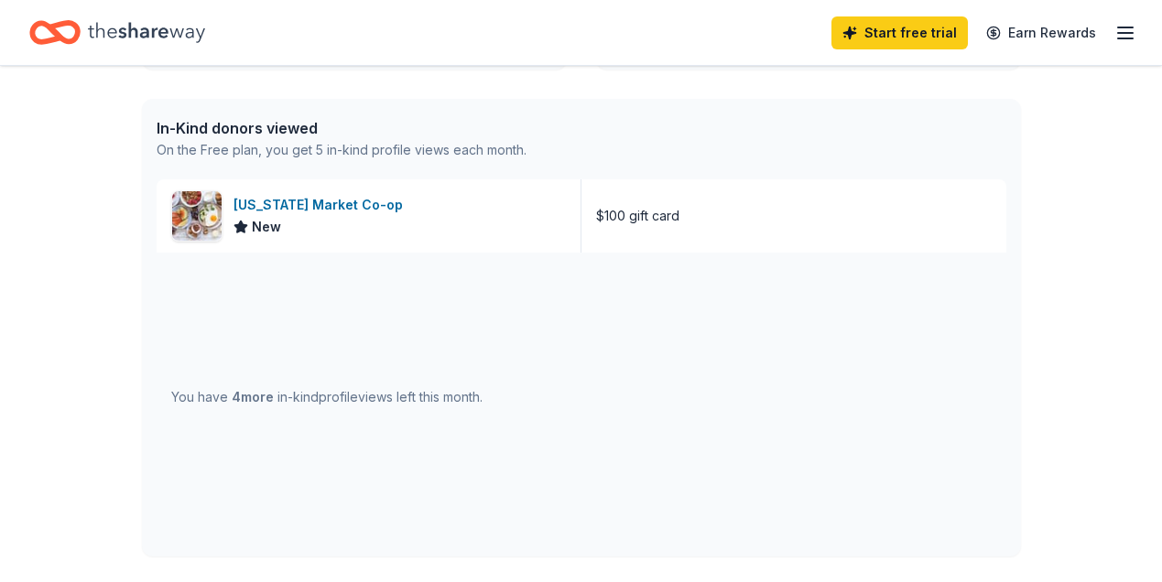
click at [463, 397] on div "You have 4 more in-kind profile views left this month." at bounding box center [326, 397] width 311 height 22
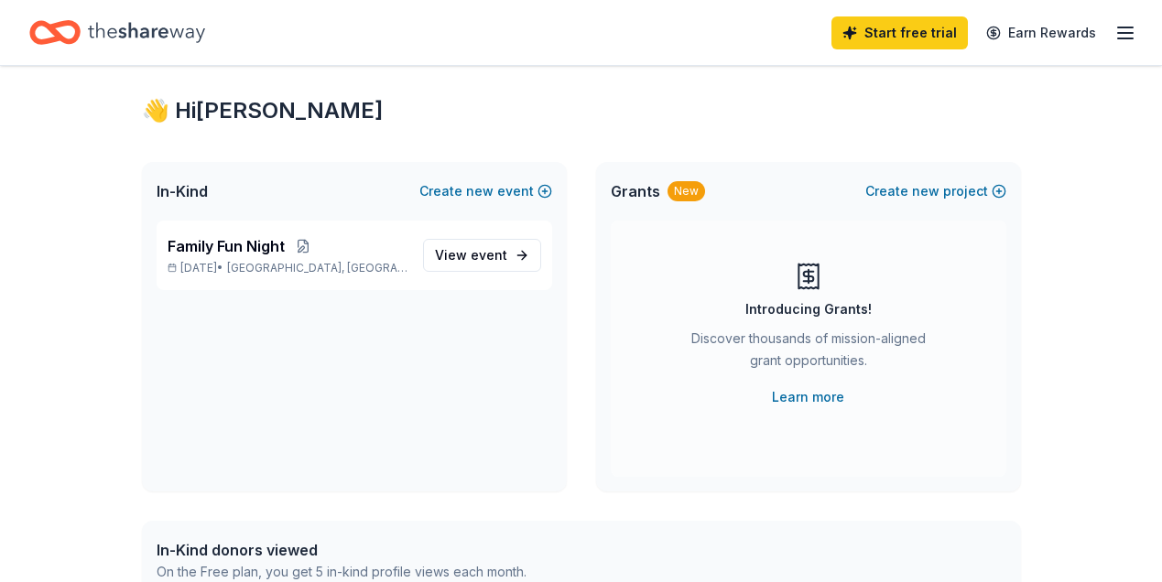
scroll to position [0, 0]
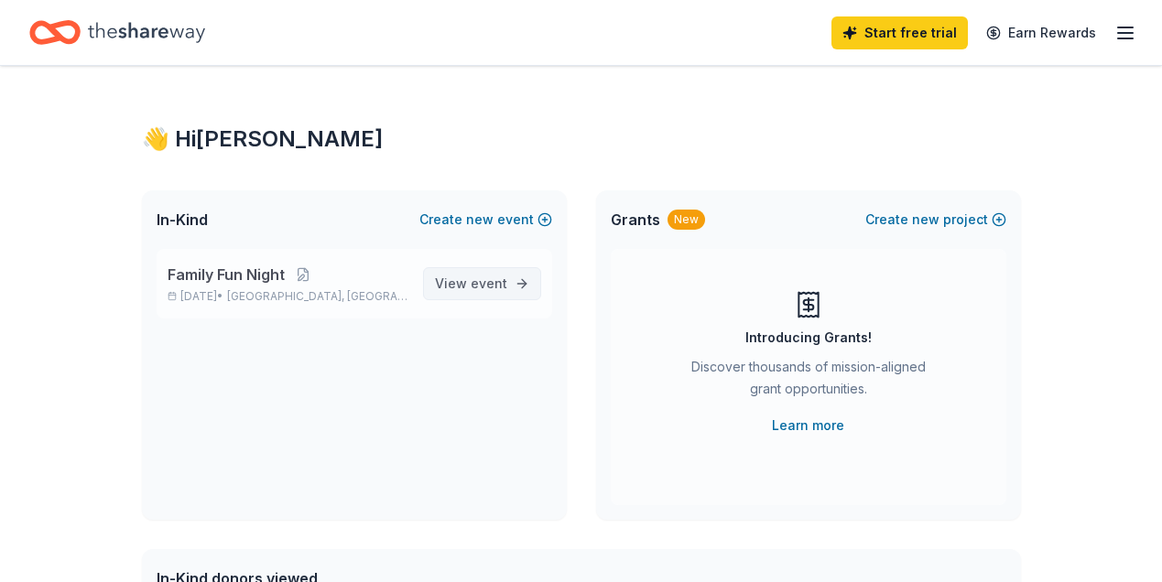
click at [489, 279] on span "event" at bounding box center [489, 284] width 37 height 16
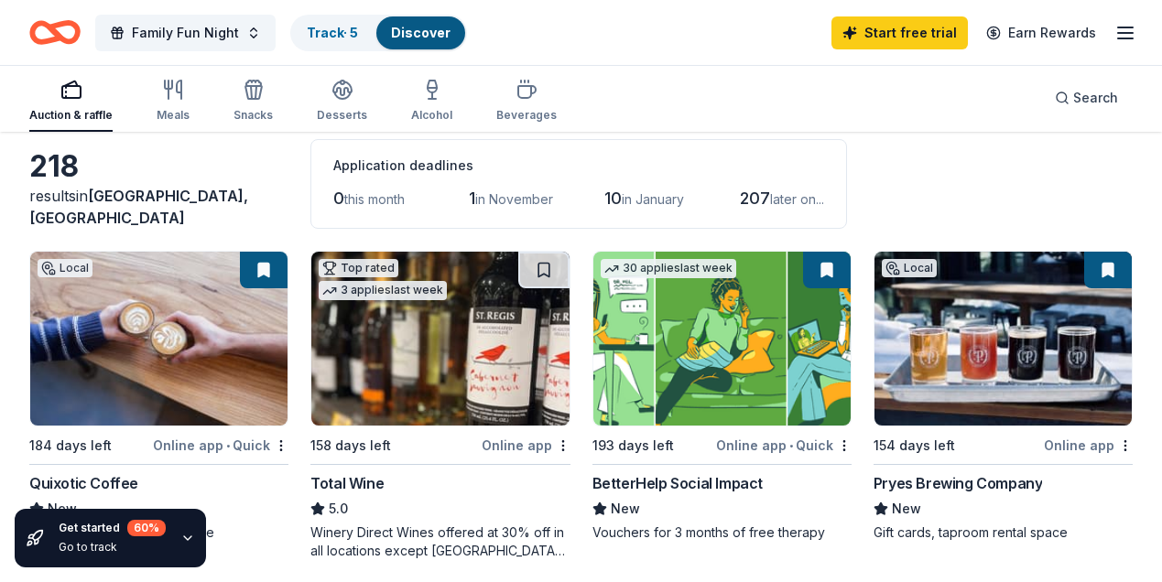
scroll to position [87, 0]
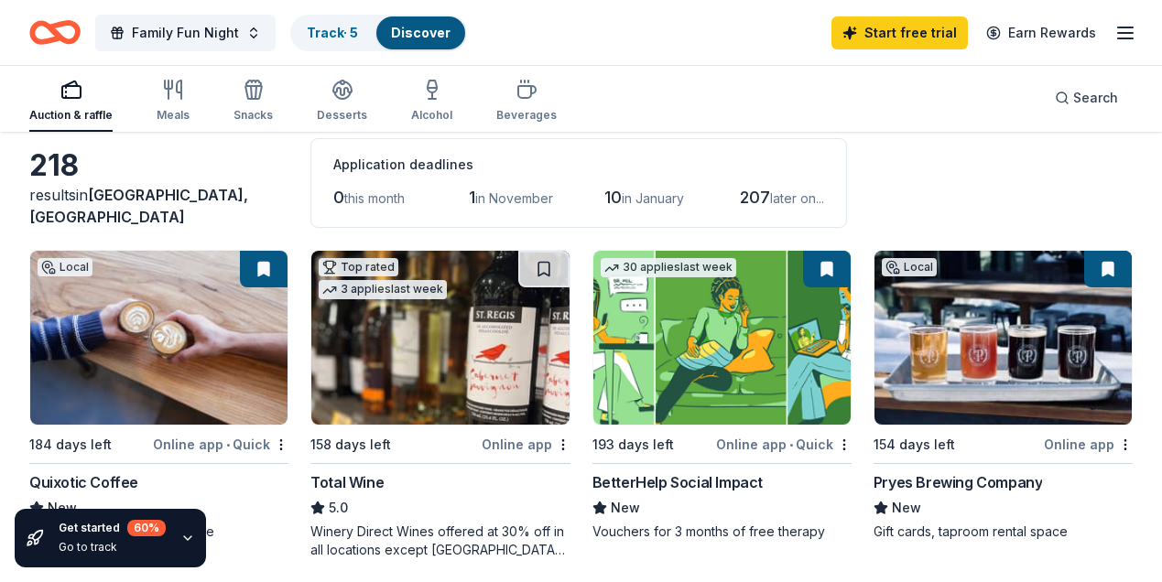
click at [475, 199] on span "1" at bounding box center [472, 197] width 6 height 19
click at [500, 201] on span "in November" at bounding box center [514, 198] width 78 height 16
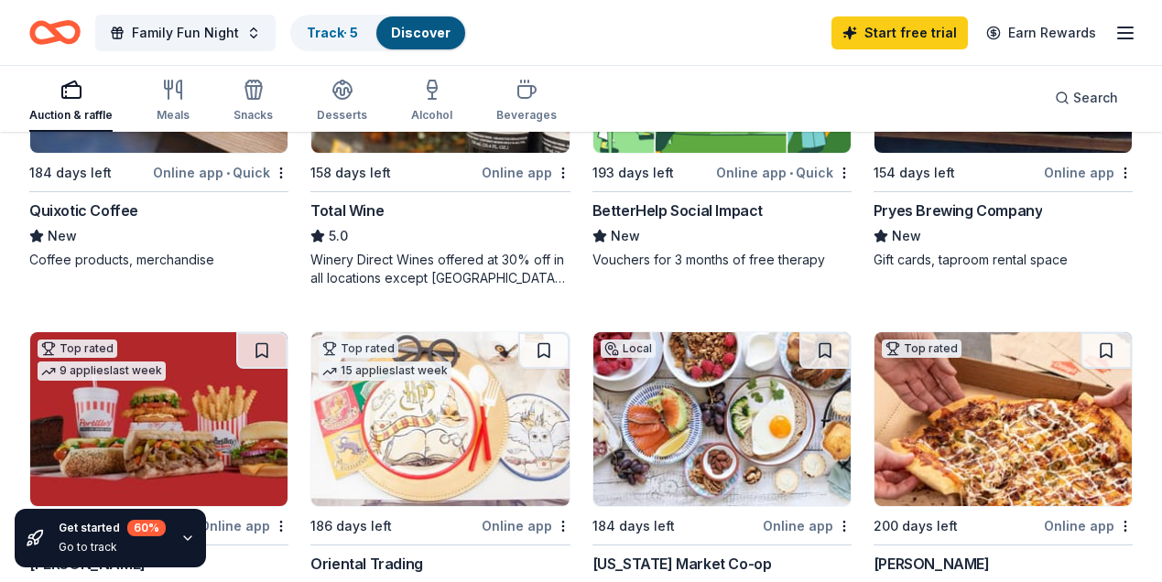
scroll to position [361, 0]
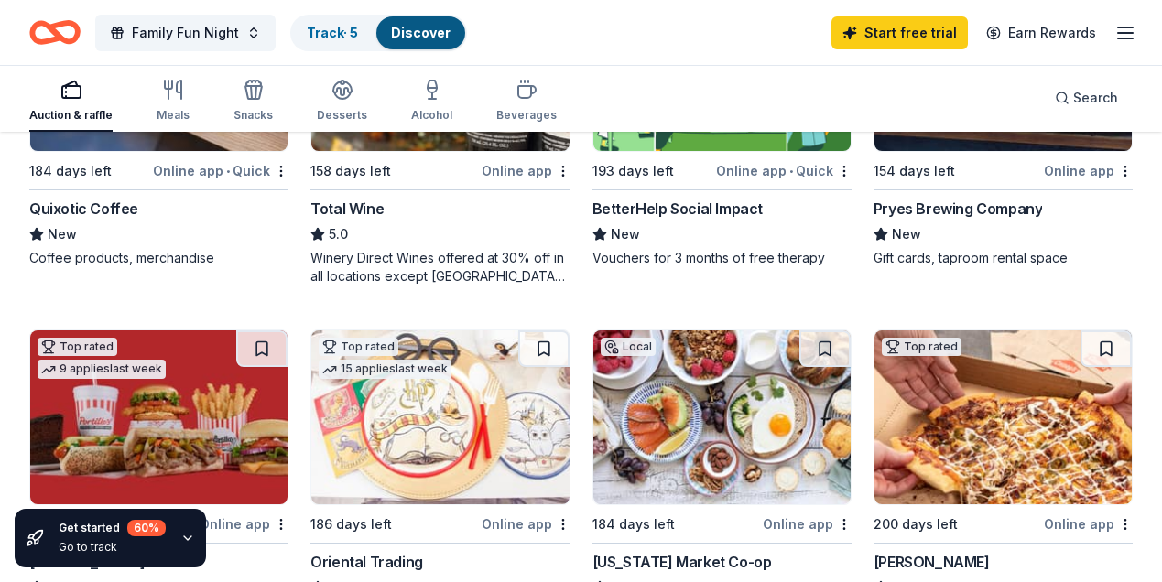
click at [134, 528] on div "60 %" at bounding box center [146, 528] width 38 height 16
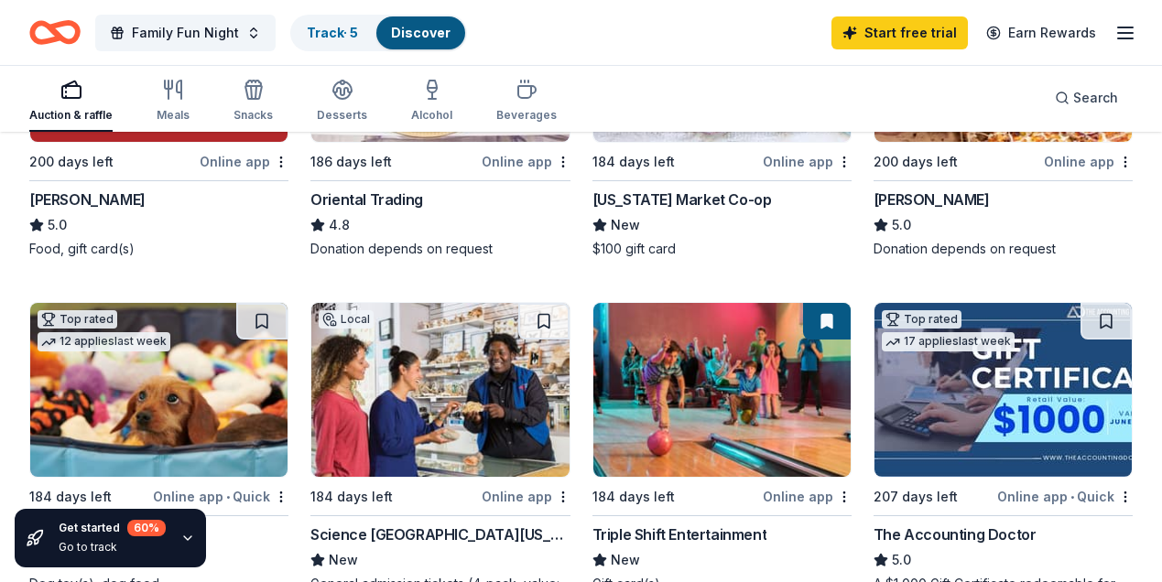
scroll to position [722, 0]
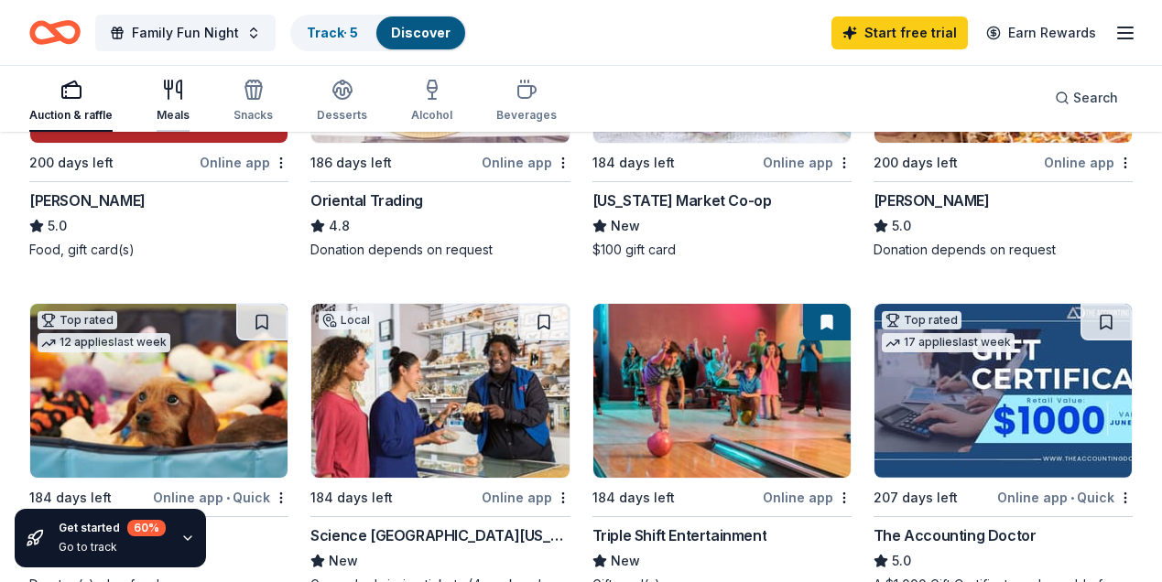
click at [163, 103] on div "Meals" at bounding box center [173, 101] width 33 height 44
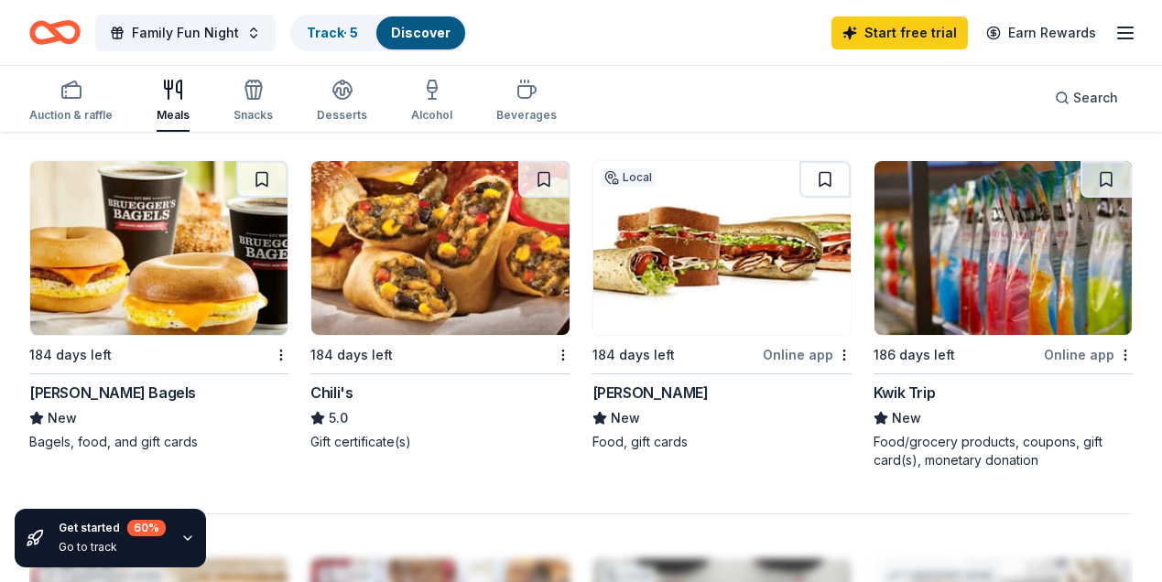
scroll to position [1545, 0]
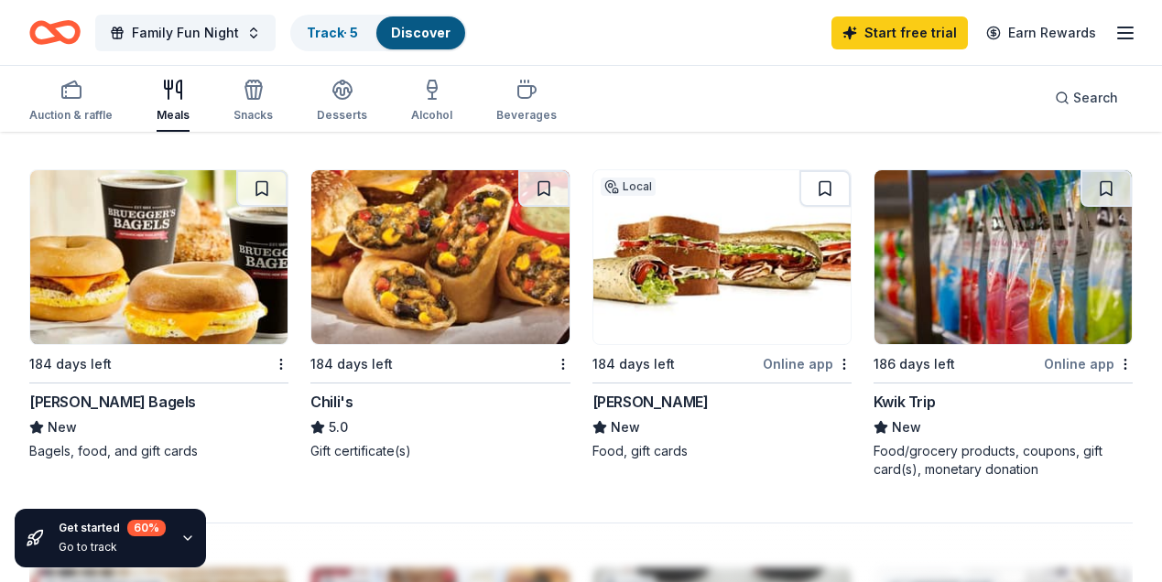
click at [1086, 363] on div "Online app" at bounding box center [1088, 364] width 89 height 23
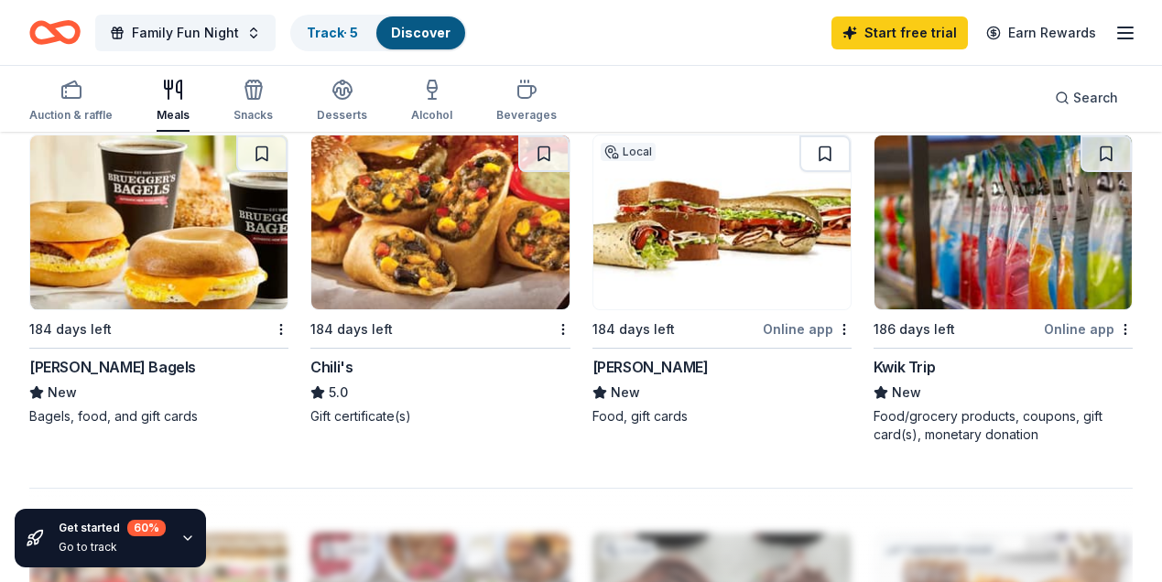
scroll to position [1578, 0]
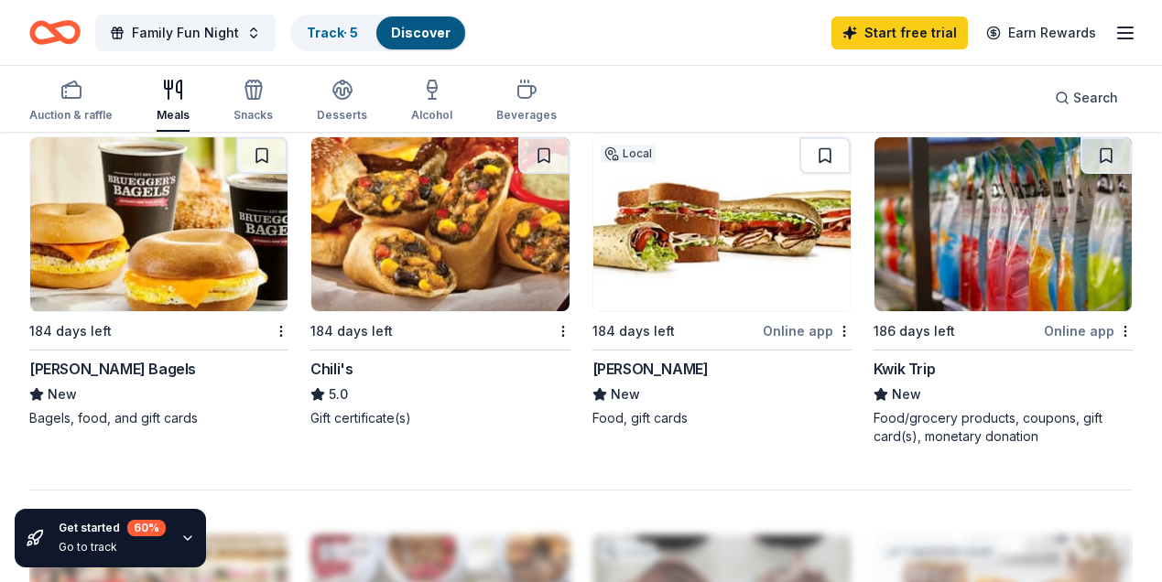
click at [136, 277] on img at bounding box center [158, 224] width 257 height 174
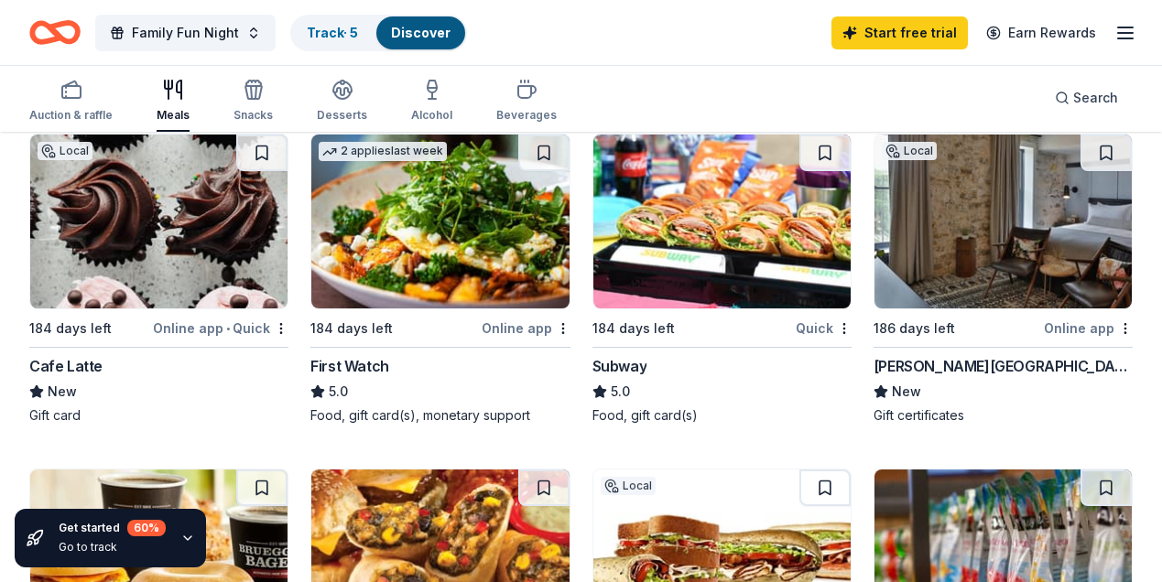
scroll to position [1220, 0]
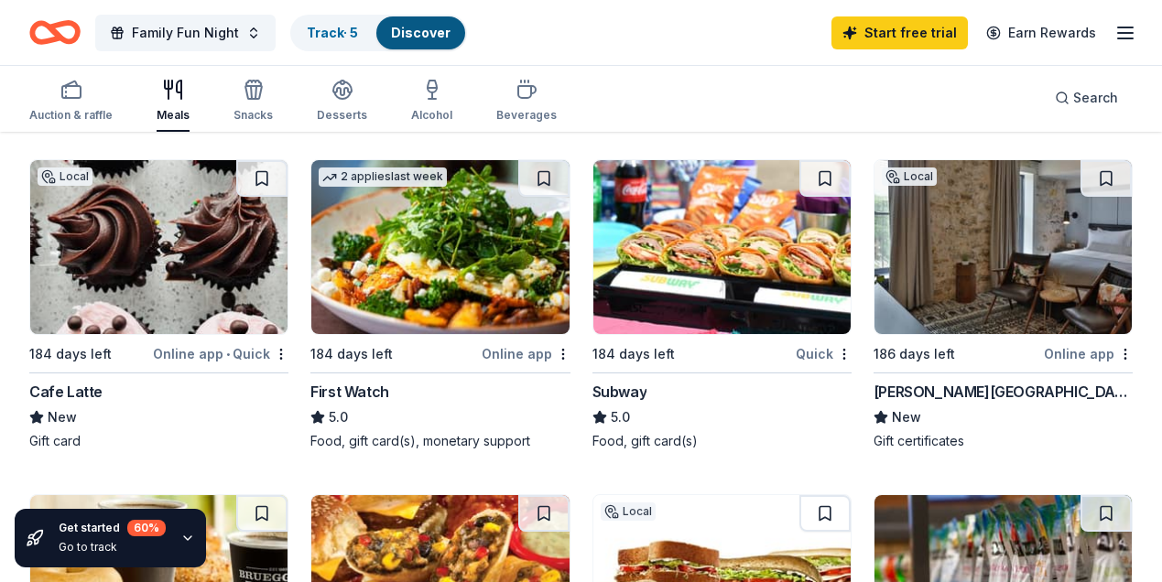
click at [749, 292] on img at bounding box center [721, 247] width 257 height 174
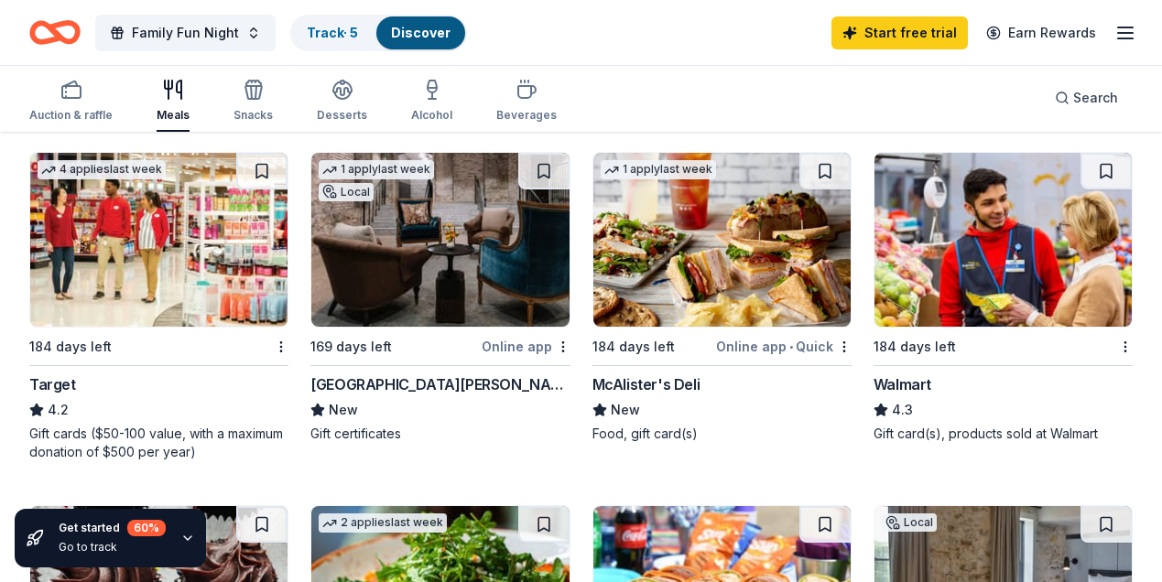
scroll to position [873, 0]
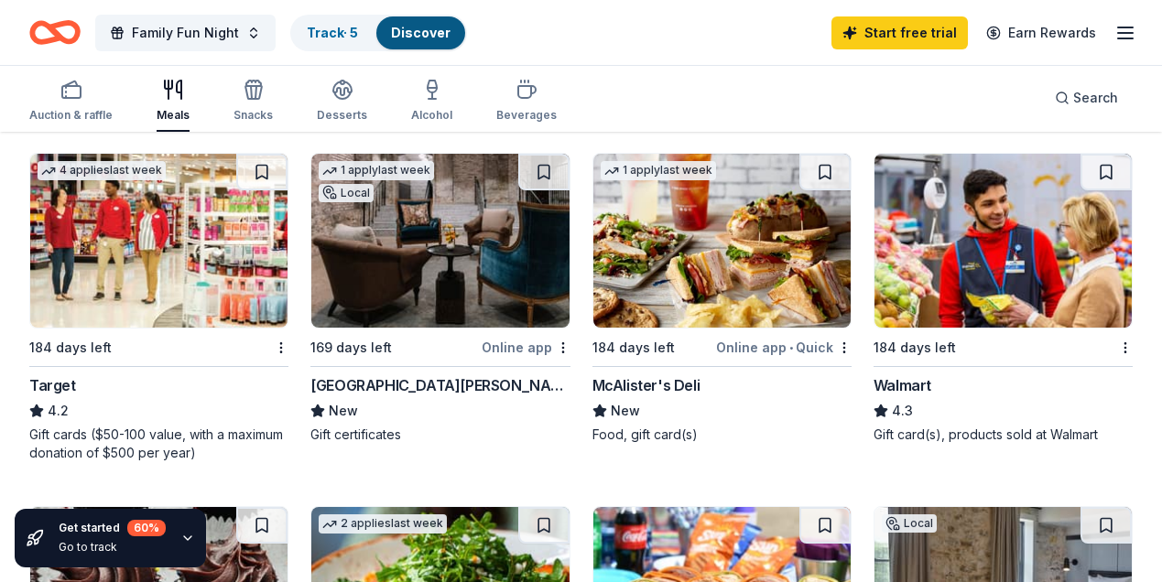
click at [972, 282] on img at bounding box center [1002, 241] width 257 height 174
click at [70, 101] on div "Auction & raffle" at bounding box center [70, 101] width 83 height 44
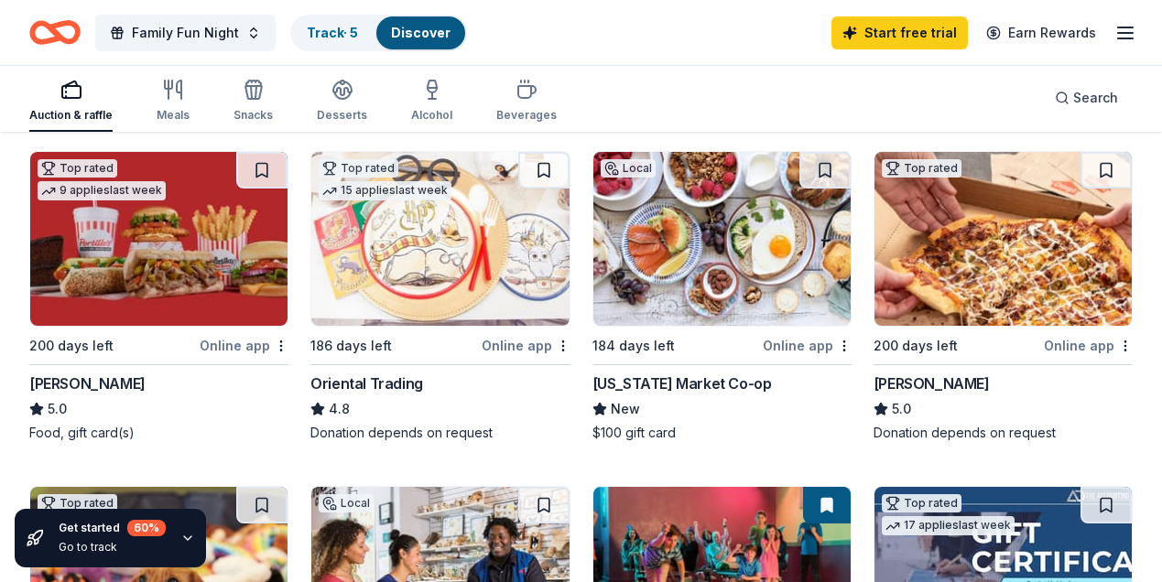
scroll to position [541, 0]
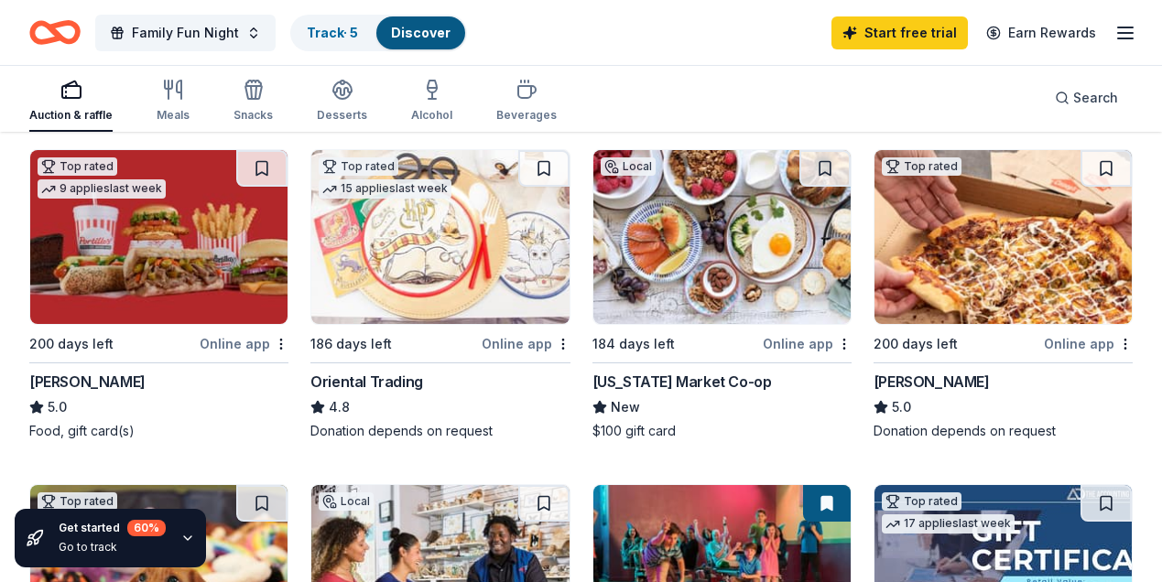
click at [520, 288] on img at bounding box center [439, 237] width 257 height 174
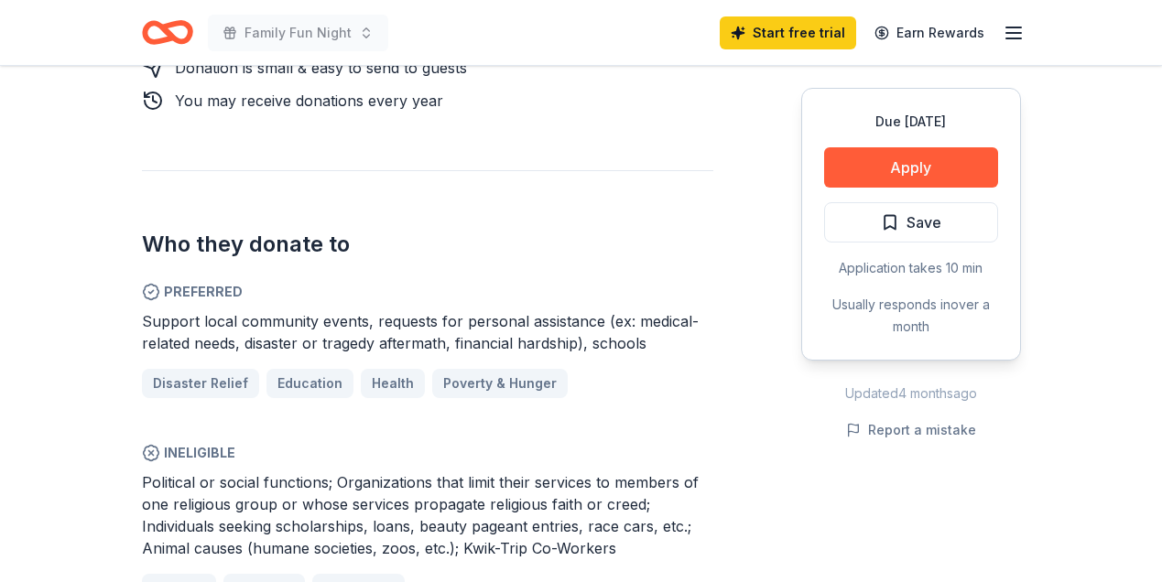
scroll to position [949, 0]
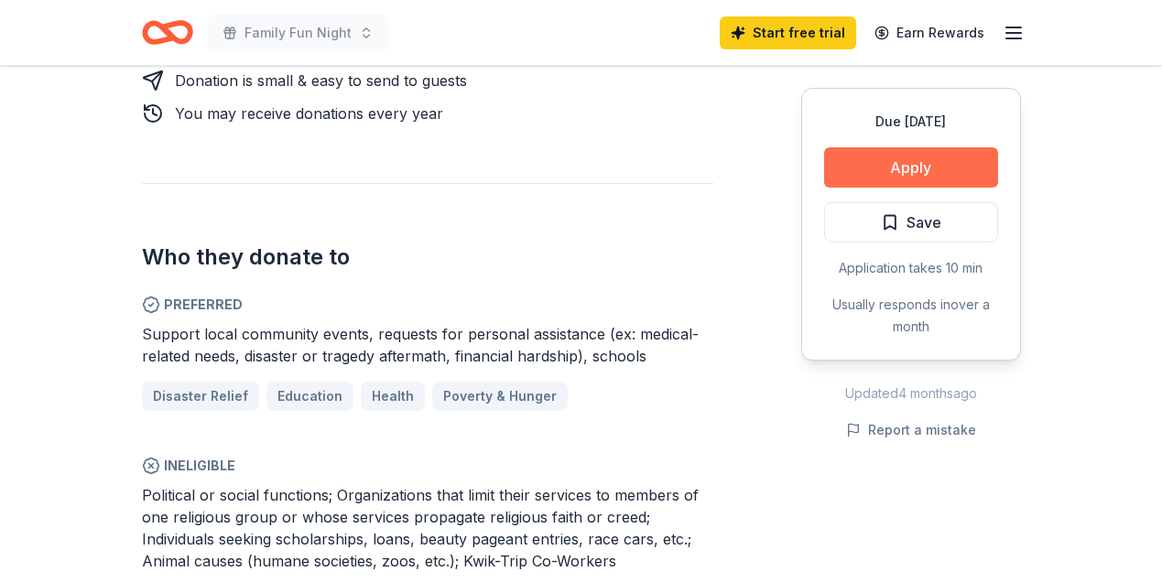
click at [902, 166] on button "Apply" at bounding box center [911, 167] width 174 height 40
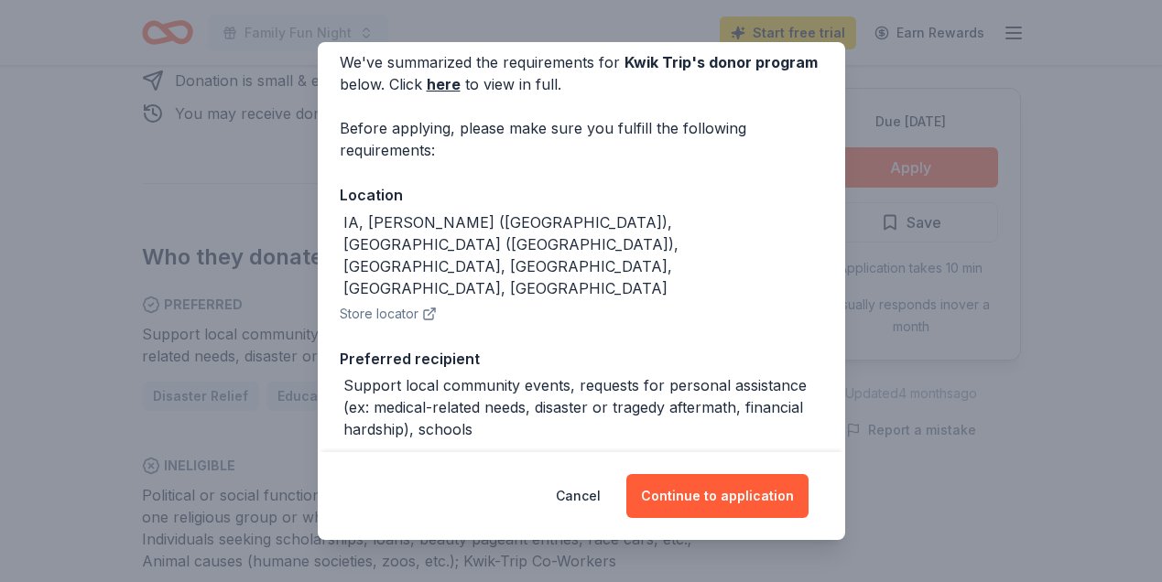
scroll to position [81, 0]
click at [704, 494] on button "Continue to application" at bounding box center [717, 496] width 182 height 44
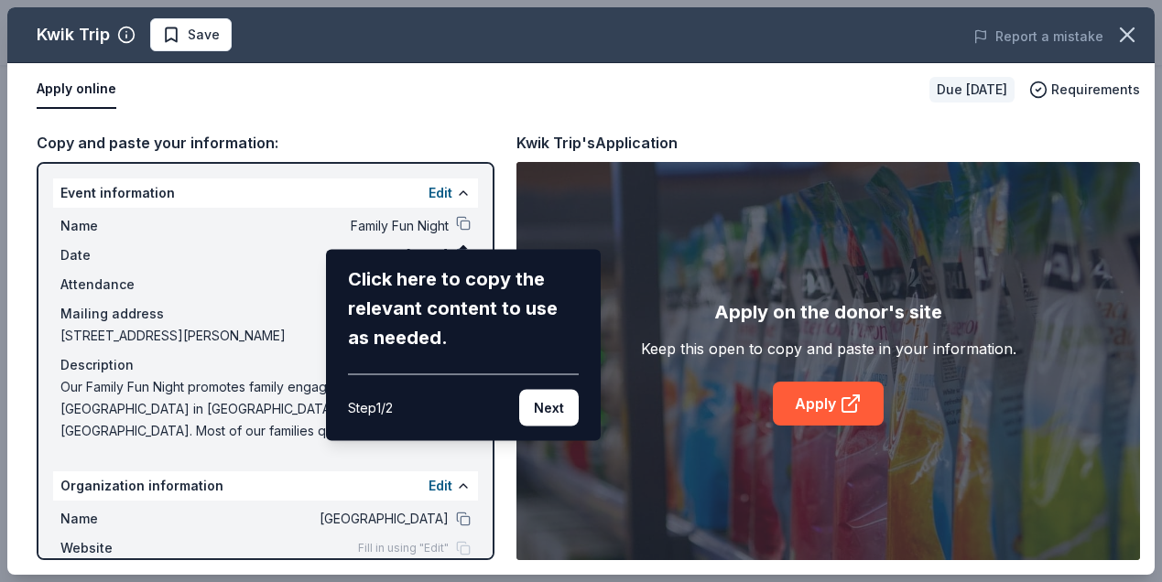
click at [463, 225] on div "Kwik Trip Save Report a mistake Apply online Due [DATE] Requirements Copy and p…" at bounding box center [580, 291] width 1147 height 568
click at [542, 409] on button "Next" at bounding box center [549, 408] width 60 height 37
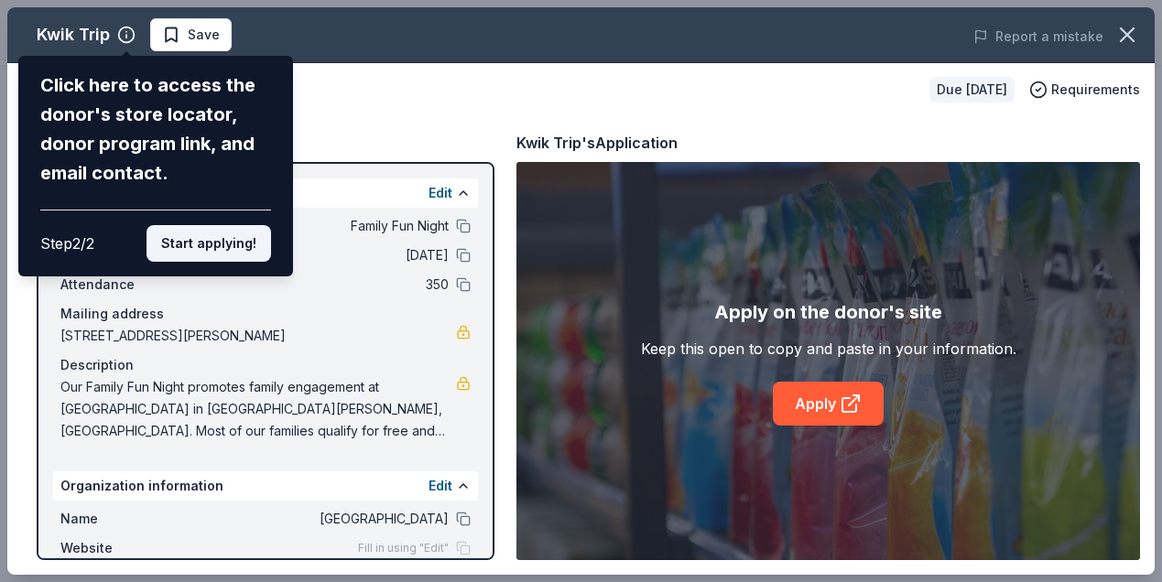
click at [200, 243] on button "Start applying!" at bounding box center [208, 243] width 125 height 37
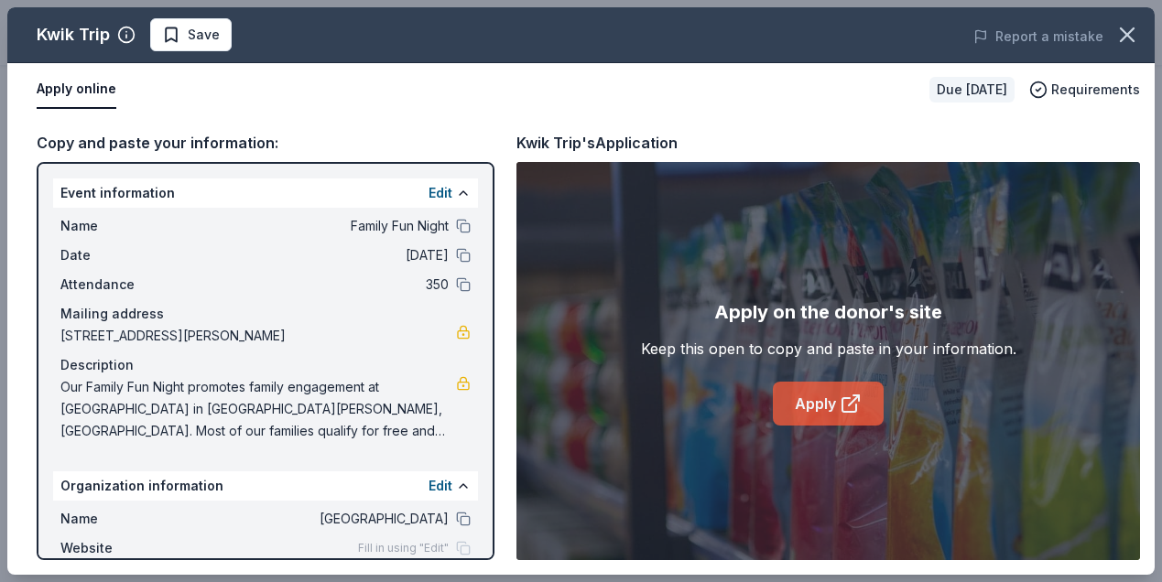
click at [828, 400] on link "Apply" at bounding box center [828, 404] width 111 height 44
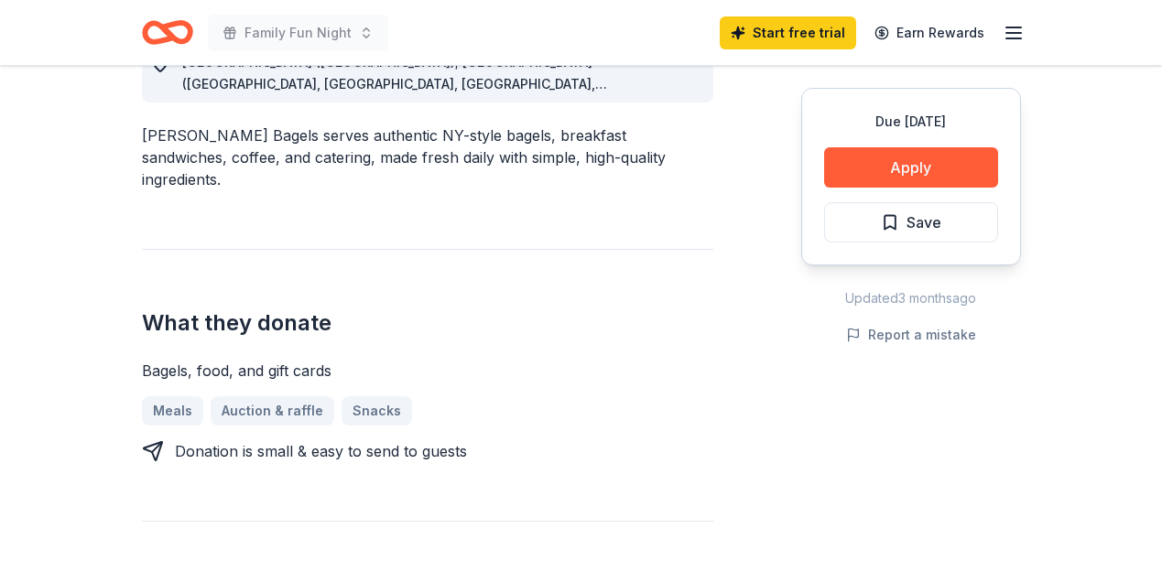
scroll to position [571, 0]
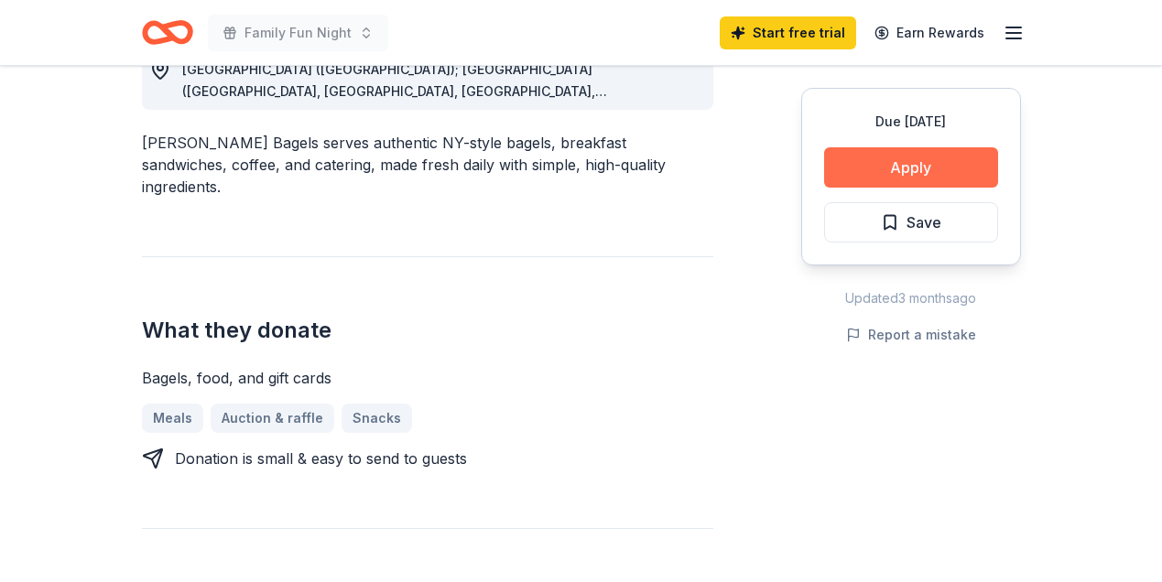
click at [932, 169] on button "Apply" at bounding box center [911, 167] width 174 height 40
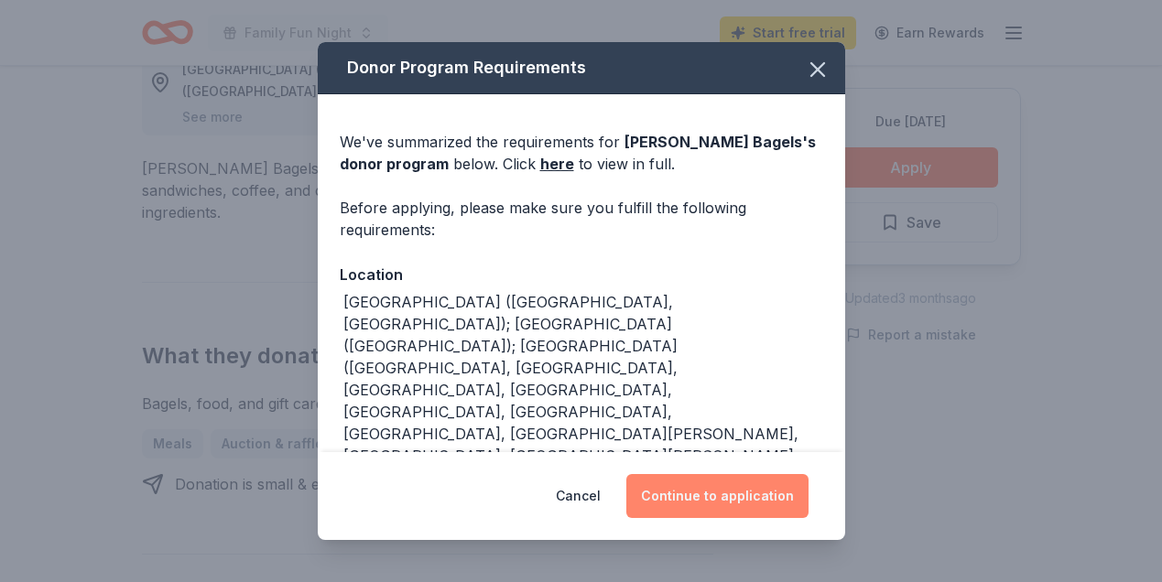
click at [732, 494] on button "Continue to application" at bounding box center [717, 496] width 182 height 44
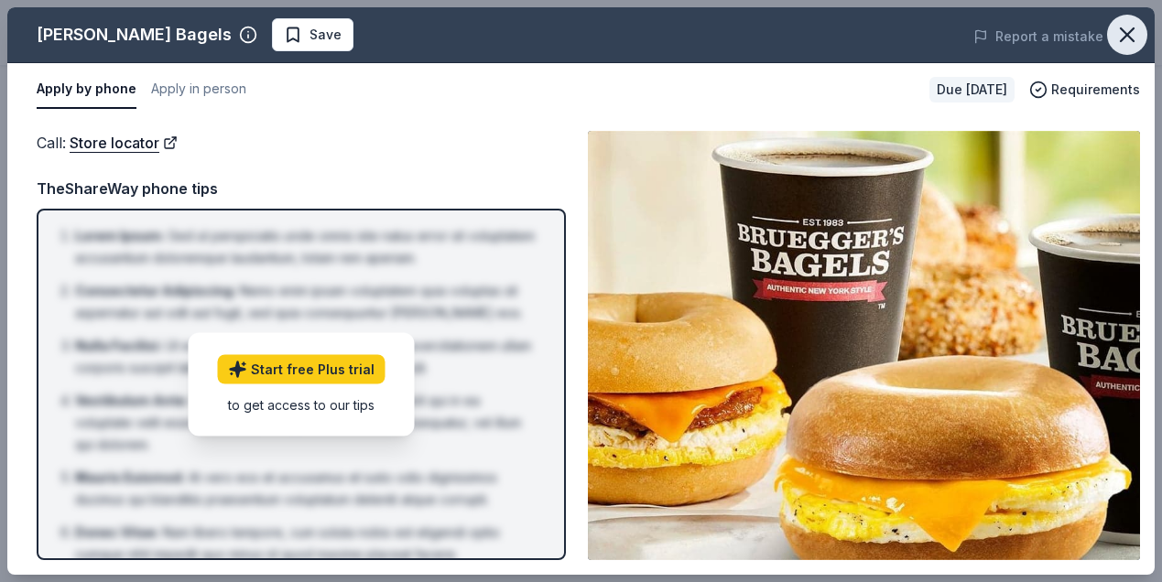
click at [1129, 33] on icon "button" at bounding box center [1127, 34] width 13 height 13
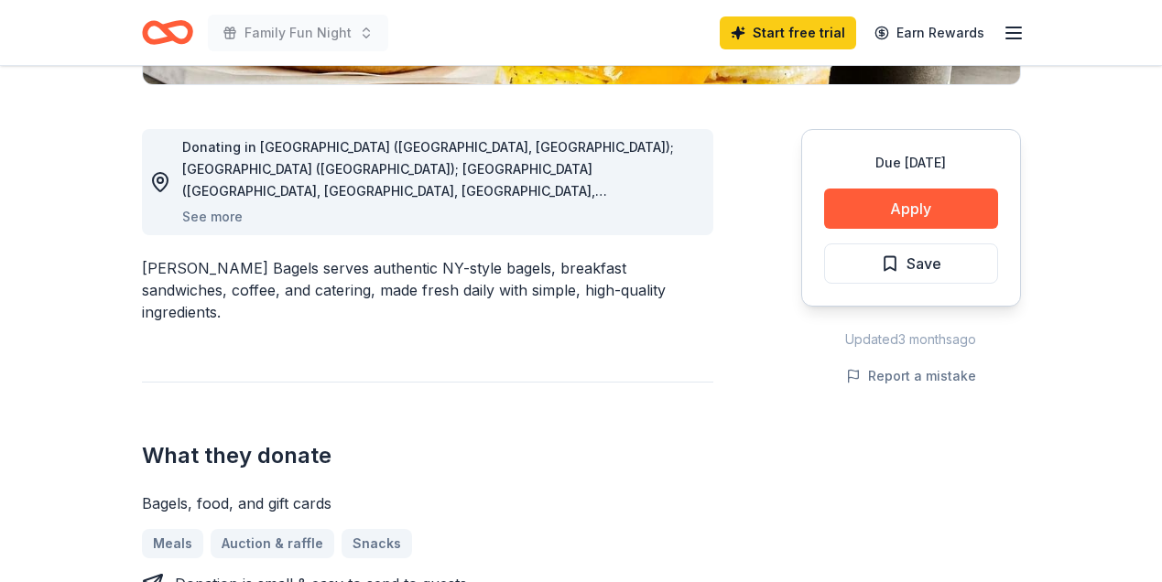
scroll to position [467, 0]
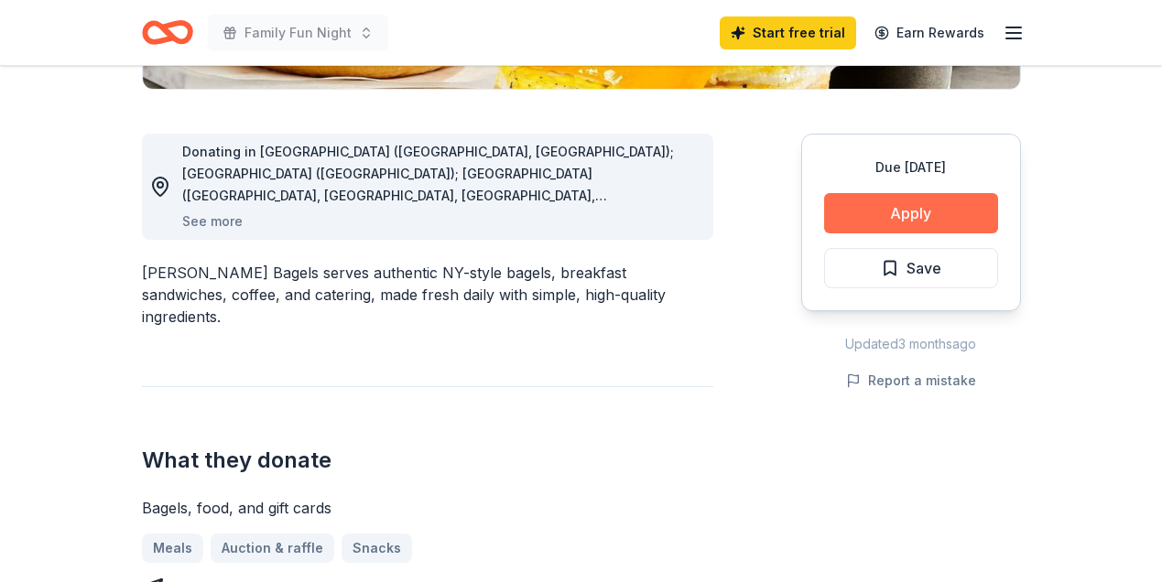
click at [947, 212] on button "Apply" at bounding box center [911, 213] width 174 height 40
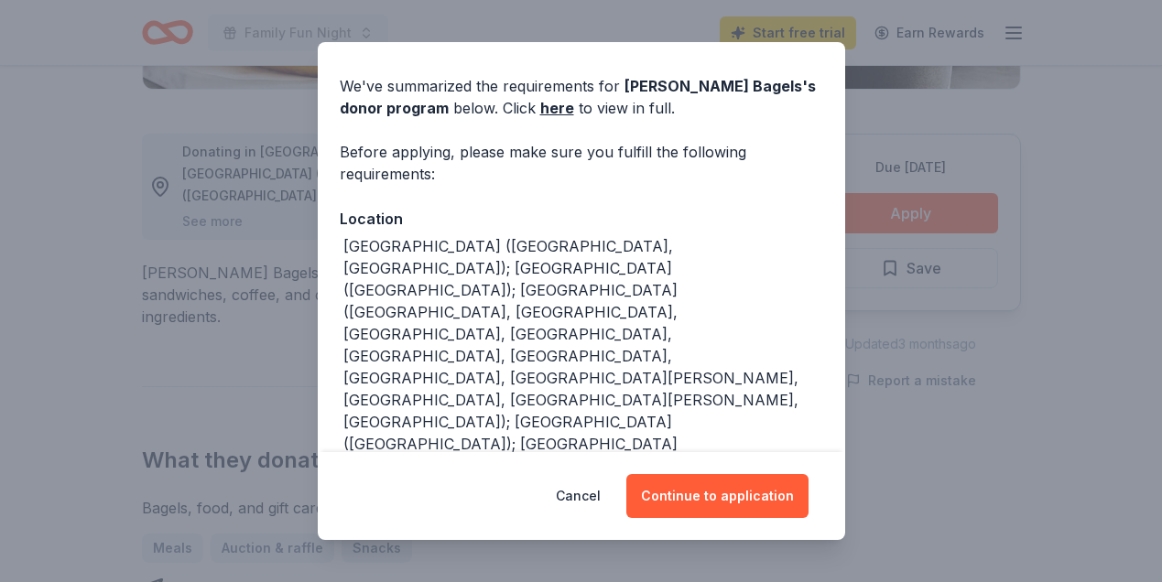
scroll to position [53, 0]
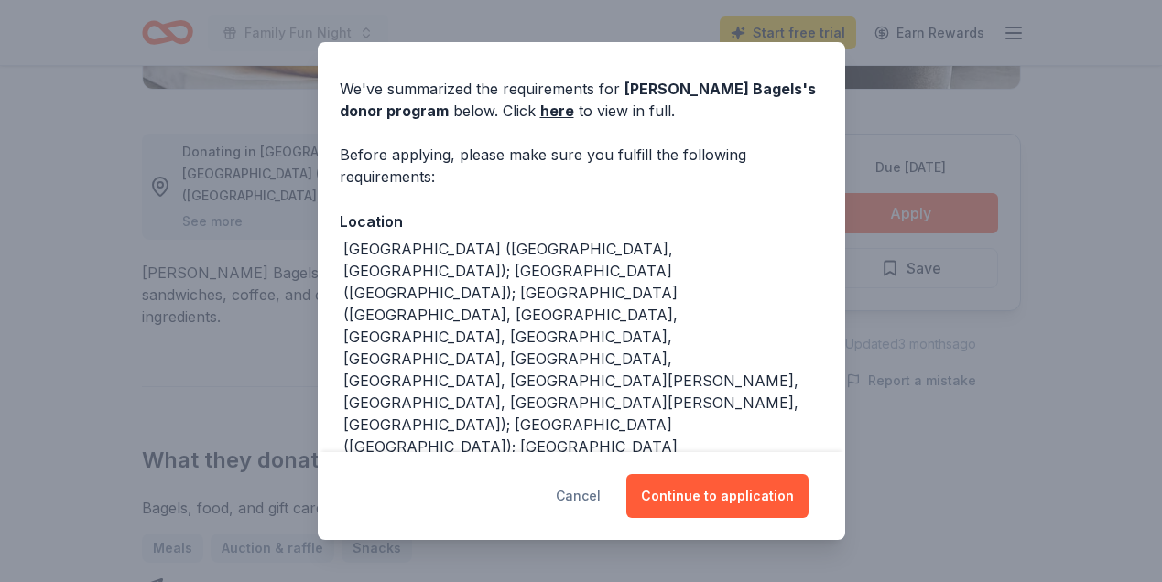
click at [581, 495] on button "Cancel" at bounding box center [578, 496] width 45 height 44
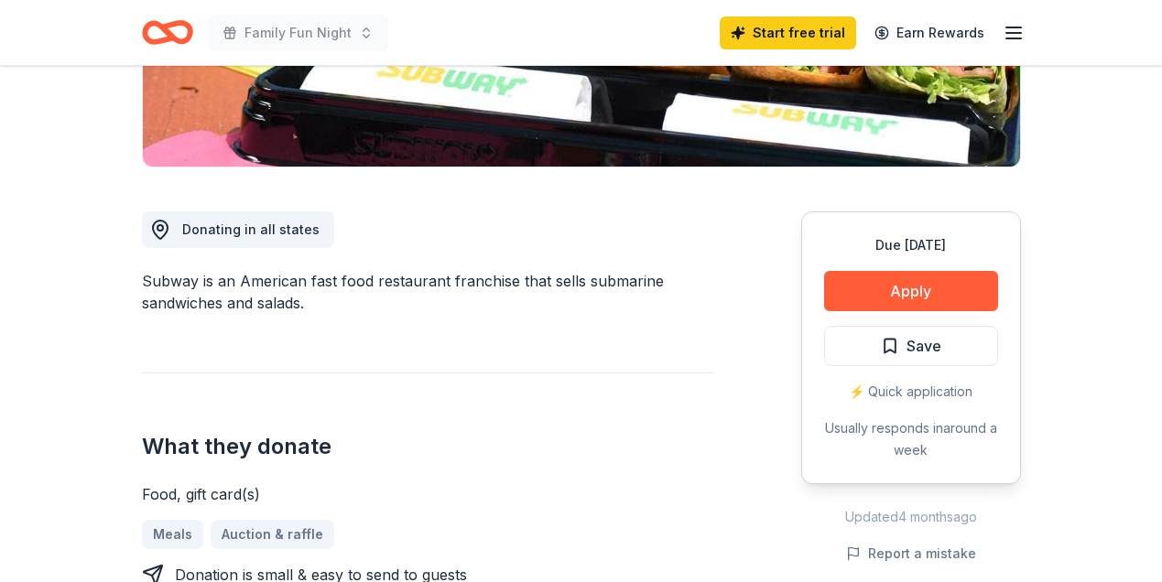
scroll to position [385, 0]
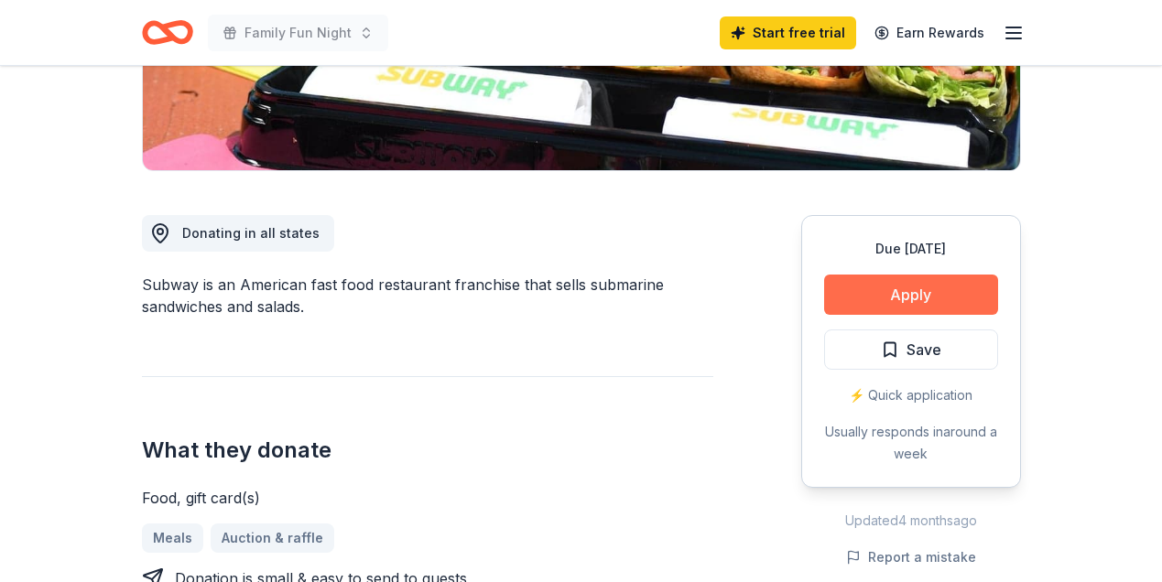
click at [860, 297] on button "Apply" at bounding box center [911, 295] width 174 height 40
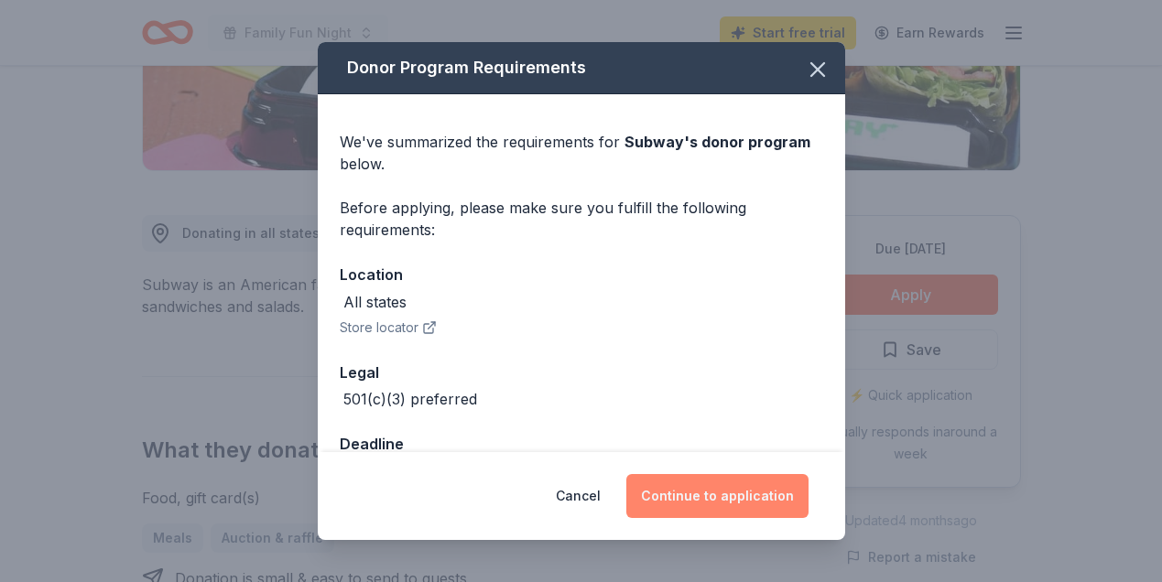
click at [723, 498] on button "Continue to application" at bounding box center [717, 496] width 182 height 44
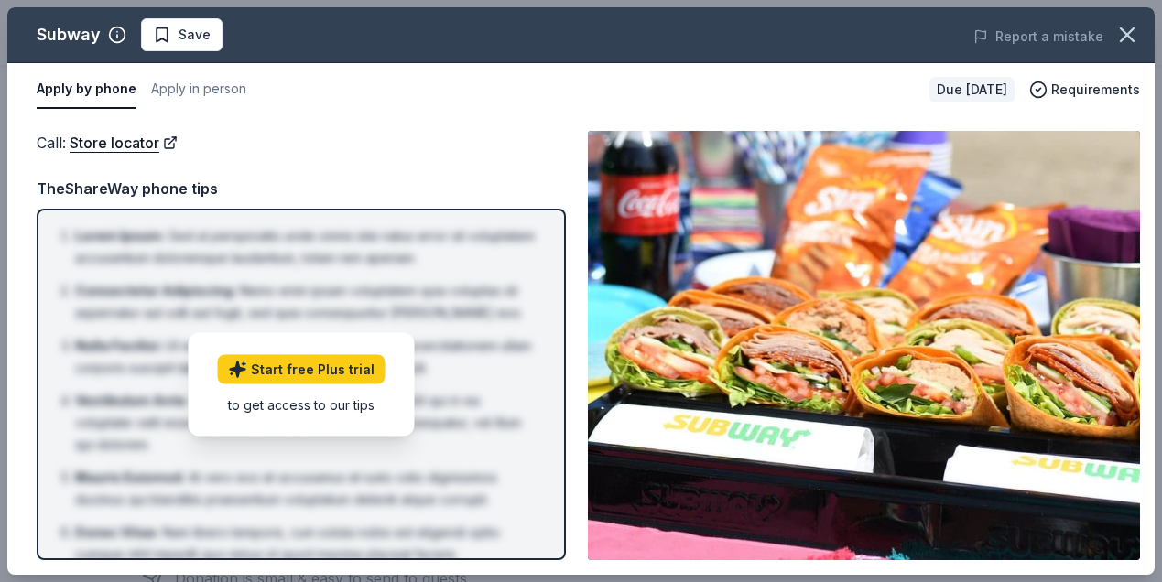
click at [330, 401] on div "to get access to our tips" at bounding box center [302, 404] width 168 height 19
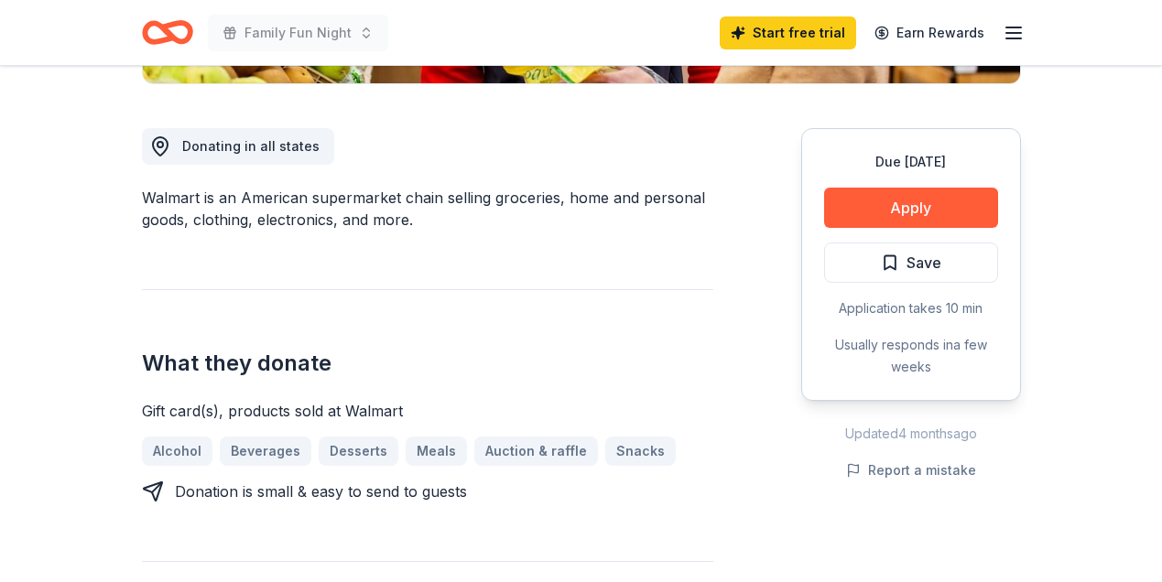
scroll to position [450, 0]
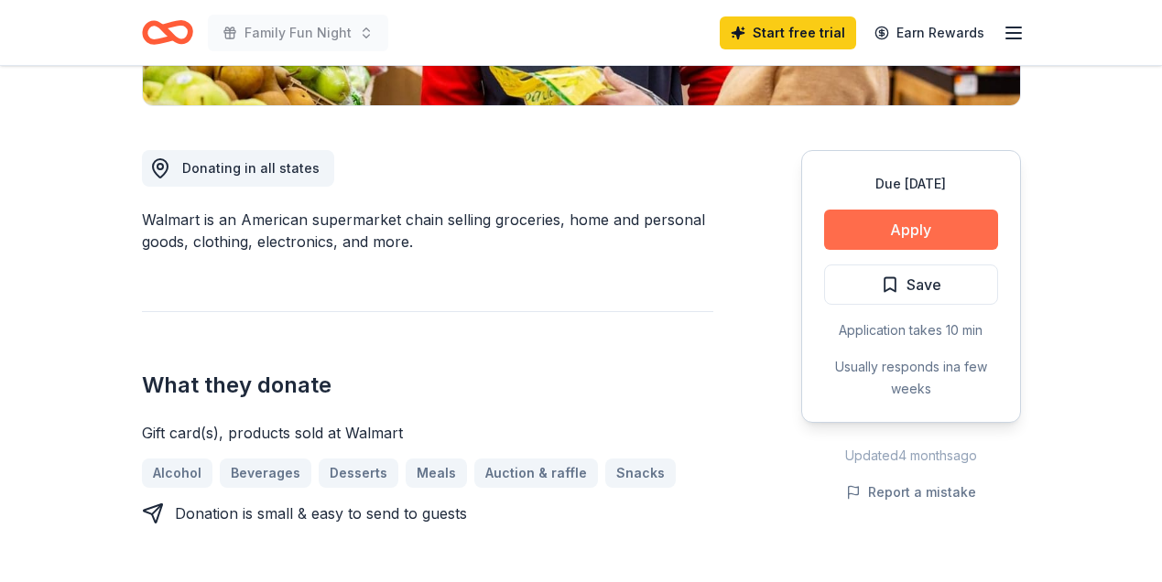
click at [908, 227] on button "Apply" at bounding box center [911, 230] width 174 height 40
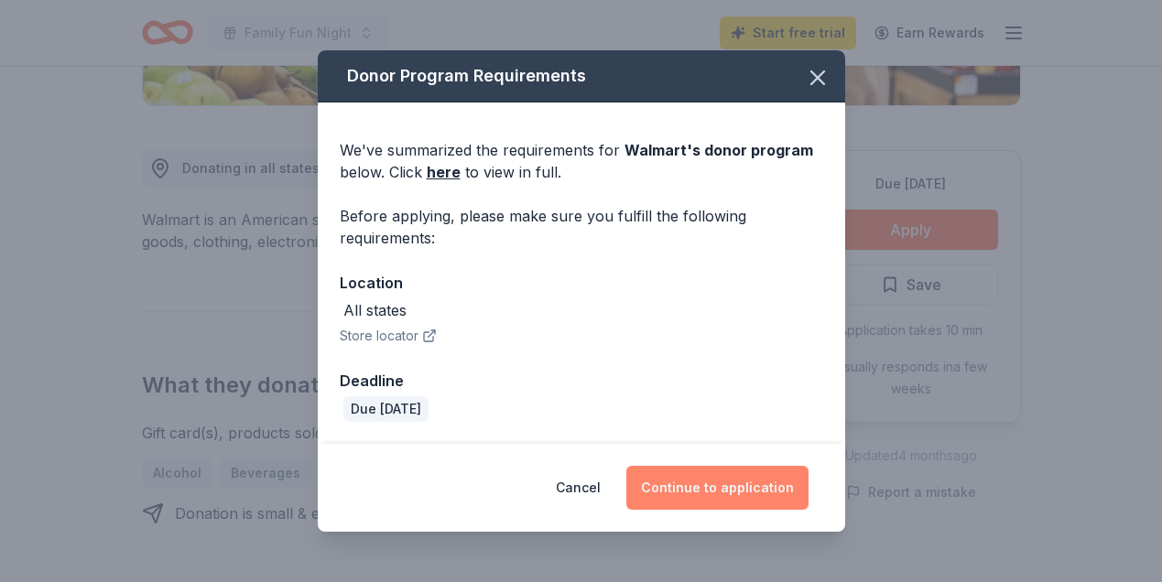
click at [732, 483] on button "Continue to application" at bounding box center [717, 488] width 182 height 44
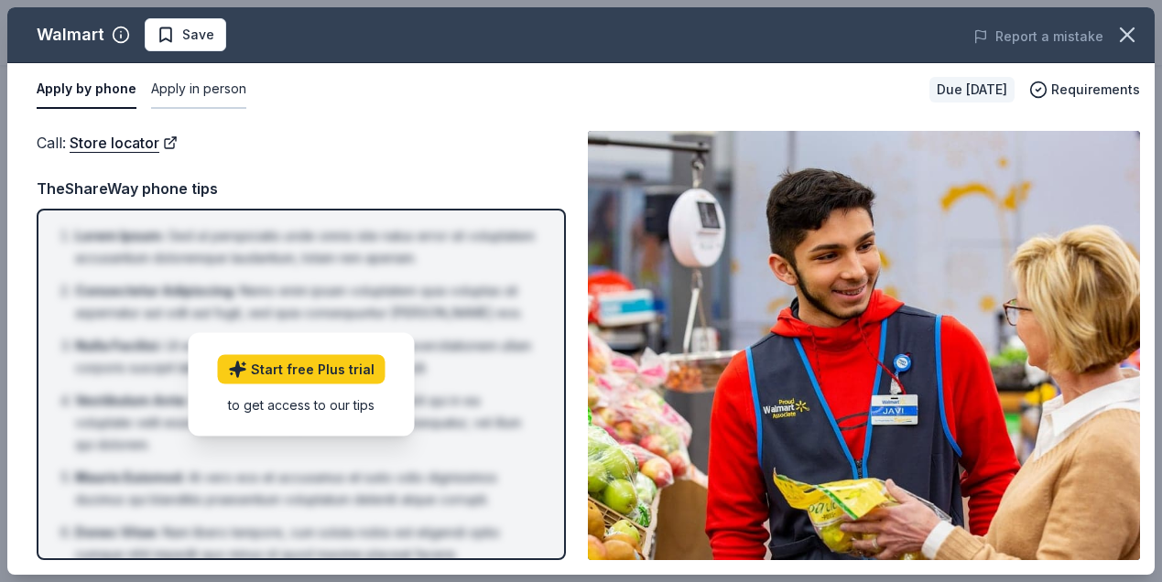
click at [192, 86] on button "Apply in person" at bounding box center [198, 90] width 95 height 38
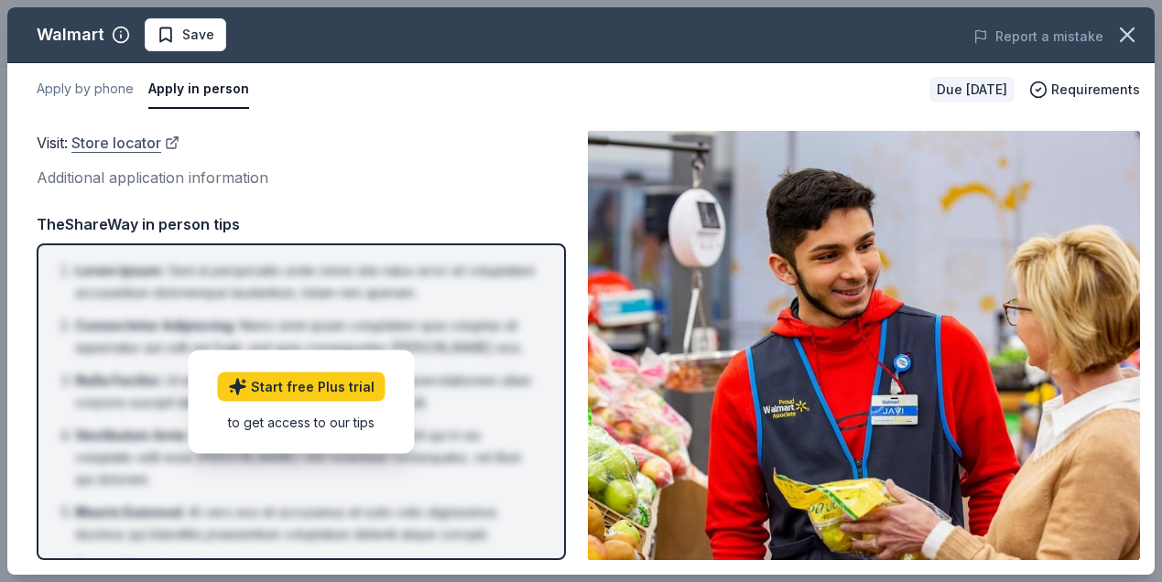
click at [148, 141] on link "Store locator" at bounding box center [125, 143] width 108 height 24
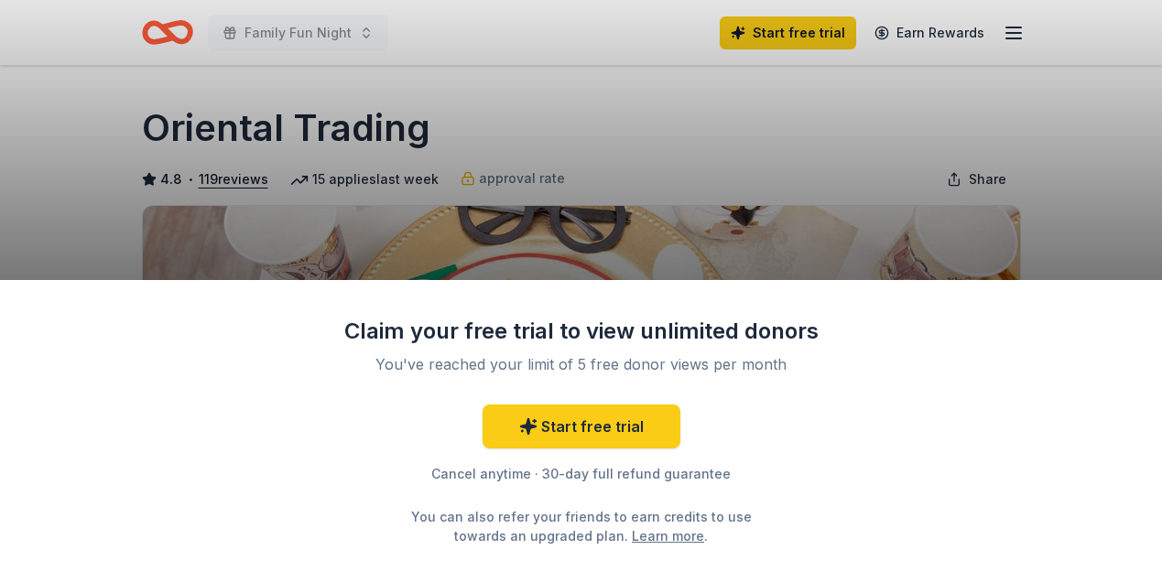
click at [1065, 147] on div "Claim your free trial to view unlimited donors You've reached your limit of 5 f…" at bounding box center [581, 291] width 1162 height 582
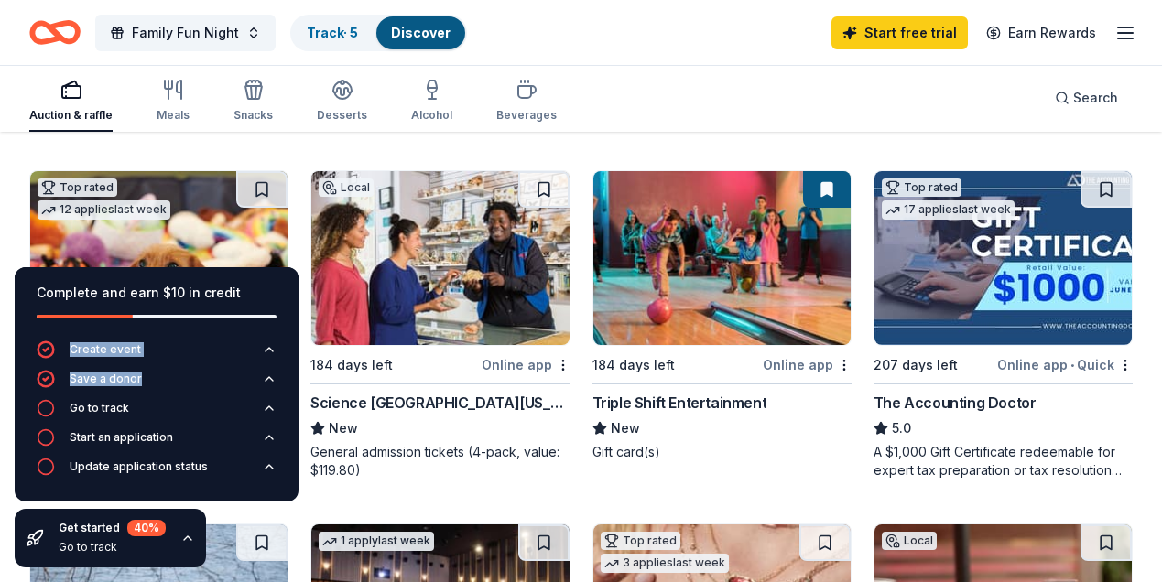
scroll to position [865, 0]
